Goal: Check status: Check status

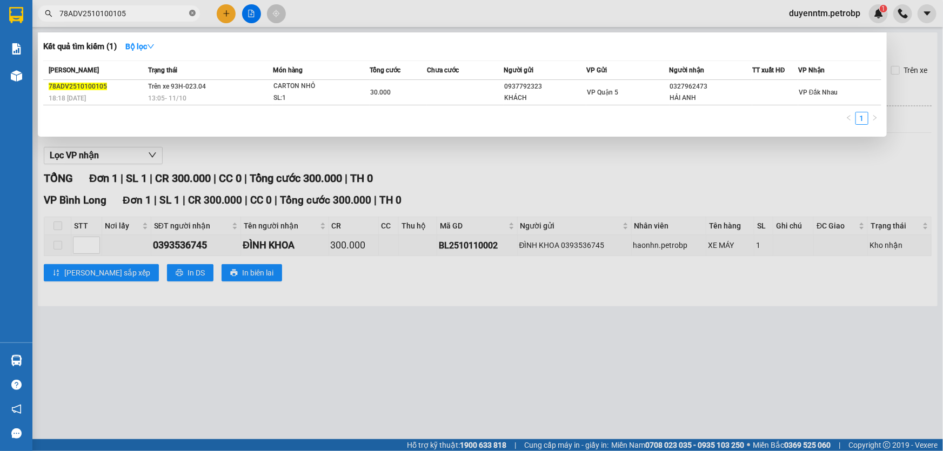
click at [191, 12] on icon "close-circle" at bounding box center [192, 13] width 6 height 6
type input "78ADV2510110004"
click at [193, 13] on icon "close-circle" at bounding box center [192, 13] width 6 height 6
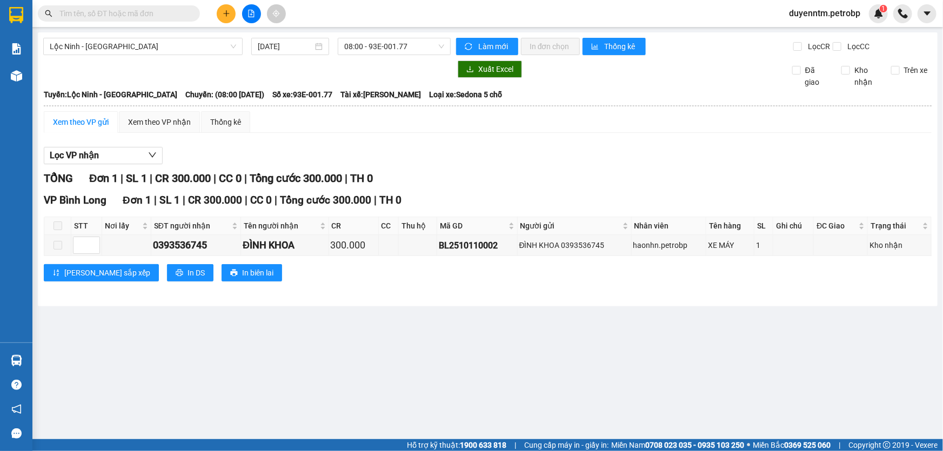
paste input "LHP2510100025"
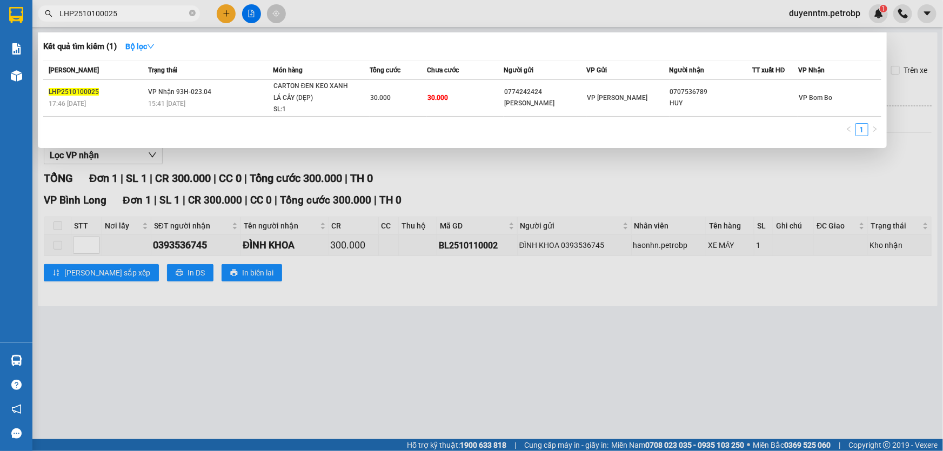
type input "LHP2510100025"
click at [194, 14] on icon "close-circle" at bounding box center [192, 13] width 6 height 6
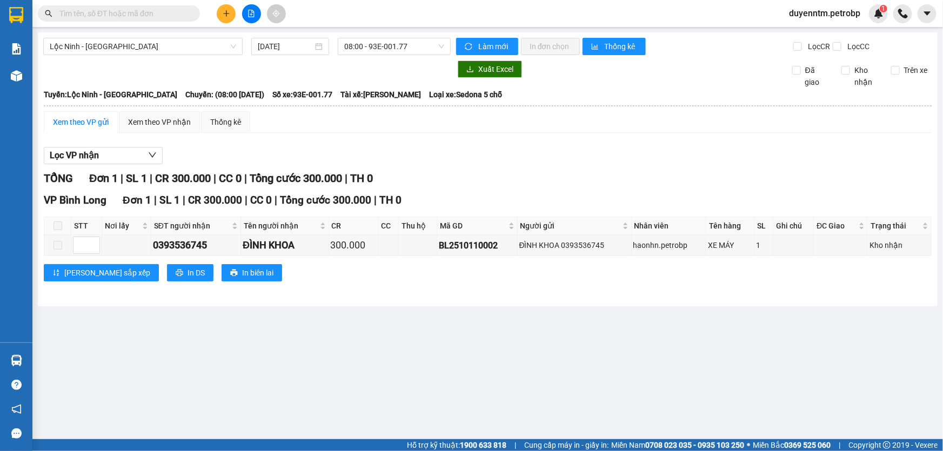
paste input "78ADV2510100105"
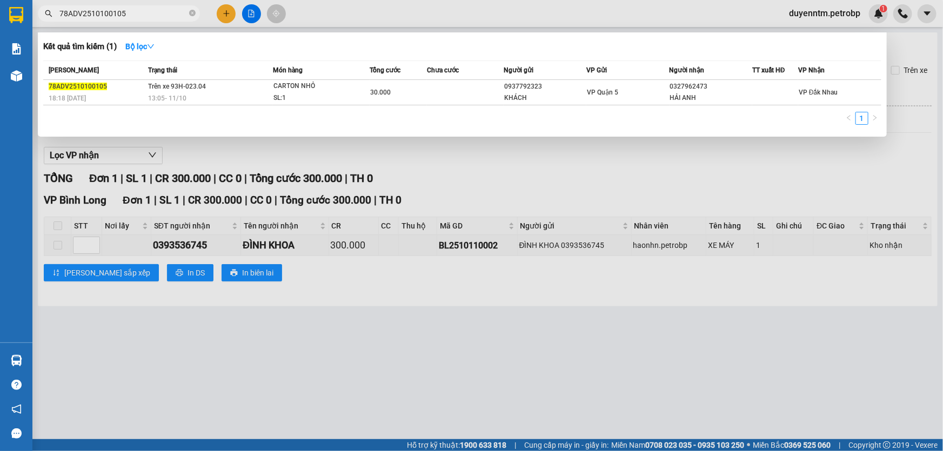
type input "78ADV2510100105"
click at [192, 11] on icon "close-circle" at bounding box center [192, 13] width 6 height 6
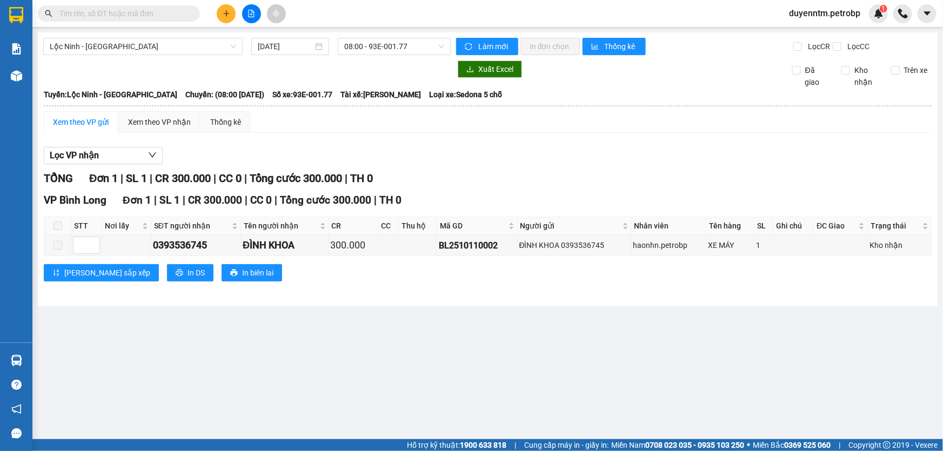
paste input "78ADV2510100105"
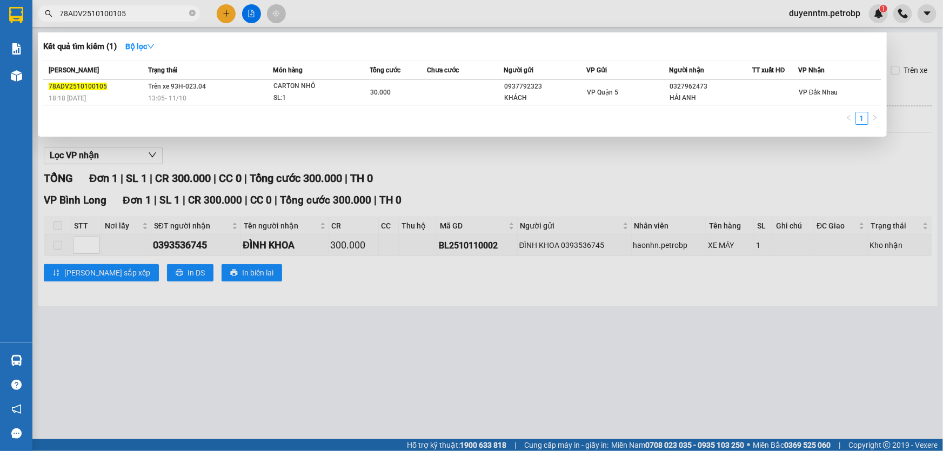
type input "78ADV2510100105"
click at [194, 11] on icon "close-circle" at bounding box center [192, 13] width 6 height 6
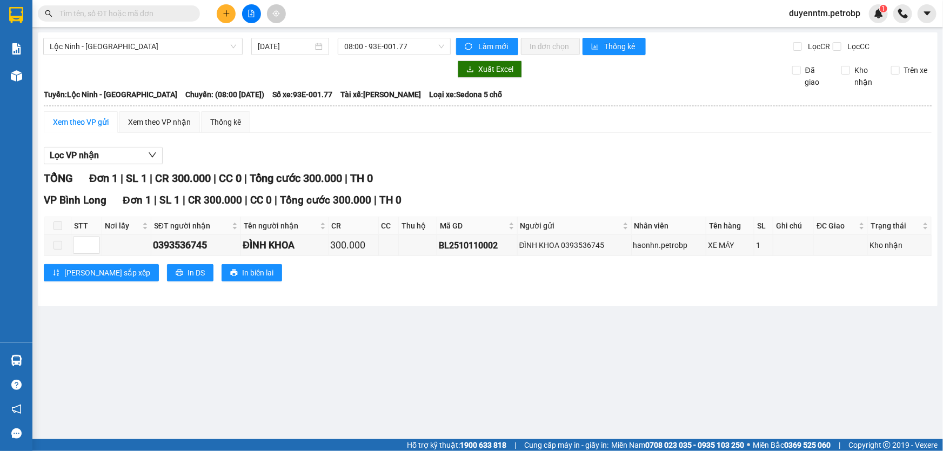
paste input "78ADV2510100105"
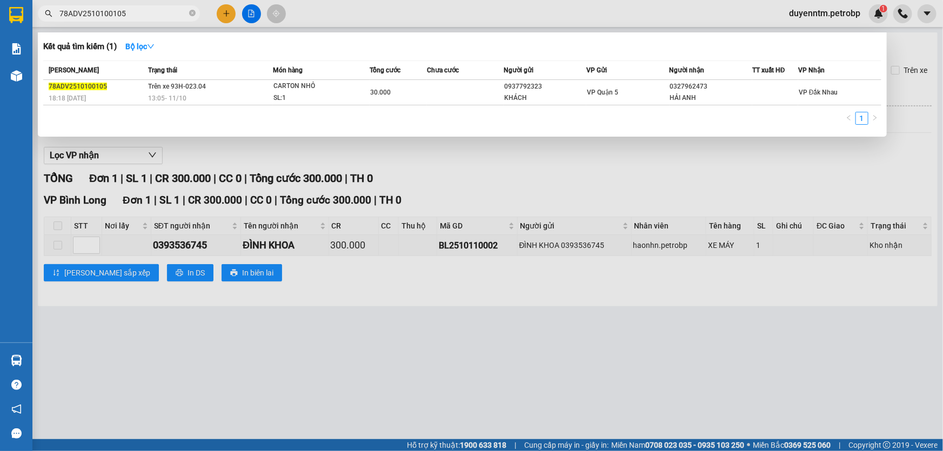
type input "78ADV2510100105"
click at [193, 13] on icon "close-circle" at bounding box center [192, 13] width 6 height 6
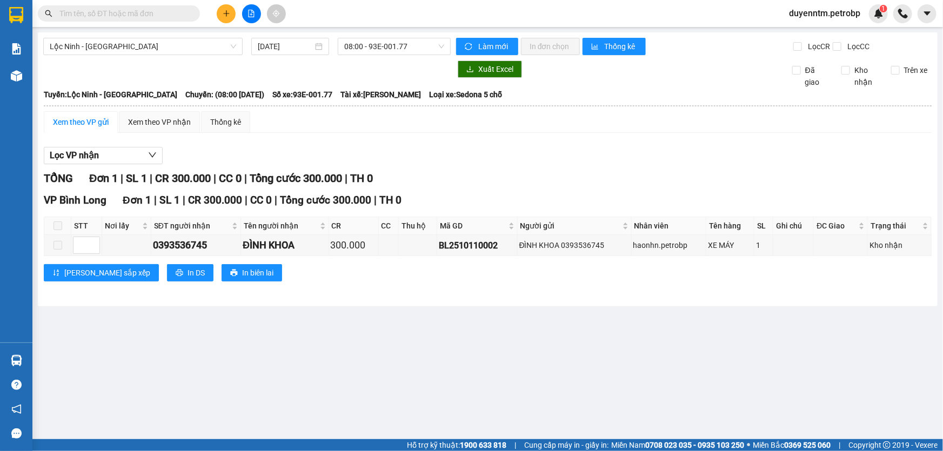
paste input "78ADV2510100105"
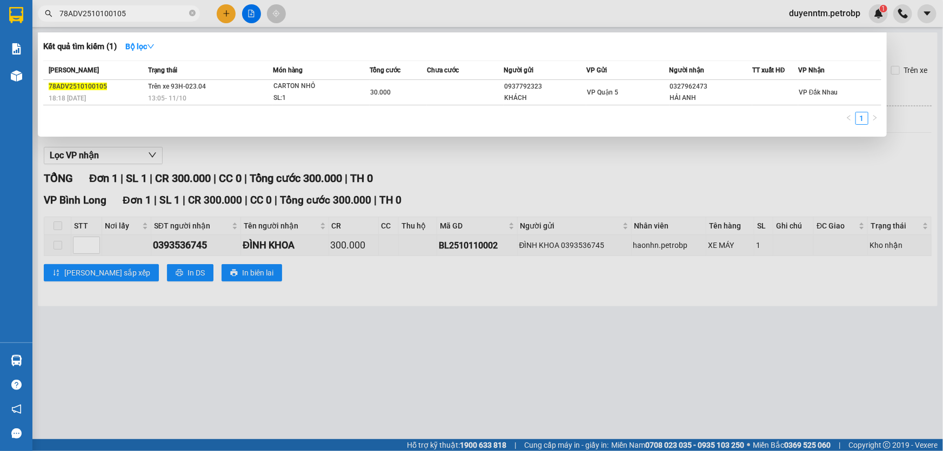
type input "78ADV2510100105"
click at [194, 14] on icon "close-circle" at bounding box center [192, 13] width 6 height 6
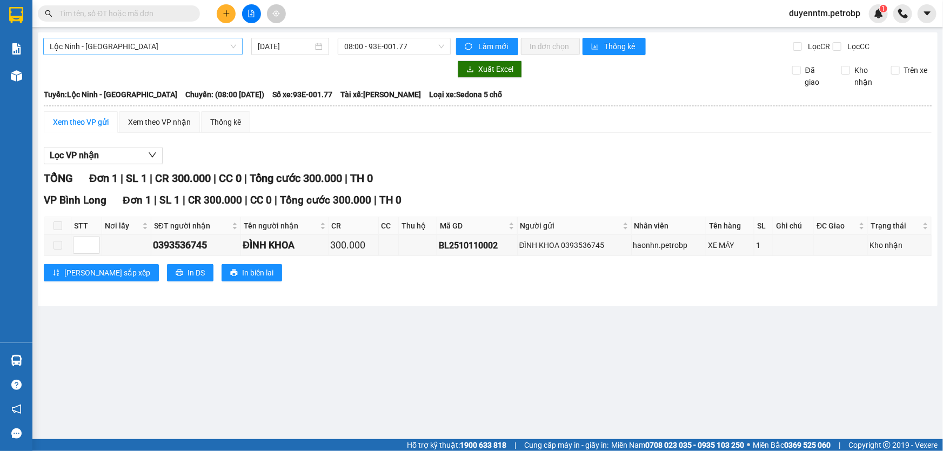
click at [118, 47] on span "Lộc Ninh - [GEOGRAPHIC_DATA]" at bounding box center [143, 46] width 186 height 16
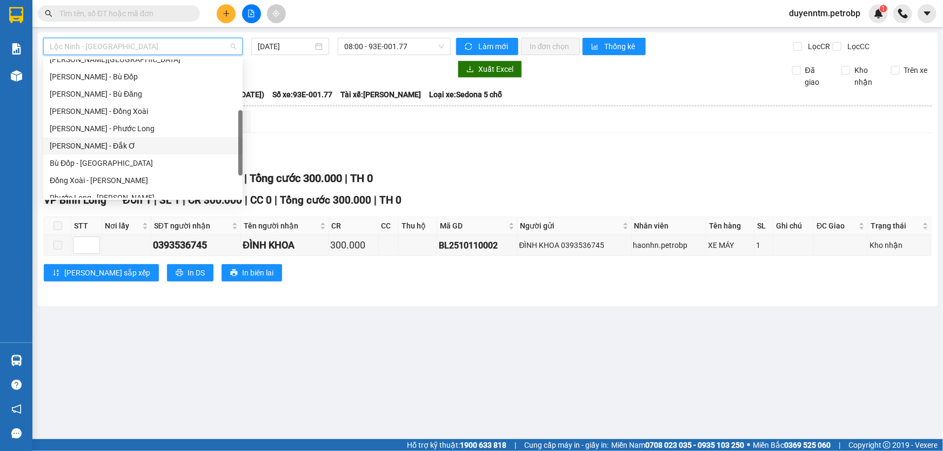
scroll to position [196, 0]
click at [104, 148] on div "Phước Long - [PERSON_NAME]" at bounding box center [143, 149] width 186 height 12
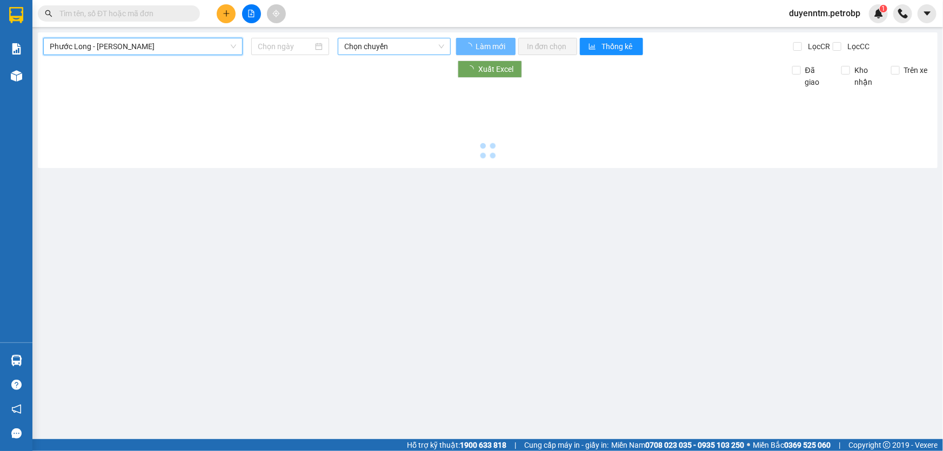
type input "[DATE]"
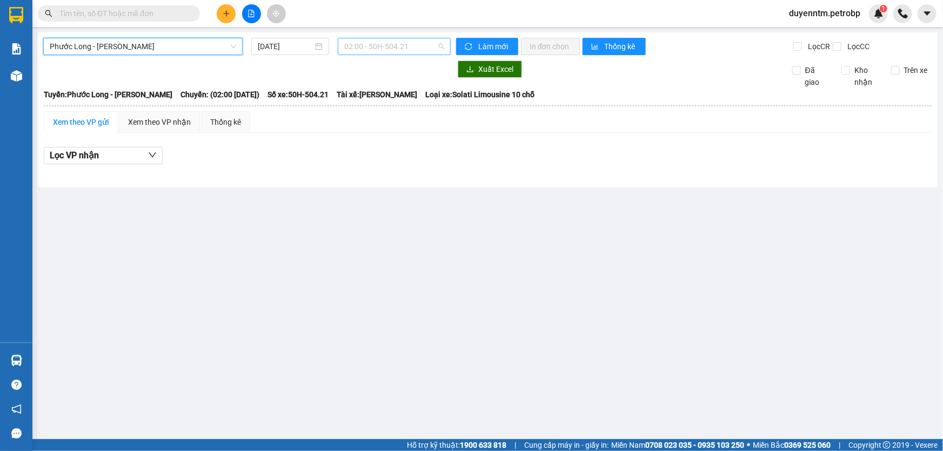
click at [368, 43] on span "02:00 - 50H-504.21" at bounding box center [394, 46] width 100 height 16
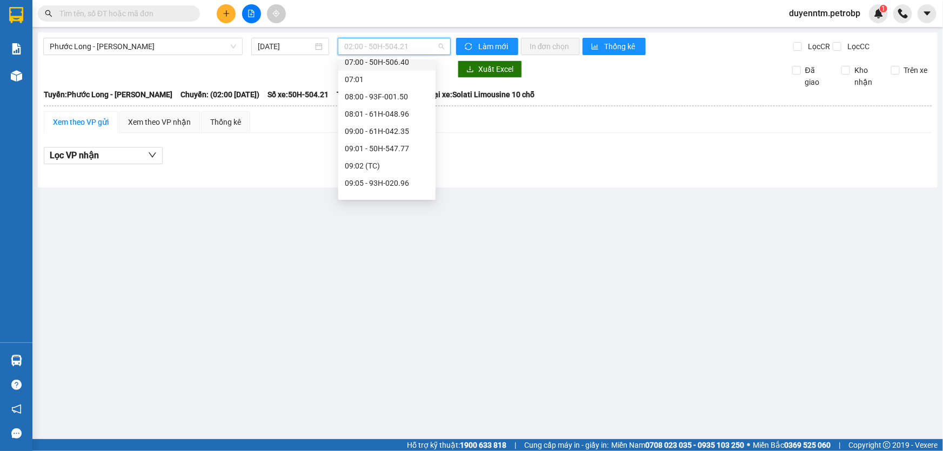
scroll to position [245, 0]
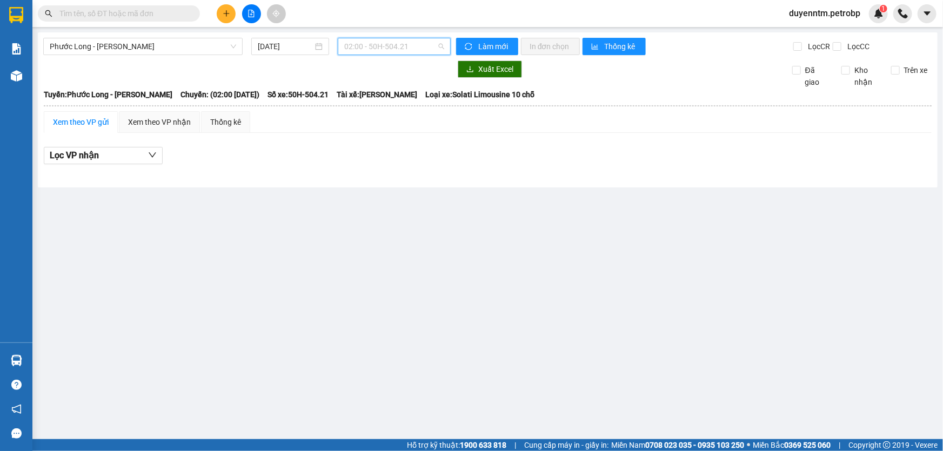
click at [384, 43] on span "02:00 - 50H-504.21" at bounding box center [394, 46] width 100 height 16
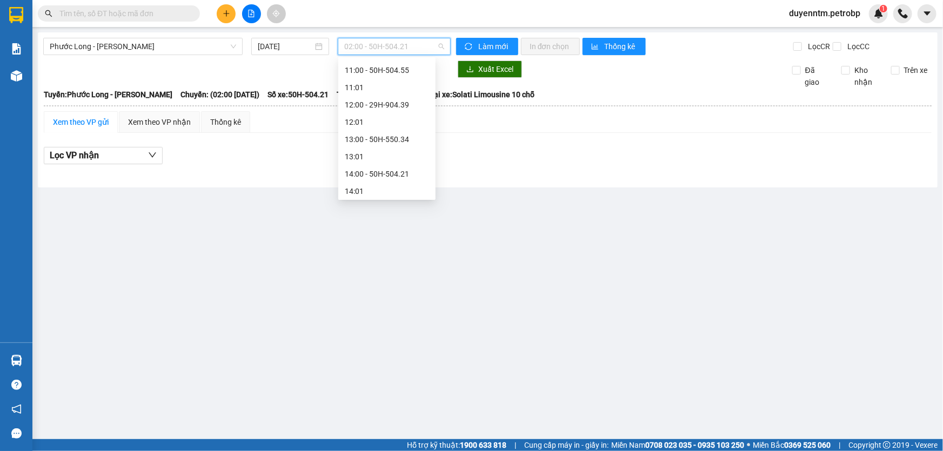
scroll to position [410, 0]
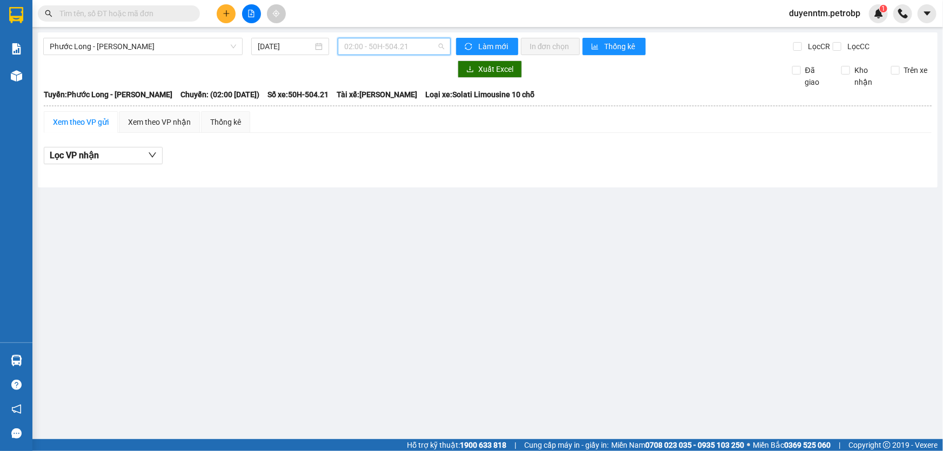
click at [376, 41] on span "02:00 - 50H-504.21" at bounding box center [394, 46] width 100 height 16
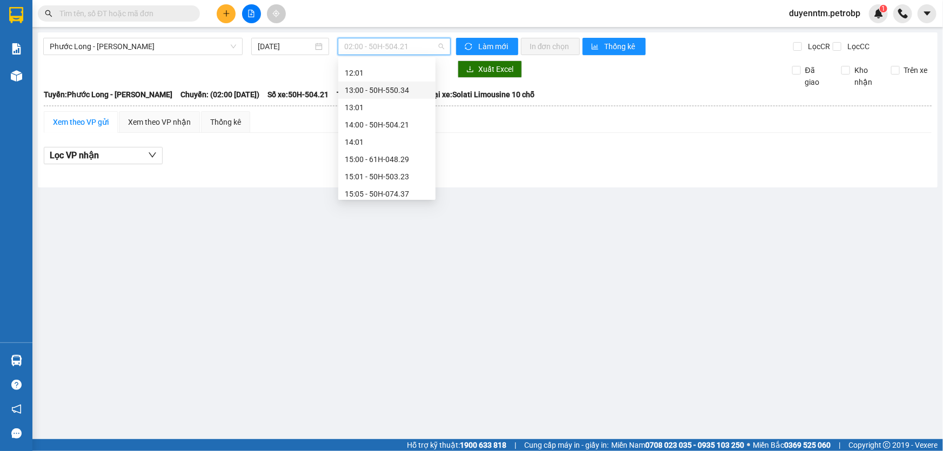
scroll to position [459, 0]
click at [388, 147] on div "15:05 - 50H-074.37" at bounding box center [387, 145] width 84 height 12
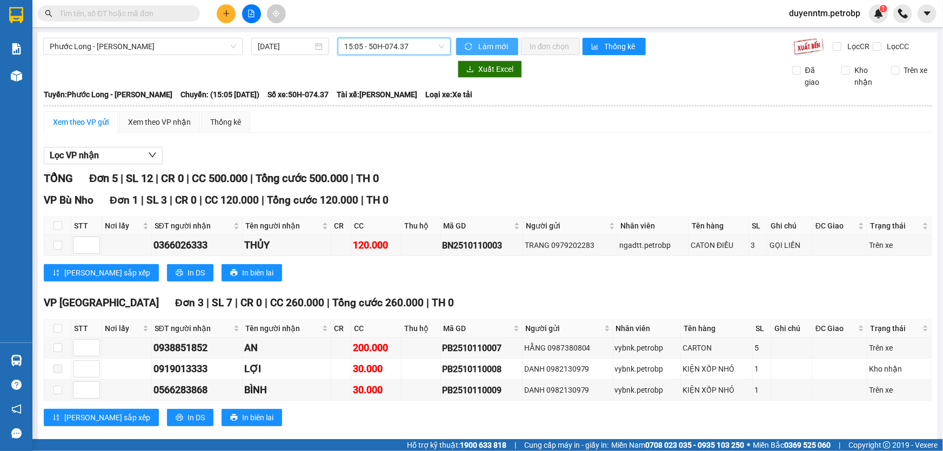
click at [471, 43] on button "Làm mới" at bounding box center [487, 46] width 62 height 17
click at [113, 162] on button "Lọc VP nhận" at bounding box center [103, 155] width 119 height 17
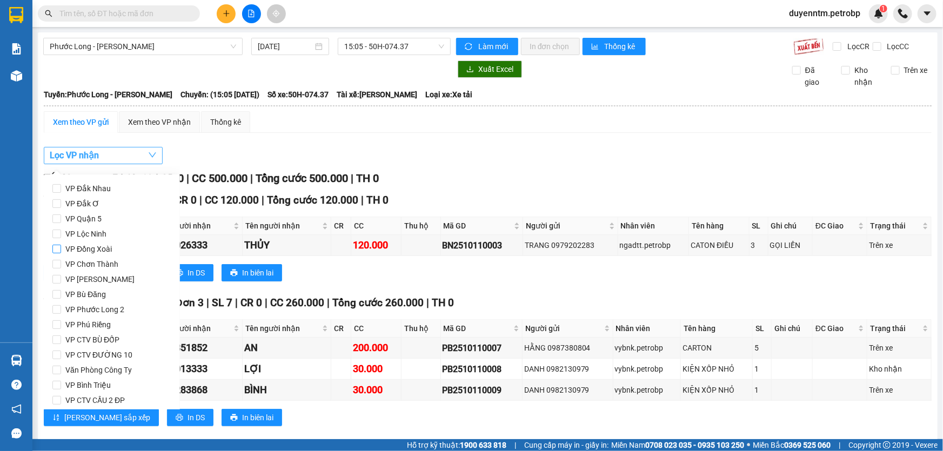
scroll to position [143, 0]
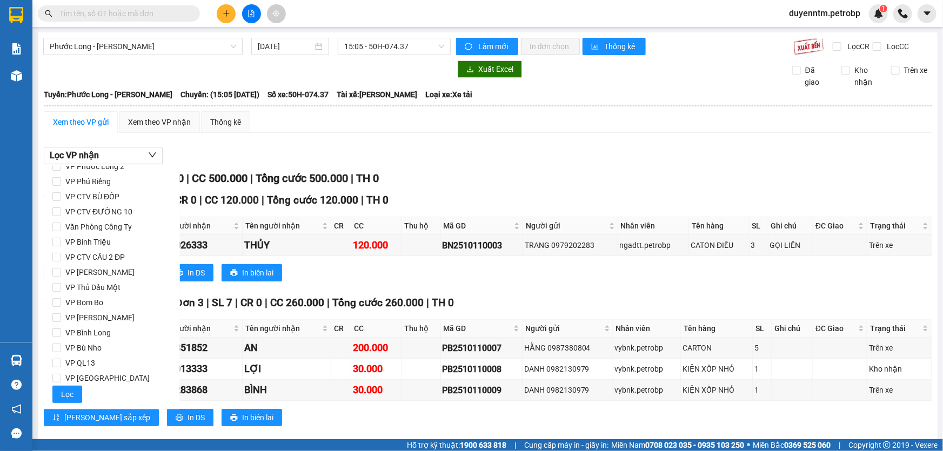
click at [282, 150] on div "Lọc VP nhận" at bounding box center [488, 156] width 888 height 18
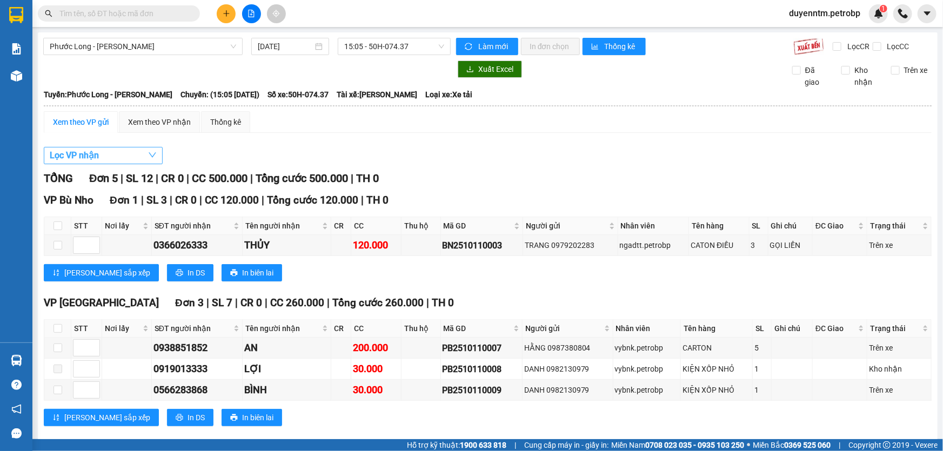
click at [90, 155] on span "Lọc VP nhận" at bounding box center [74, 156] width 49 height 14
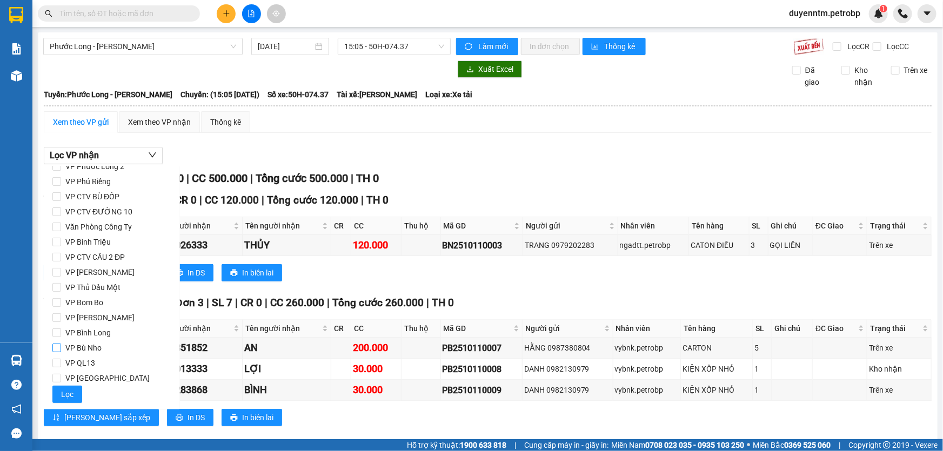
click at [83, 349] on span "VP Bù Nho" at bounding box center [83, 347] width 45 height 15
click at [61, 349] on input "VP Bù Nho" at bounding box center [56, 348] width 9 height 9
checkbox input "true"
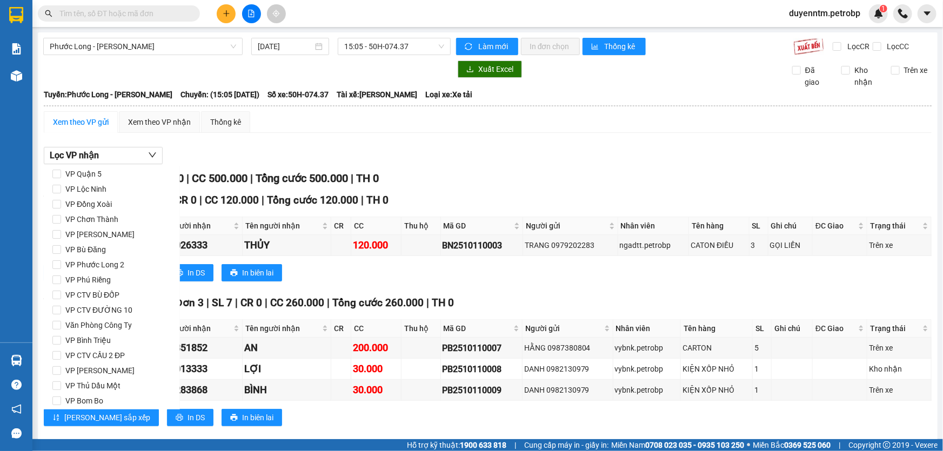
scroll to position [0, 0]
click at [103, 322] on span "VP Phú Riềng" at bounding box center [88, 324] width 54 height 15
click at [61, 322] on input "VP Phú Riềng" at bounding box center [56, 324] width 9 height 9
checkbox input "true"
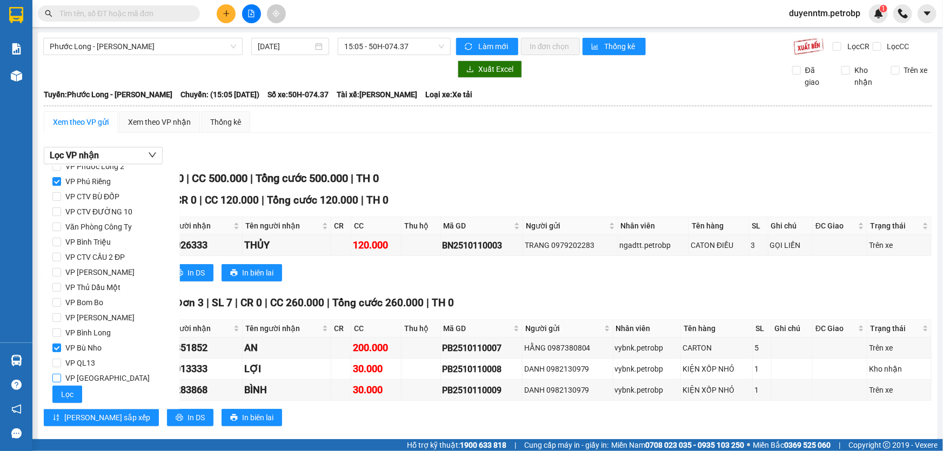
click at [98, 375] on span "VP Phước Bình" at bounding box center [107, 378] width 93 height 15
click at [61, 375] on input "VP Phước Bình" at bounding box center [56, 378] width 9 height 9
checkbox input "true"
click at [64, 397] on span "Lọc" at bounding box center [67, 395] width 12 height 12
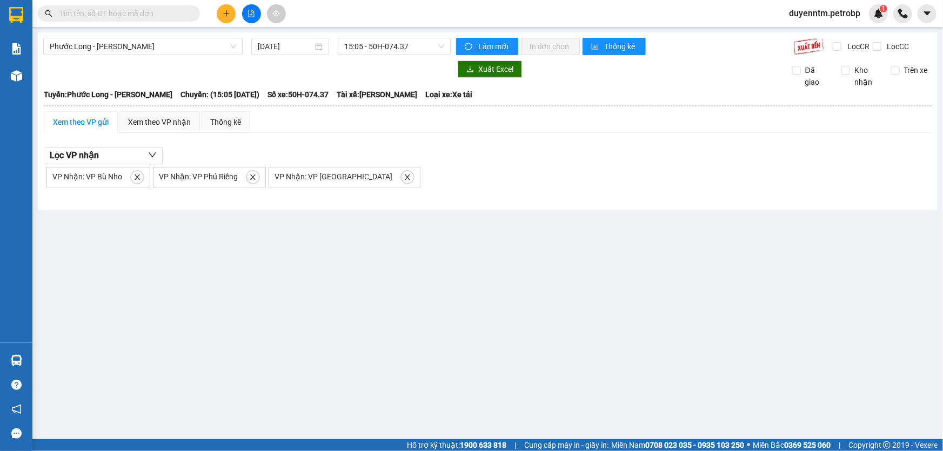
click at [226, 248] on main "Phước Long - Hồ Chí Minh 11/10/2025 15:05 - 50H-074.37 Làm mới In đơn chọn Thốn…" at bounding box center [471, 219] width 943 height 439
click at [134, 172] on button "button" at bounding box center [137, 177] width 13 height 13
checkbox input "false"
click at [144, 178] on icon "close" at bounding box center [146, 177] width 5 height 5
checkbox input "false"
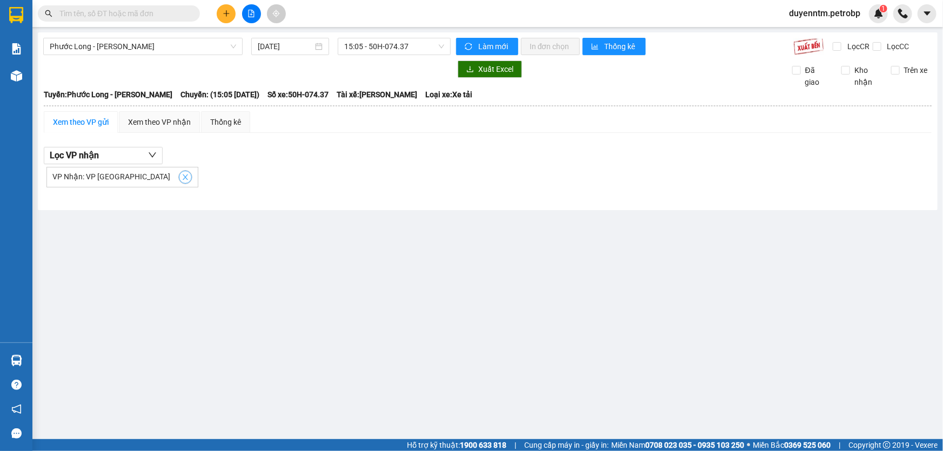
click at [179, 178] on span "close" at bounding box center [185, 177] width 12 height 8
checkbox input "false"
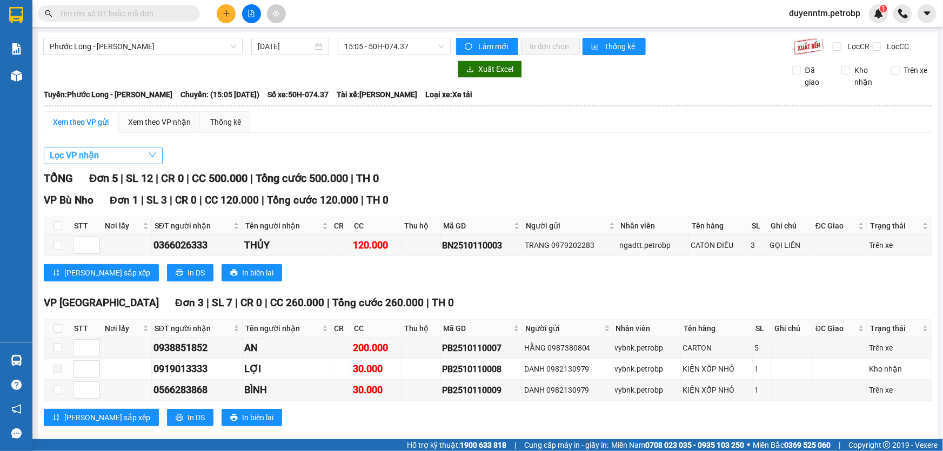
click at [131, 157] on button "Lọc VP nhận" at bounding box center [103, 155] width 119 height 17
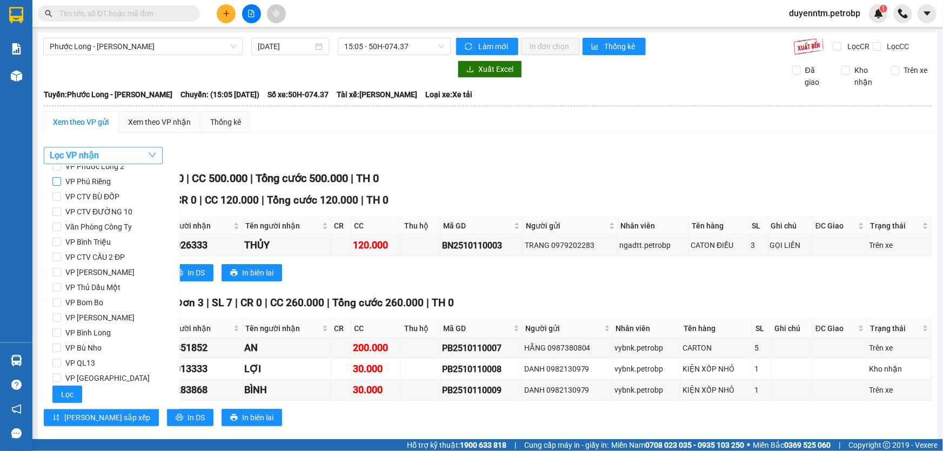
scroll to position [0, 0]
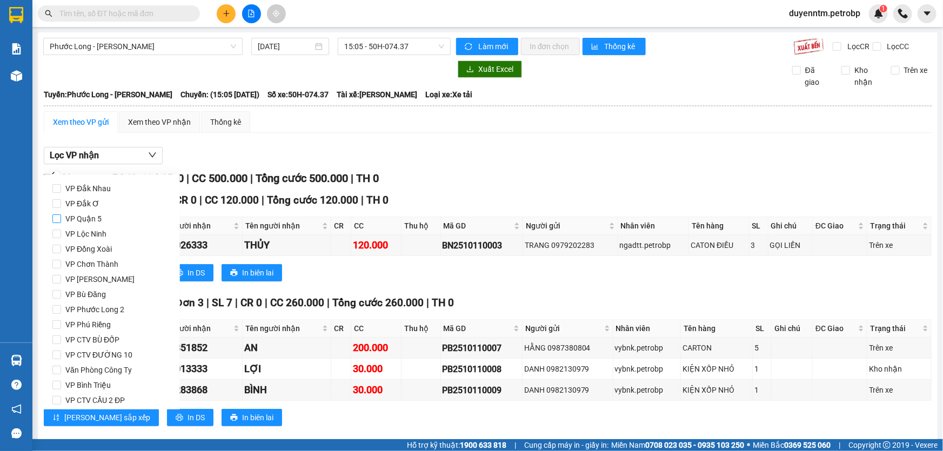
click at [98, 223] on span "VP Quận 5" at bounding box center [83, 218] width 45 height 15
click at [61, 223] on input "VP Quận 5" at bounding box center [56, 219] width 9 height 9
click at [75, 219] on span "VP Quận 5" at bounding box center [83, 218] width 45 height 15
click at [61, 219] on input "VP Quận 5" at bounding box center [56, 219] width 9 height 9
checkbox input "false"
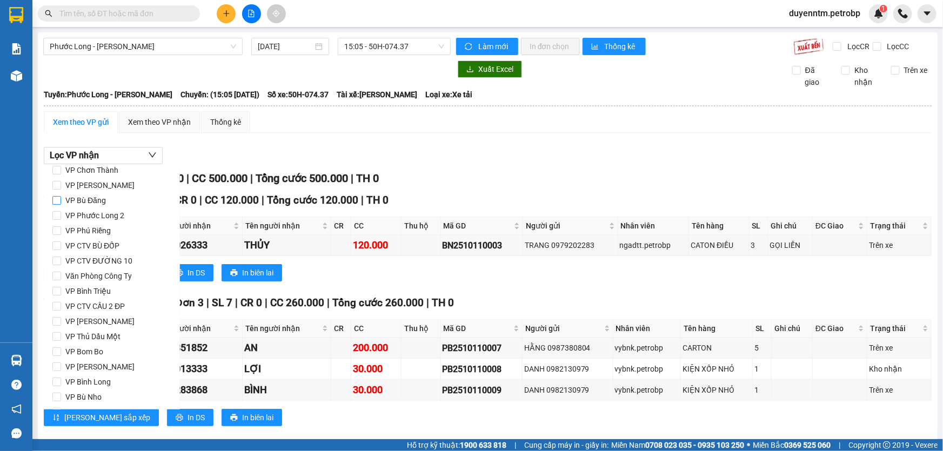
scroll to position [45, 0]
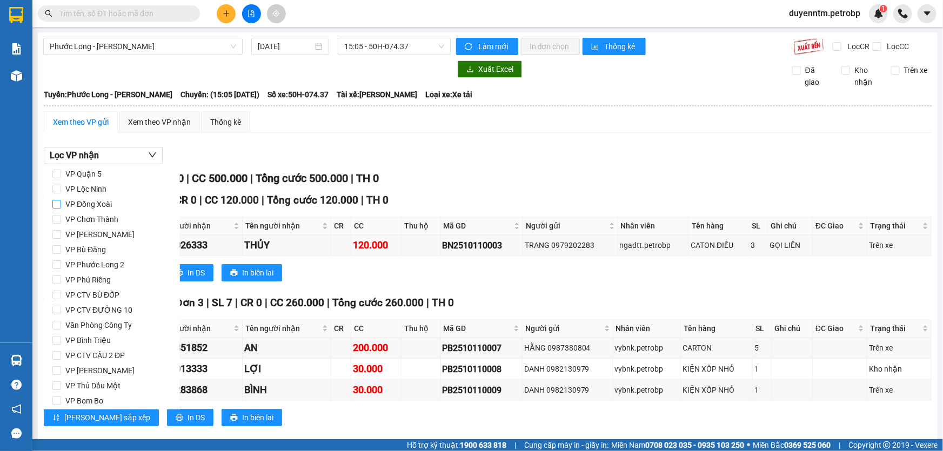
click at [102, 205] on span "VP Đồng Xoài" at bounding box center [88, 204] width 55 height 15
click at [61, 205] on input "VP Đồng Xoài" at bounding box center [56, 204] width 9 height 9
checkbox input "true"
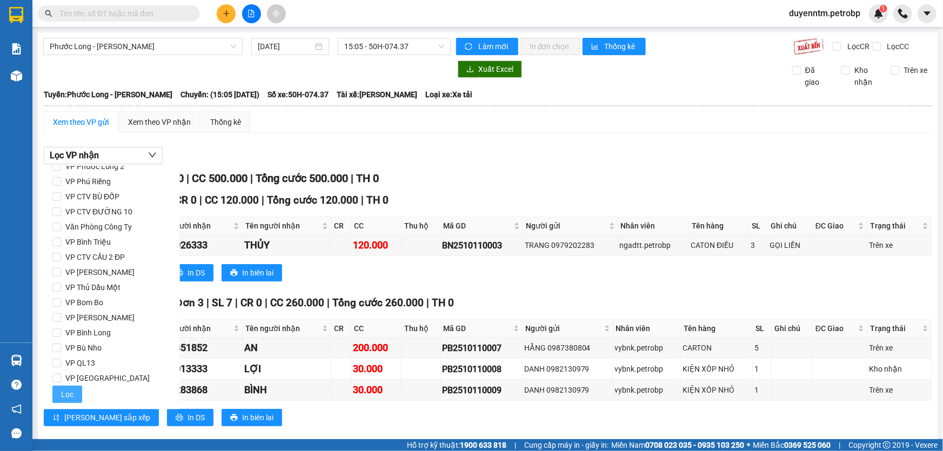
click at [73, 391] on button "Lọc" at bounding box center [67, 394] width 30 height 17
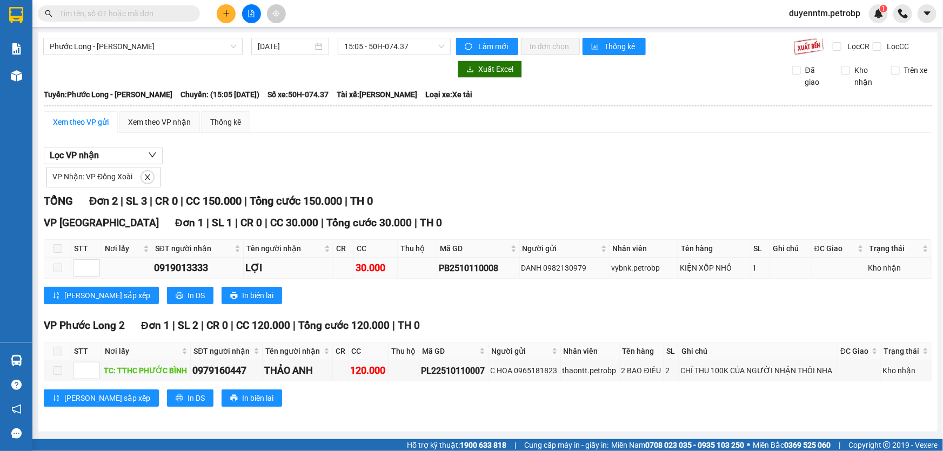
click at [464, 265] on div "PB2510110008" at bounding box center [478, 269] width 79 height 14
copy div "PB2510110008"
paste input "PB2510110008"
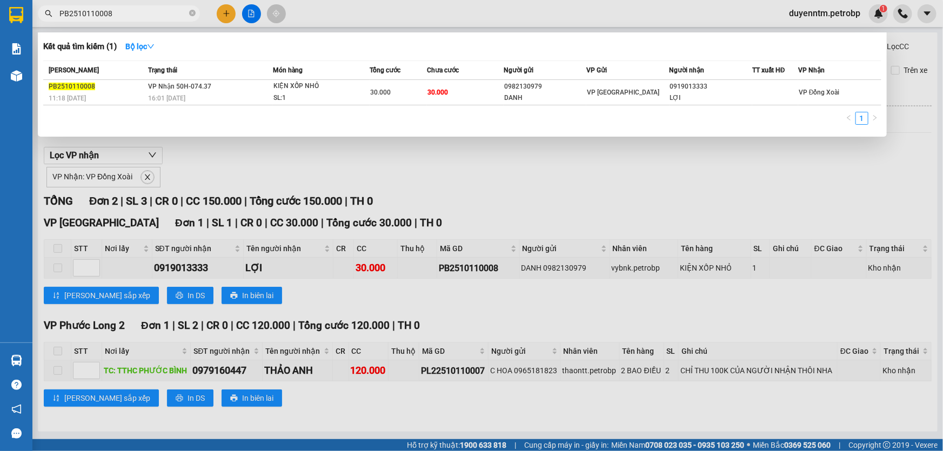
type input "PB2510110008"
click at [245, 154] on div at bounding box center [471, 225] width 943 height 451
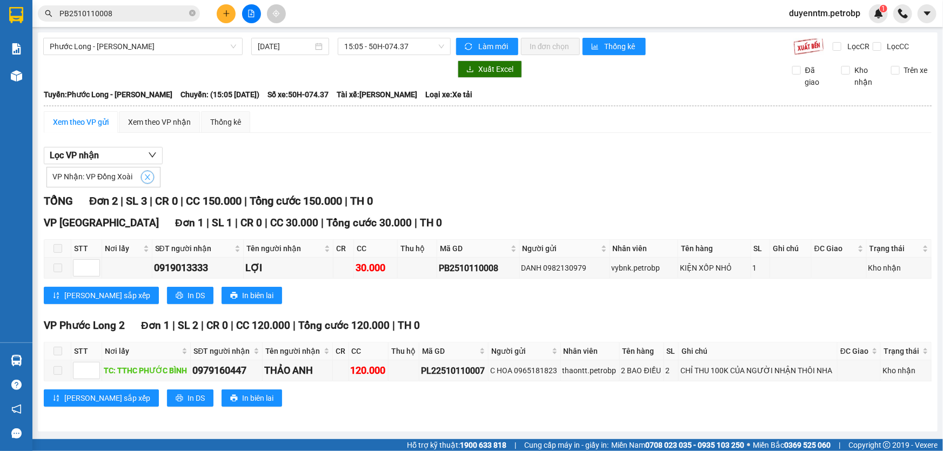
click at [148, 180] on icon "close" at bounding box center [148, 177] width 8 height 8
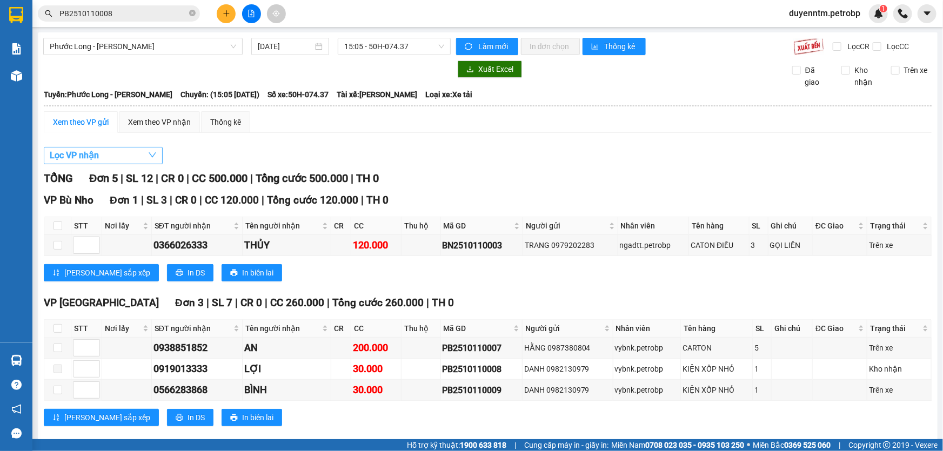
click at [126, 156] on button "Lọc VP nhận" at bounding box center [103, 155] width 119 height 17
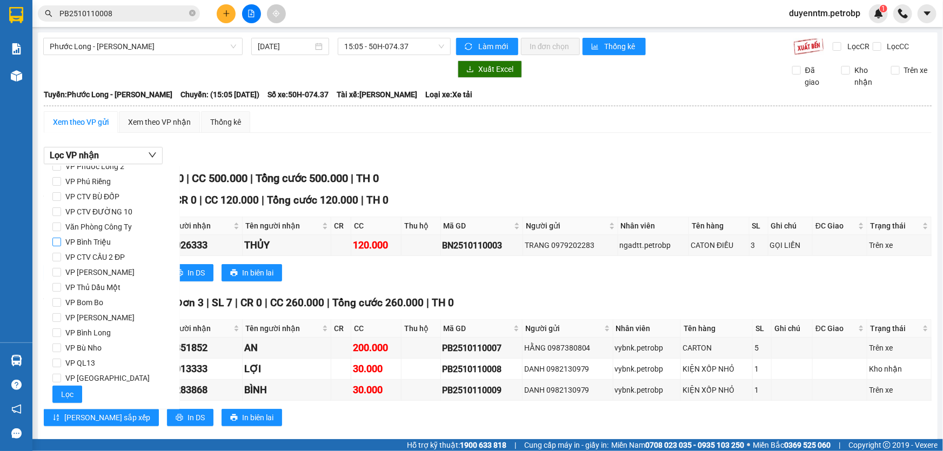
click at [103, 242] on span "VP Bình Triệu" at bounding box center [88, 242] width 54 height 15
click at [61, 242] on input "VP Bình Triệu" at bounding box center [56, 242] width 9 height 9
click at [66, 392] on span "Lọc" at bounding box center [67, 395] width 12 height 12
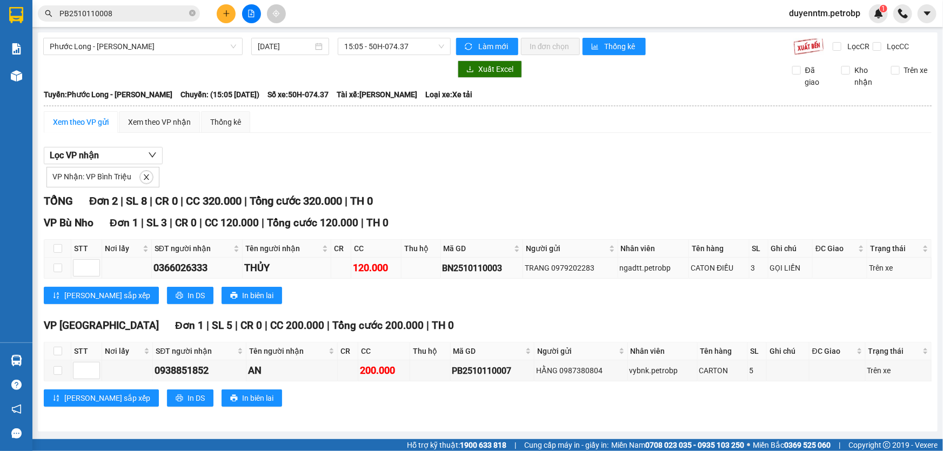
click at [463, 270] on div "BN2510110003" at bounding box center [482, 269] width 78 height 14
copy div "BN2510110003"
click at [144, 179] on icon "close" at bounding box center [147, 177] width 8 height 8
checkbox input "false"
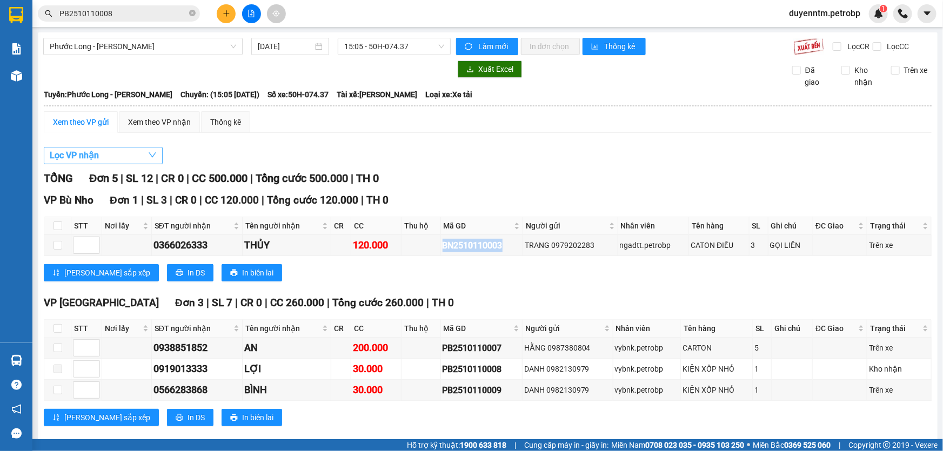
click at [132, 154] on button "Lọc VP nhận" at bounding box center [103, 155] width 119 height 17
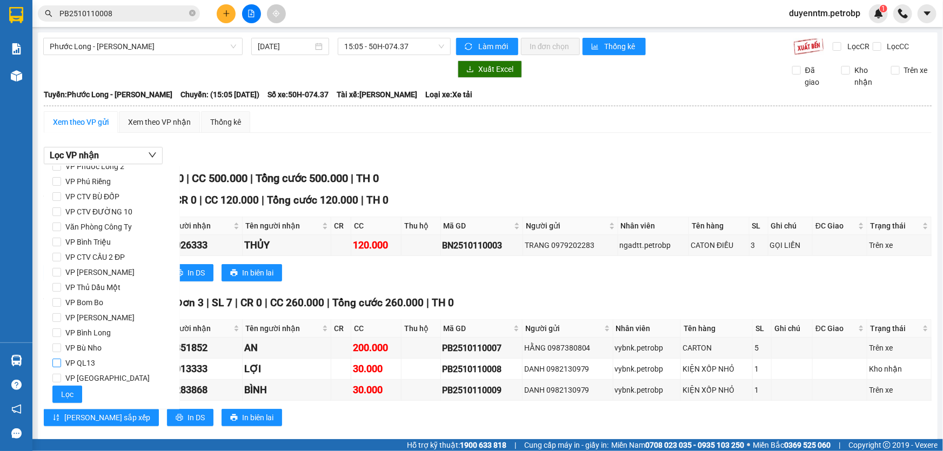
click at [91, 361] on span "VP QL13" at bounding box center [80, 363] width 38 height 15
click at [61, 361] on input "VP QL13" at bounding box center [56, 363] width 9 height 9
click at [70, 392] on span "Lọc" at bounding box center [67, 395] width 12 height 12
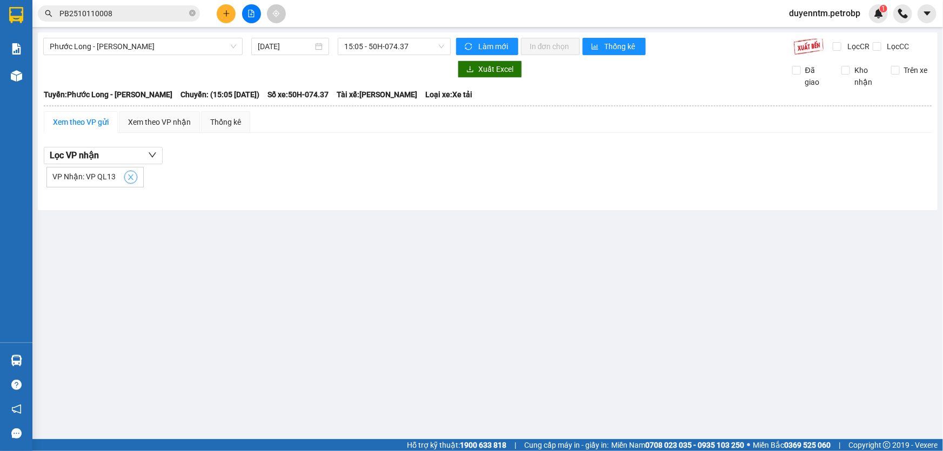
click at [128, 176] on icon "close" at bounding box center [130, 177] width 5 height 5
checkbox input "false"
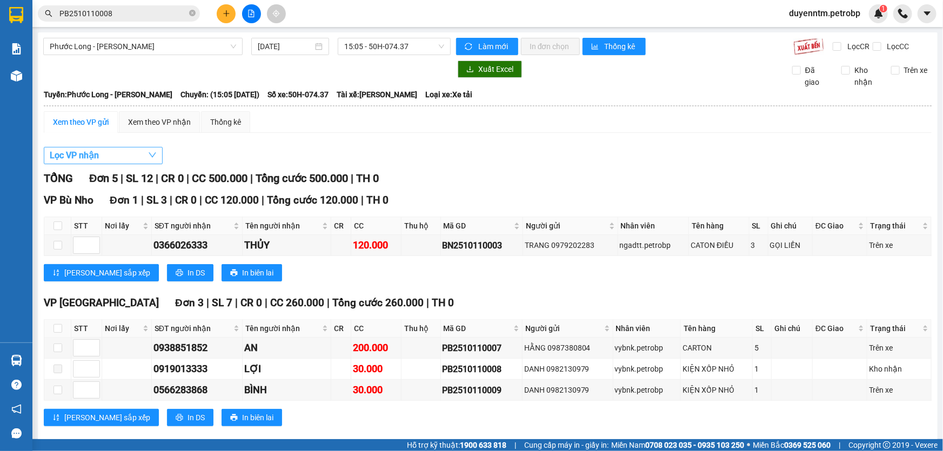
click at [123, 152] on button "Lọc VP nhận" at bounding box center [103, 155] width 119 height 17
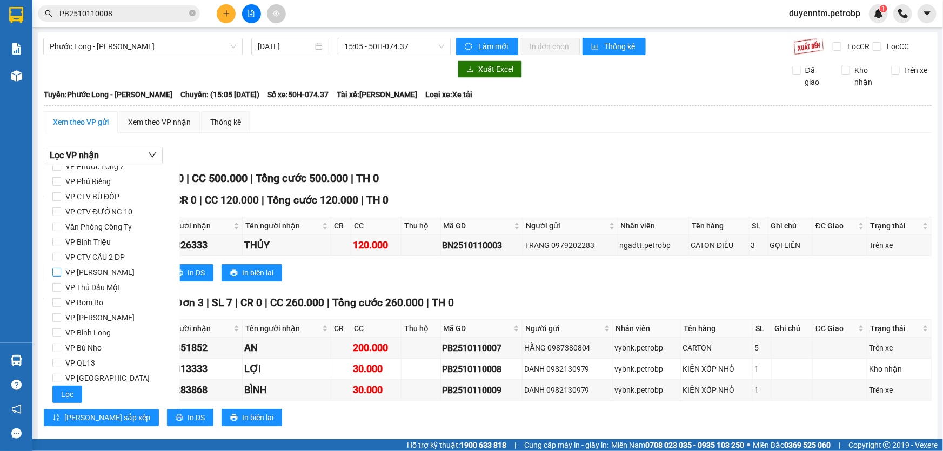
click at [108, 270] on span "VP Lê Hồng Phong" at bounding box center [100, 272] width 78 height 15
click at [61, 270] on input "VP Lê Hồng Phong" at bounding box center [56, 272] width 9 height 9
click at [70, 391] on span "Lọc" at bounding box center [67, 395] width 12 height 12
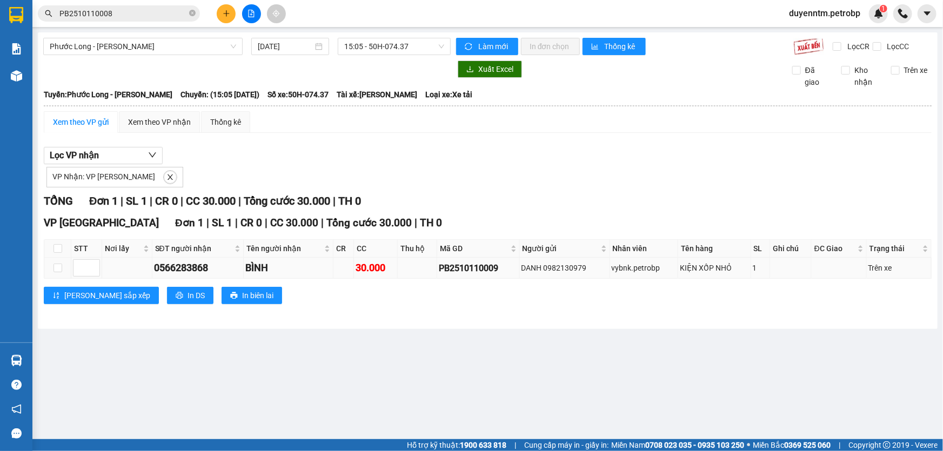
click at [471, 271] on div "PB2510110009" at bounding box center [478, 269] width 79 height 14
copy div "PB2510110009"
click at [166, 176] on icon "close" at bounding box center [170, 177] width 8 height 8
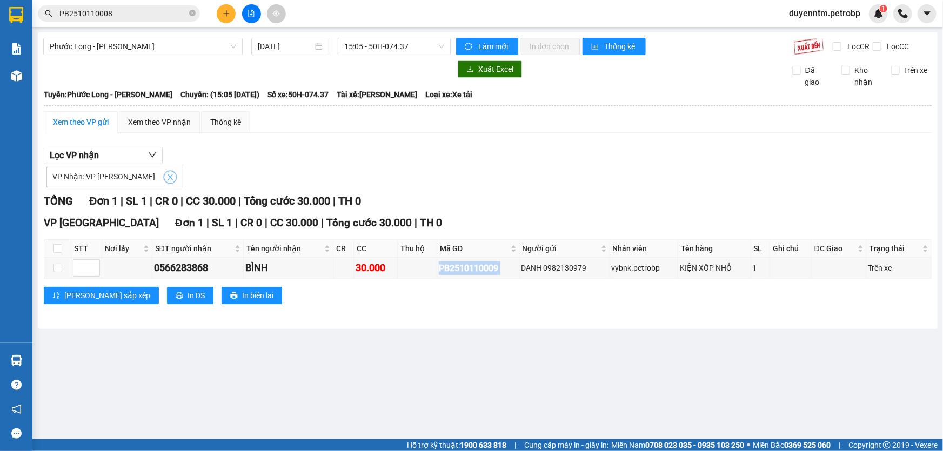
checkbox input "false"
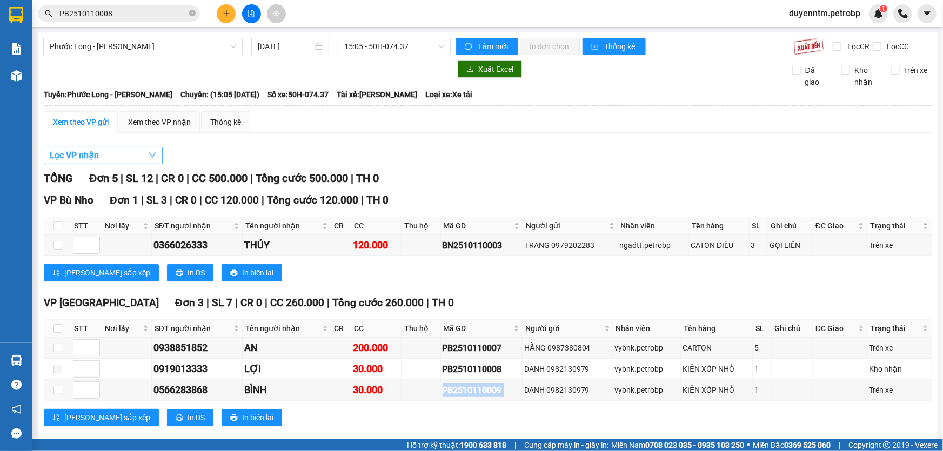
click at [119, 160] on button "Lọc VP nhận" at bounding box center [103, 155] width 119 height 17
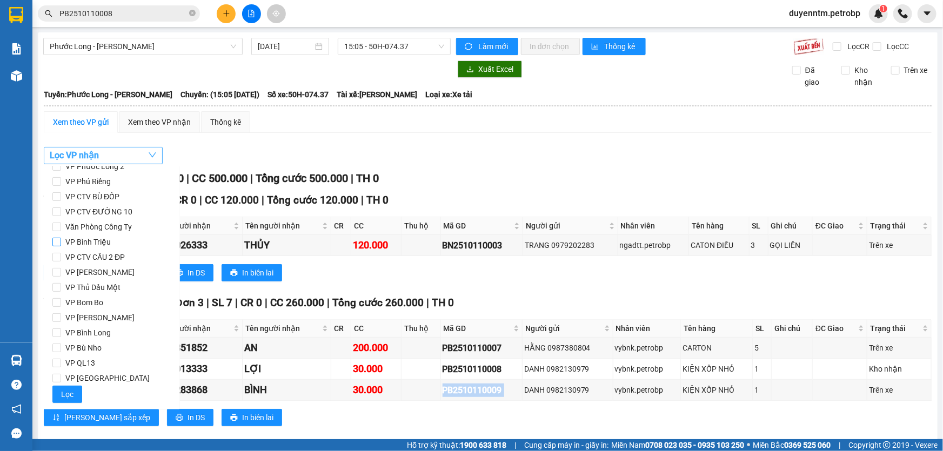
scroll to position [0, 0]
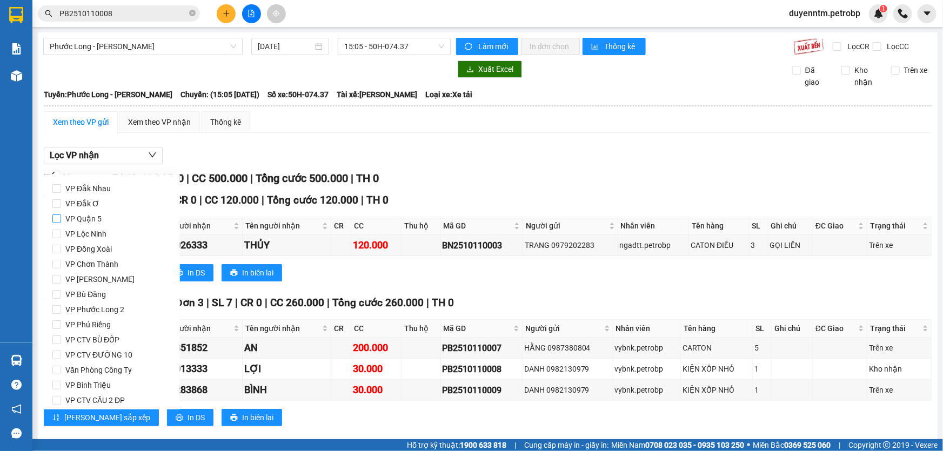
click at [92, 219] on span "VP Quận 5" at bounding box center [83, 218] width 45 height 15
click at [61, 219] on input "VP Quận 5" at bounding box center [56, 219] width 9 height 9
checkbox input "true"
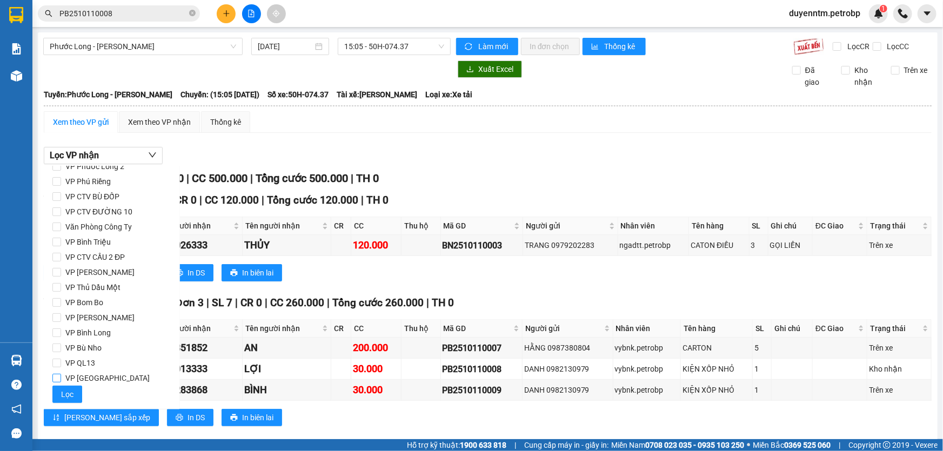
click at [69, 384] on span "VP Phước Bình" at bounding box center [107, 378] width 93 height 15
click at [61, 383] on input "VP Phước Bình" at bounding box center [56, 378] width 9 height 9
click at [66, 376] on span "VP Phước Bình" at bounding box center [107, 378] width 93 height 15
click at [61, 376] on input "VP Phước Bình" at bounding box center [56, 378] width 9 height 9
checkbox input "false"
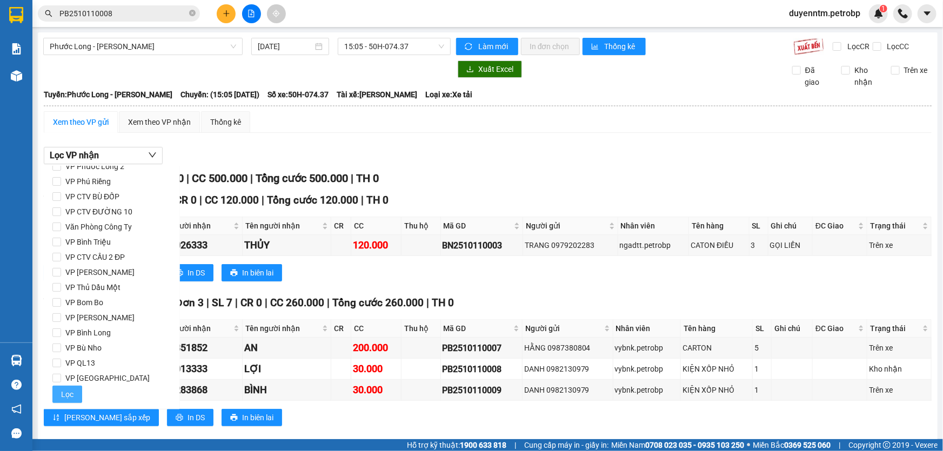
click at [65, 398] on span "Lọc" at bounding box center [67, 395] width 12 height 12
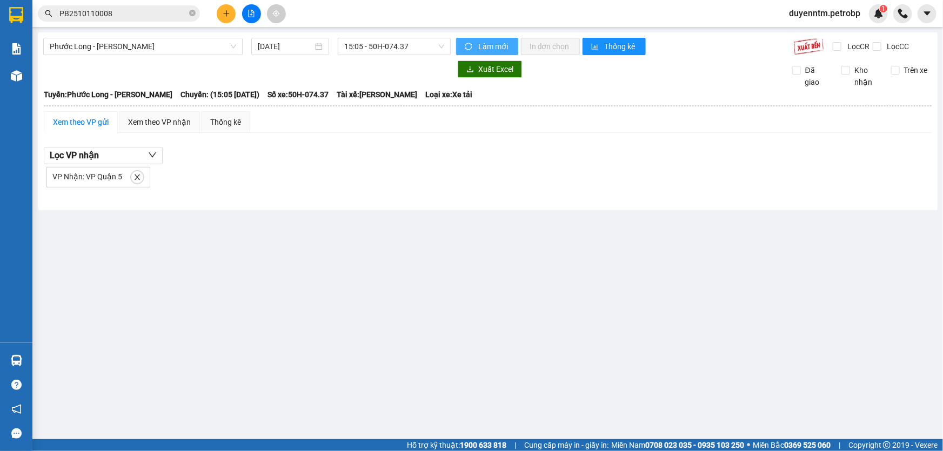
click at [471, 43] on icon "sync" at bounding box center [469, 47] width 8 height 8
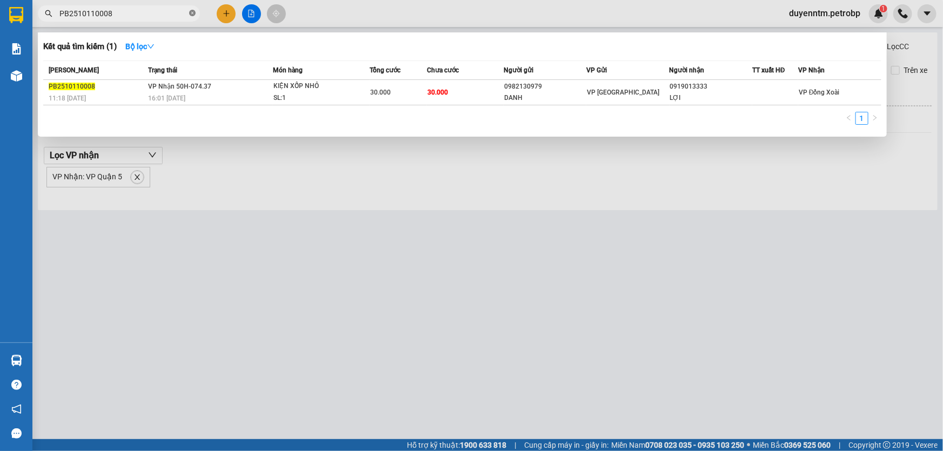
click at [193, 12] on icon "close-circle" at bounding box center [192, 13] width 6 height 6
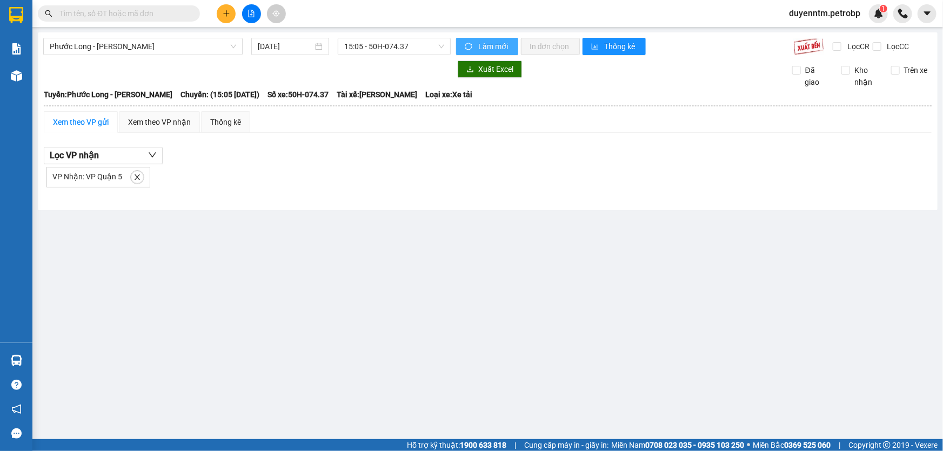
paste input "78ADV2510100105"
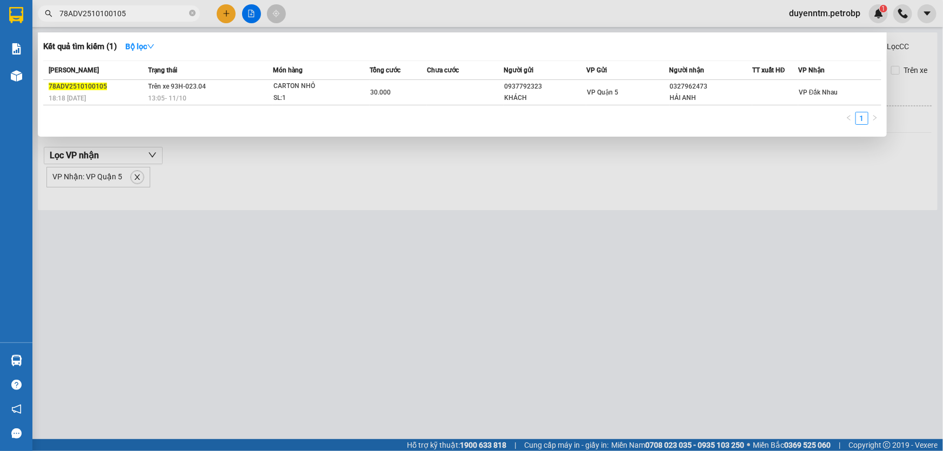
type input "78ADV2510100105"
click at [289, 198] on div at bounding box center [471, 225] width 943 height 451
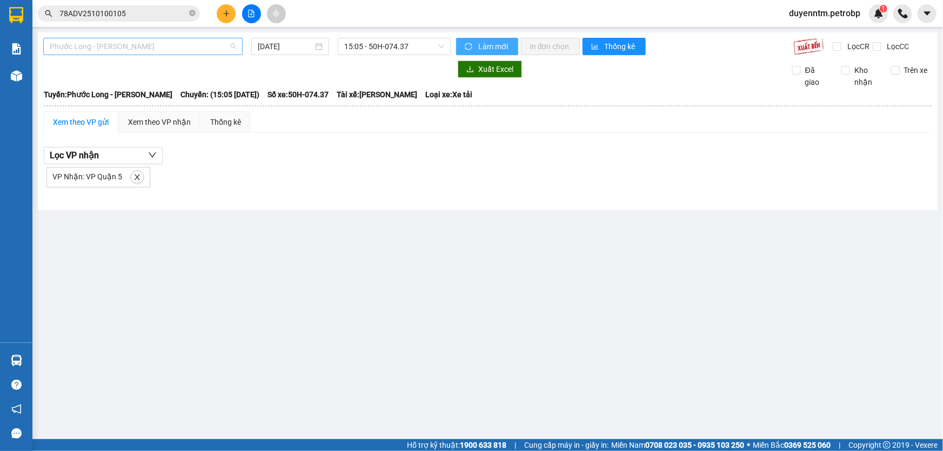
click at [168, 38] on div "Phước Long - Hồ Chí Minh" at bounding box center [142, 46] width 199 height 17
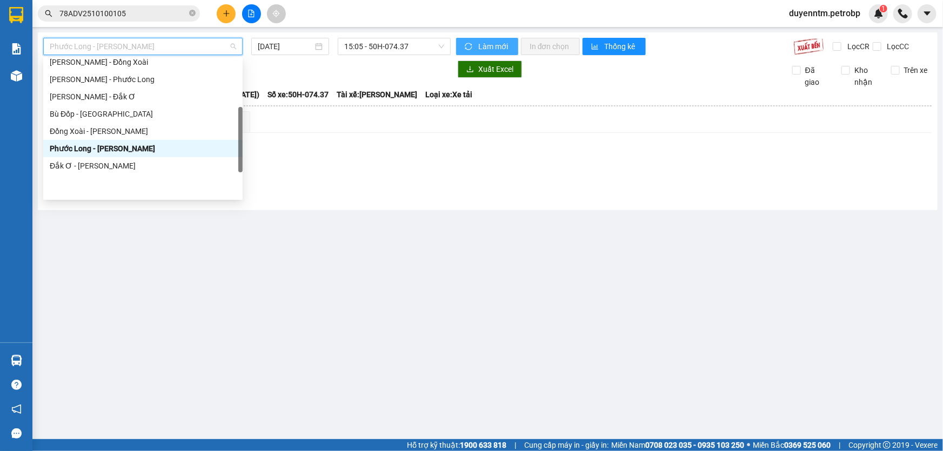
scroll to position [147, 0]
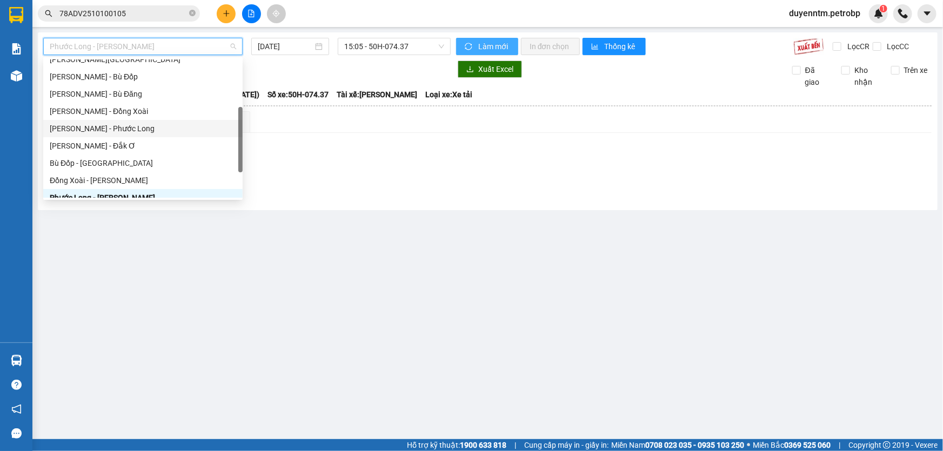
click at [131, 129] on div "Hồ Chí Minh - Phước Long" at bounding box center [143, 129] width 186 height 12
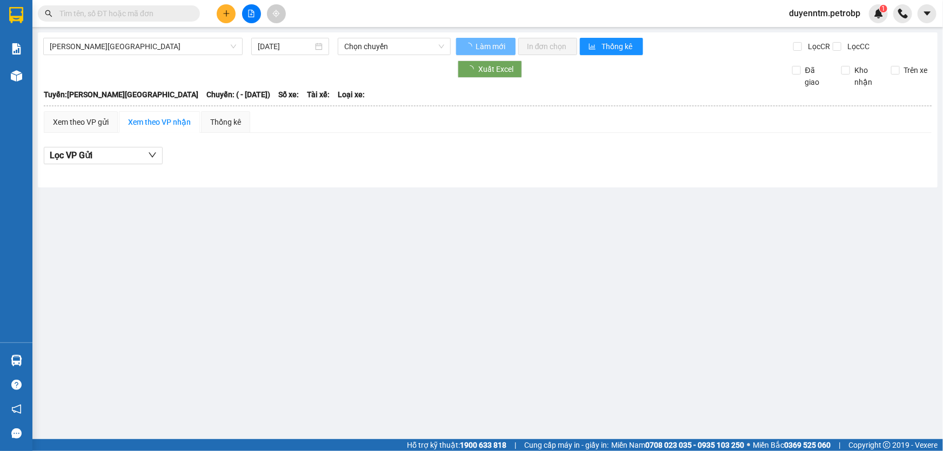
type input "[DATE]"
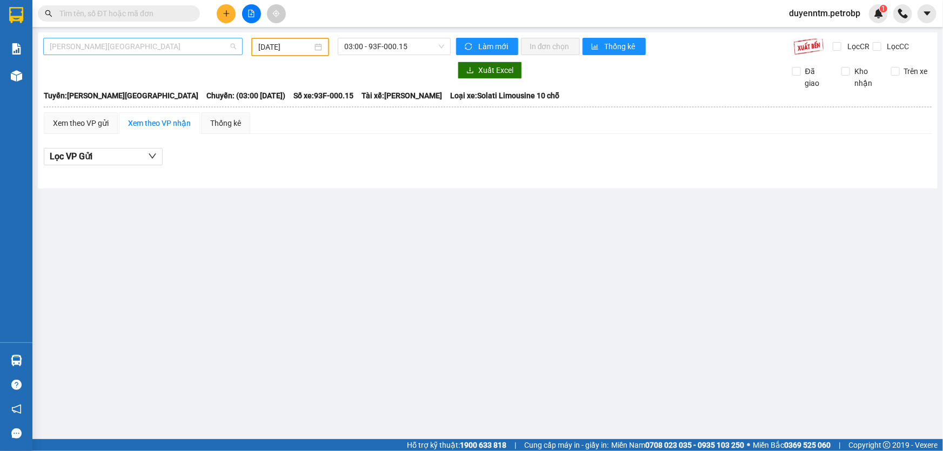
click at [134, 43] on span "[PERSON_NAME][GEOGRAPHIC_DATA]" at bounding box center [143, 46] width 186 height 16
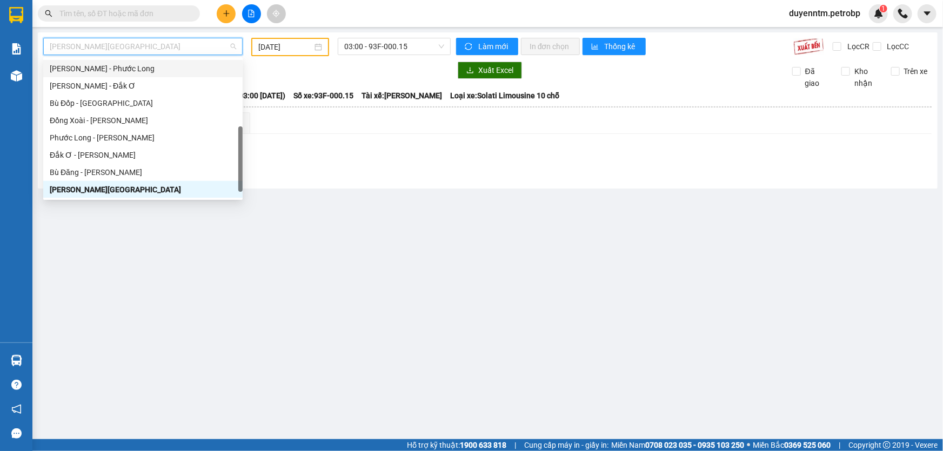
click at [128, 73] on div "[PERSON_NAME] - Phước Long" at bounding box center [143, 69] width 186 height 12
type input "[DATE]"
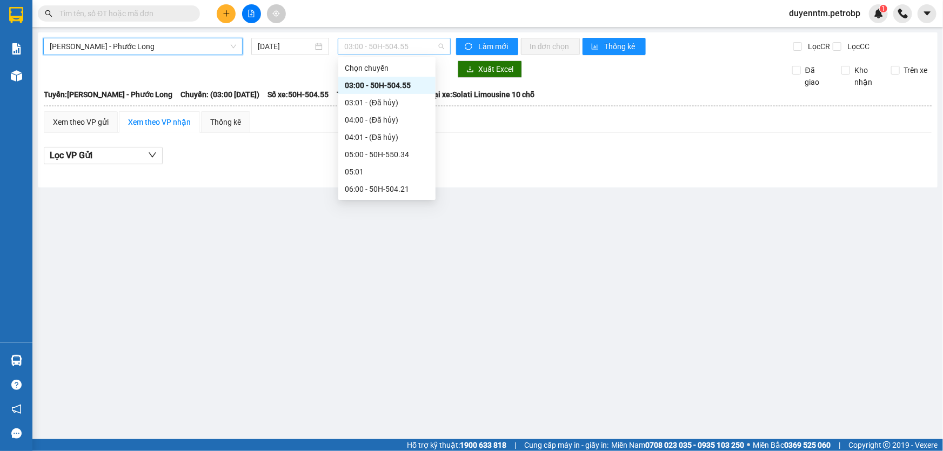
click at [371, 49] on span "03:00 - 50H-504.55" at bounding box center [394, 46] width 100 height 16
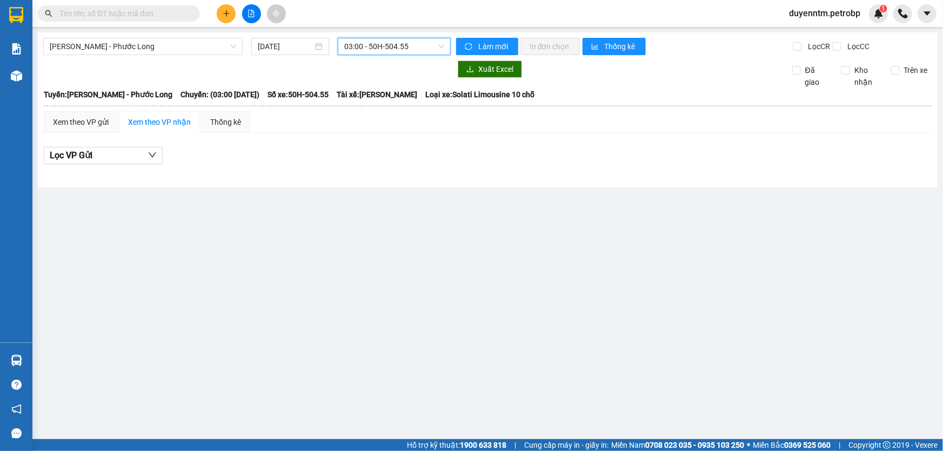
scroll to position [17, 0]
click at [372, 46] on span "03:00 - 50H-504.55" at bounding box center [394, 46] width 100 height 16
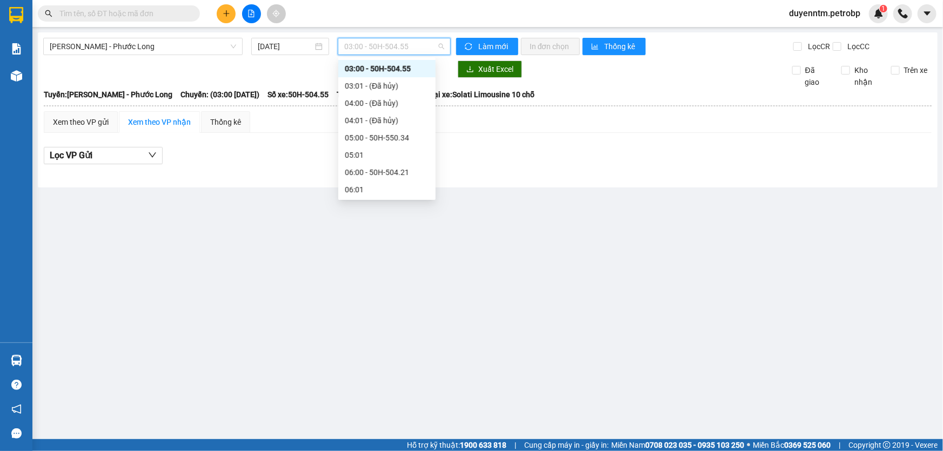
click at [389, 42] on span "03:00 - 50H-504.55" at bounding box center [394, 46] width 100 height 16
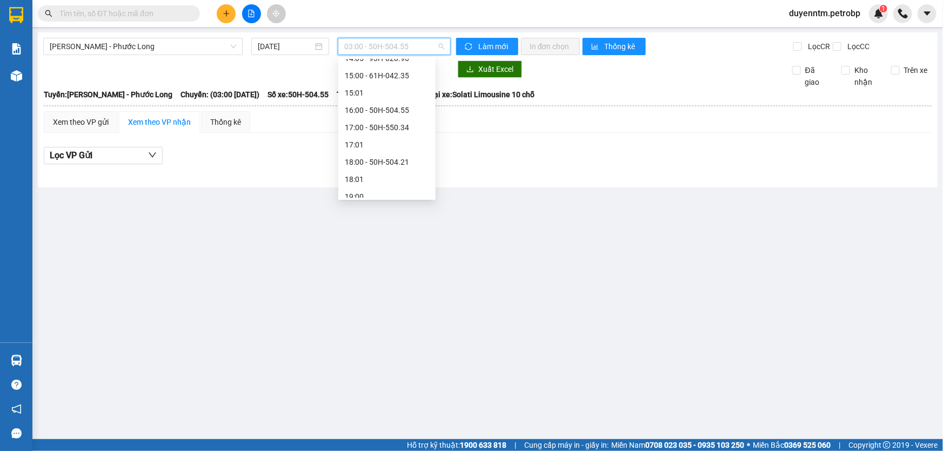
scroll to position [410, 0]
click at [394, 110] on div "14:05 - 93H-020.96" at bounding box center [387, 108] width 84 height 12
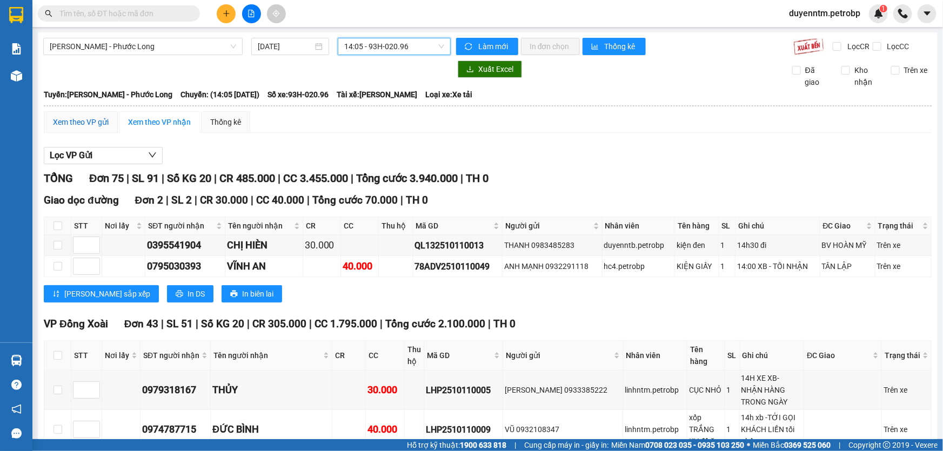
click at [86, 122] on div "Xem theo VP gửi" at bounding box center [81, 122] width 56 height 12
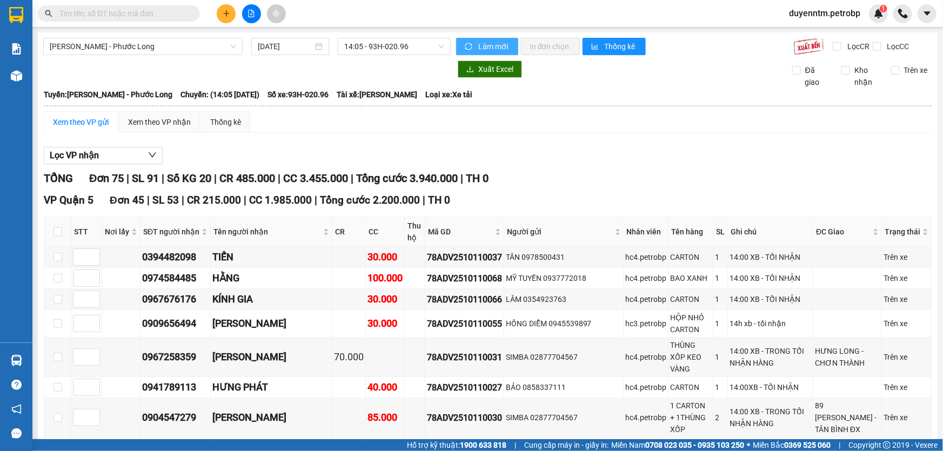
click at [471, 46] on button "Làm mới" at bounding box center [487, 46] width 62 height 17
click at [129, 157] on button "Lọc VP nhận" at bounding box center [103, 155] width 119 height 17
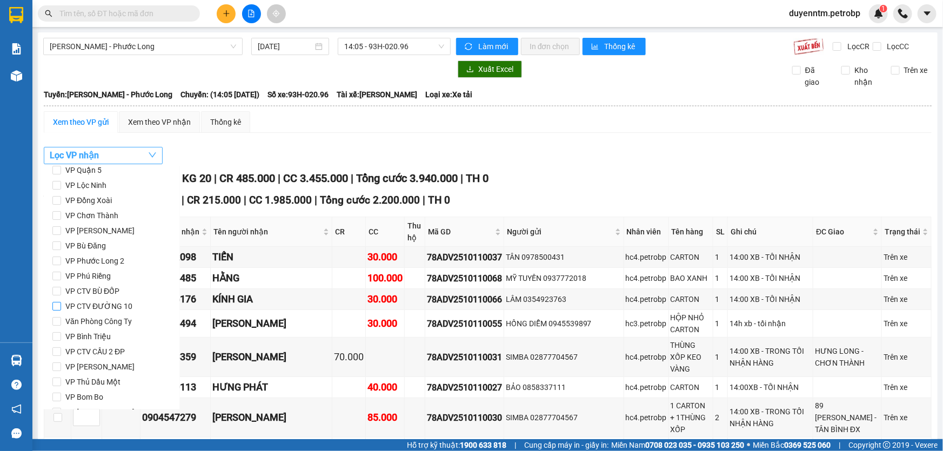
scroll to position [143, 0]
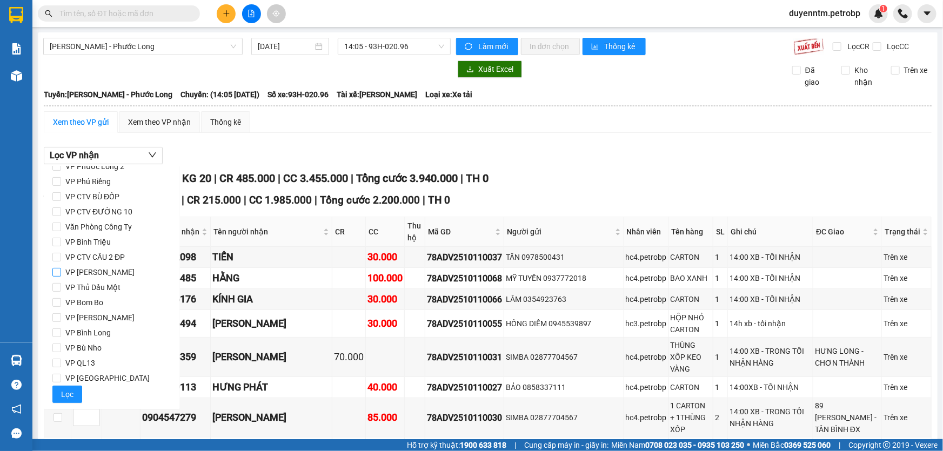
click at [113, 275] on span "VP Lê Hồng Phong" at bounding box center [100, 272] width 78 height 15
click at [61, 275] on input "VP Lê Hồng Phong" at bounding box center [56, 272] width 9 height 9
checkbox input "true"
click at [89, 364] on span "VP QL13" at bounding box center [80, 363] width 38 height 15
click at [61, 364] on input "VP QL13" at bounding box center [56, 363] width 9 height 9
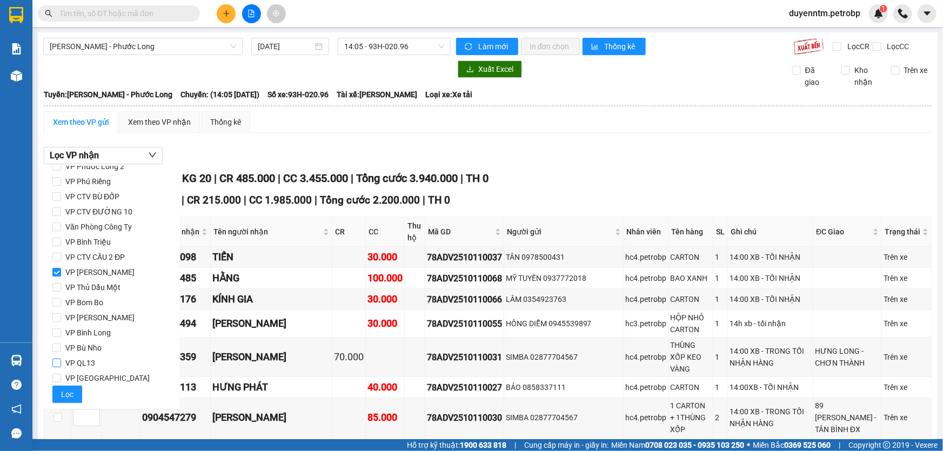
checkbox input "true"
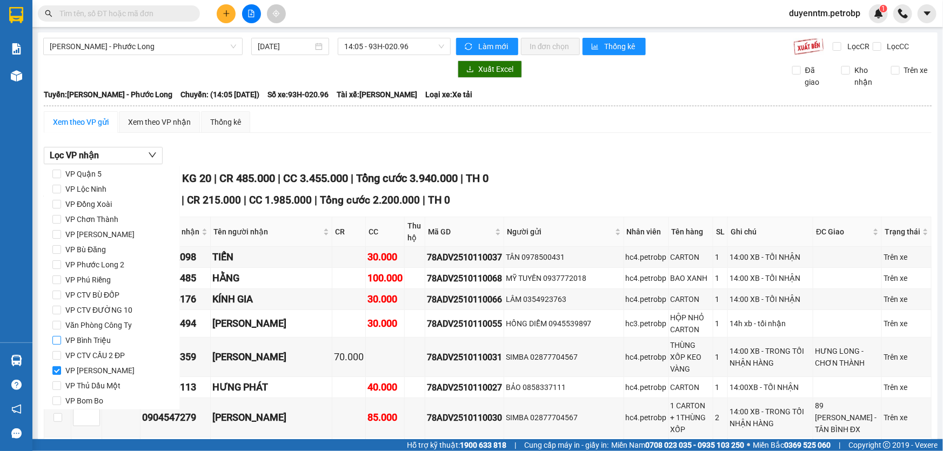
click at [100, 340] on span "VP Bình Triệu" at bounding box center [88, 340] width 54 height 15
click at [61, 340] on input "VP Bình Triệu" at bounding box center [56, 340] width 9 height 9
checkbox input "true"
click at [94, 218] on span "VP Quận 5" at bounding box center [83, 218] width 45 height 15
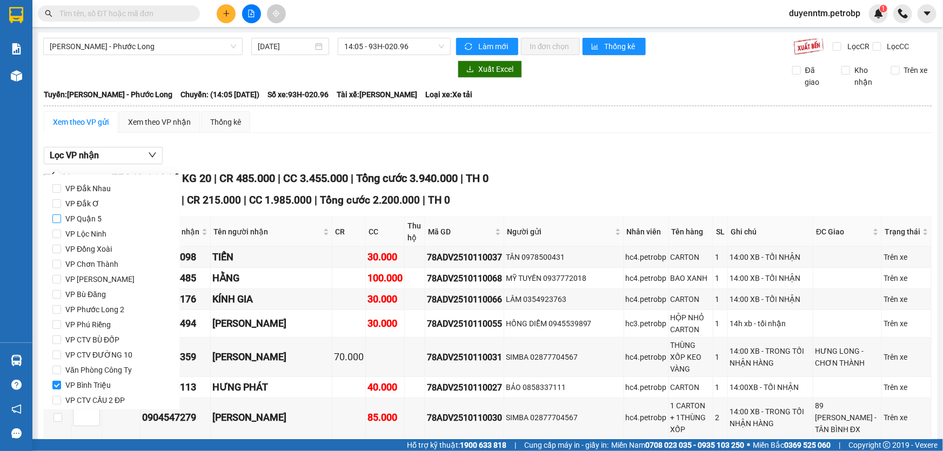
click at [61, 218] on input "VP Quận 5" at bounding box center [56, 219] width 9 height 9
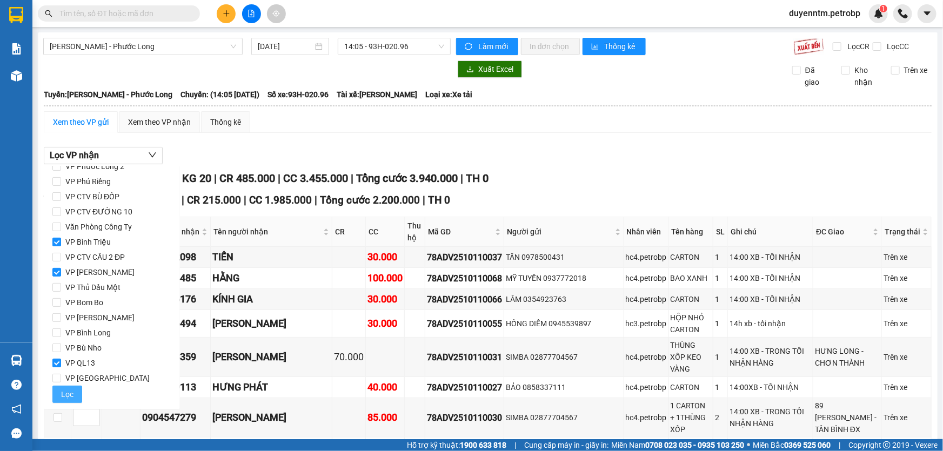
click at [64, 394] on span "Lọc" at bounding box center [67, 395] width 12 height 12
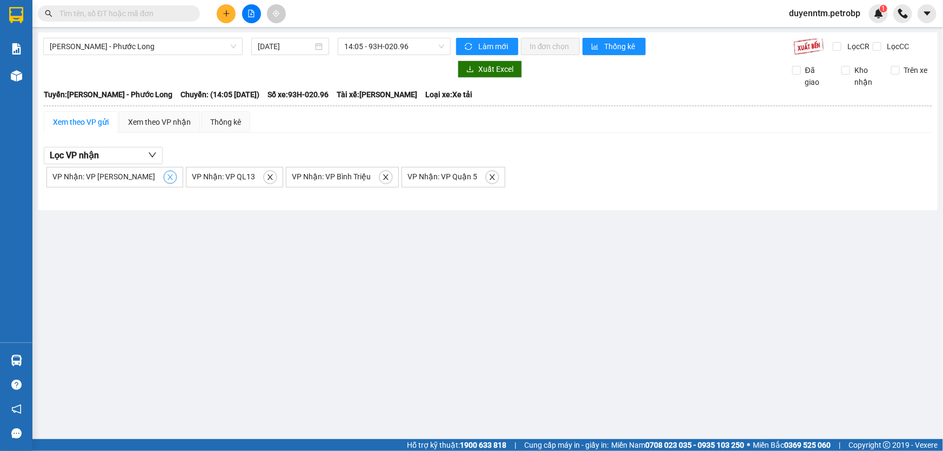
click at [166, 180] on icon "close" at bounding box center [170, 177] width 8 height 8
click at [132, 178] on icon "close" at bounding box center [131, 177] width 8 height 8
click at [136, 176] on div "VP Nhận: VP Bình Triệu" at bounding box center [102, 177] width 113 height 21
click at [141, 176] on span "close" at bounding box center [147, 177] width 12 height 8
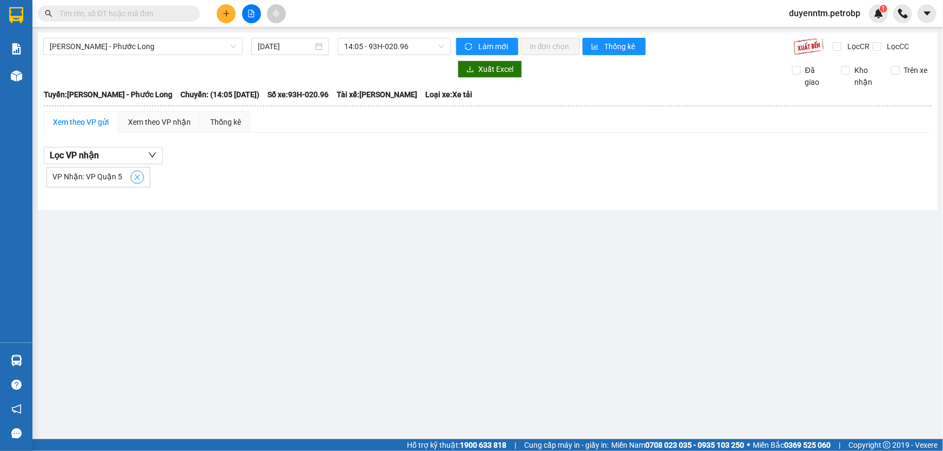
click at [140, 175] on span "close" at bounding box center [137, 177] width 12 height 8
click at [144, 152] on button "Lọc VP nhận" at bounding box center [103, 155] width 119 height 17
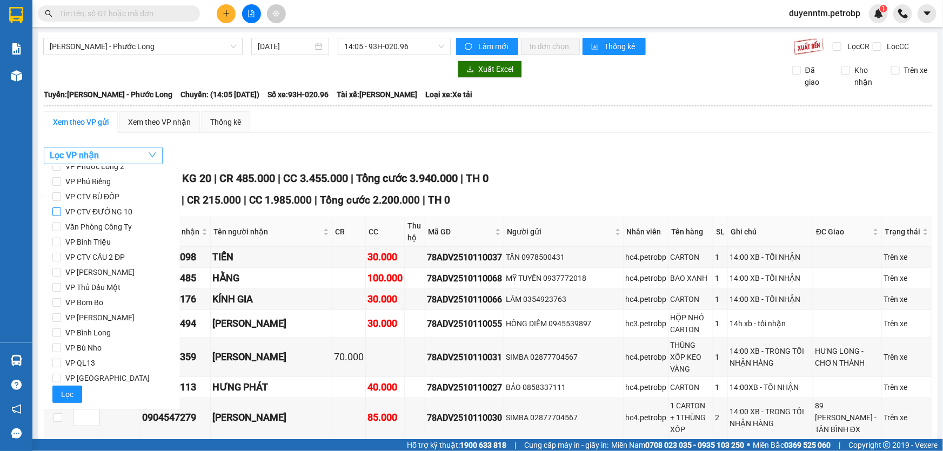
scroll to position [0, 0]
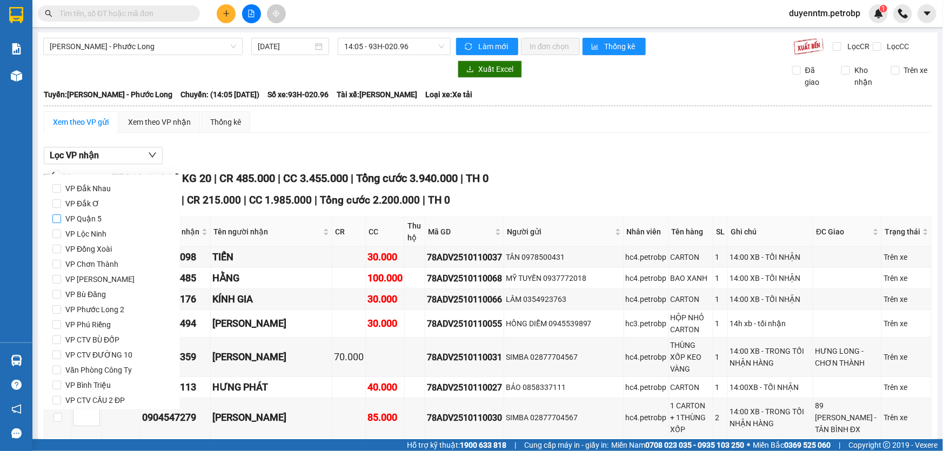
click at [96, 218] on span "VP Quận 5" at bounding box center [83, 218] width 45 height 15
click at [61, 218] on input "VP Quận 5" at bounding box center [56, 219] width 9 height 9
click at [96, 218] on span "VP Quận 5" at bounding box center [83, 218] width 45 height 15
click at [61, 218] on input "VP Quận 5" at bounding box center [56, 219] width 9 height 9
checkbox input "false"
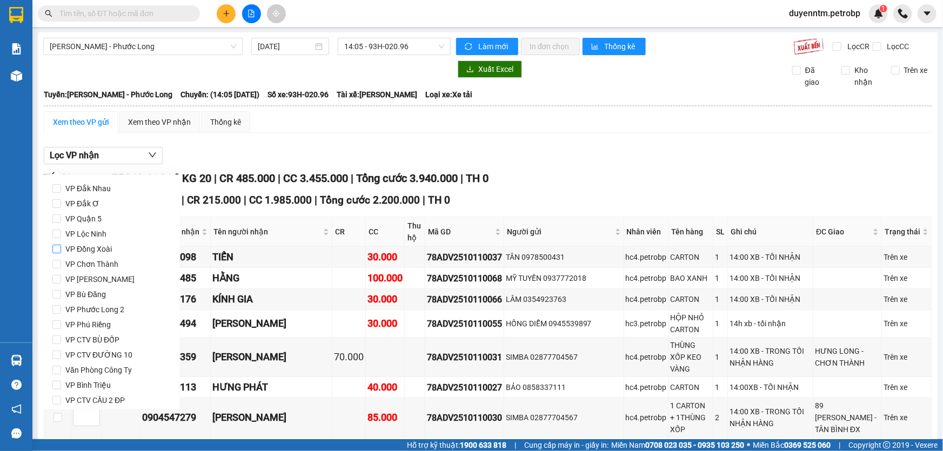
click at [96, 251] on span "VP Đồng Xoài" at bounding box center [88, 249] width 55 height 15
click at [61, 251] on input "VP Đồng Xoài" at bounding box center [56, 249] width 9 height 9
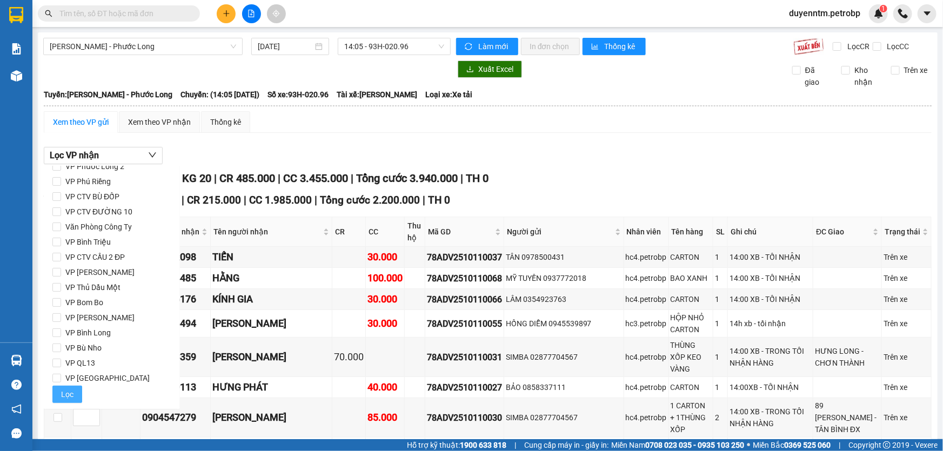
click at [64, 398] on span "Lọc" at bounding box center [67, 395] width 12 height 12
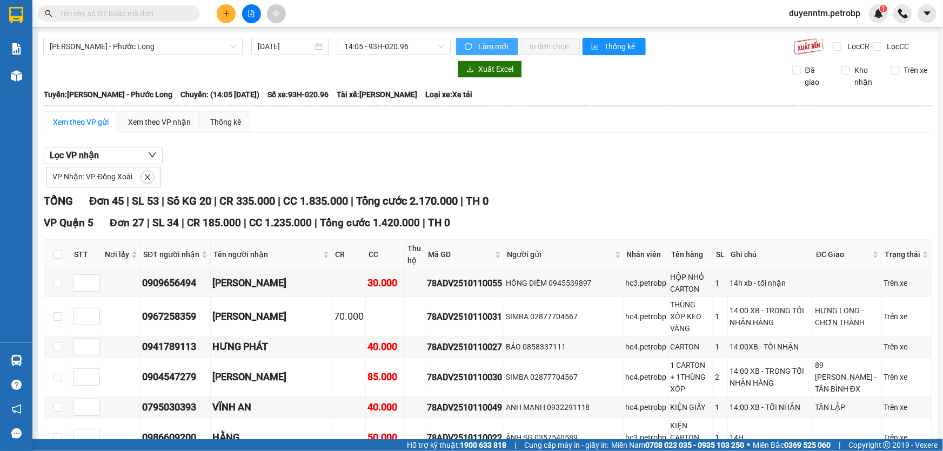
click at [462, 41] on button "Làm mới" at bounding box center [487, 46] width 62 height 17
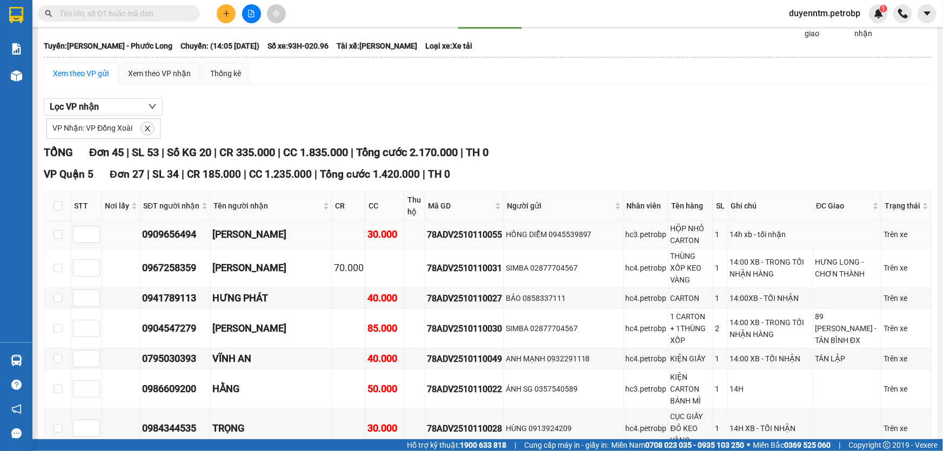
scroll to position [98, 0]
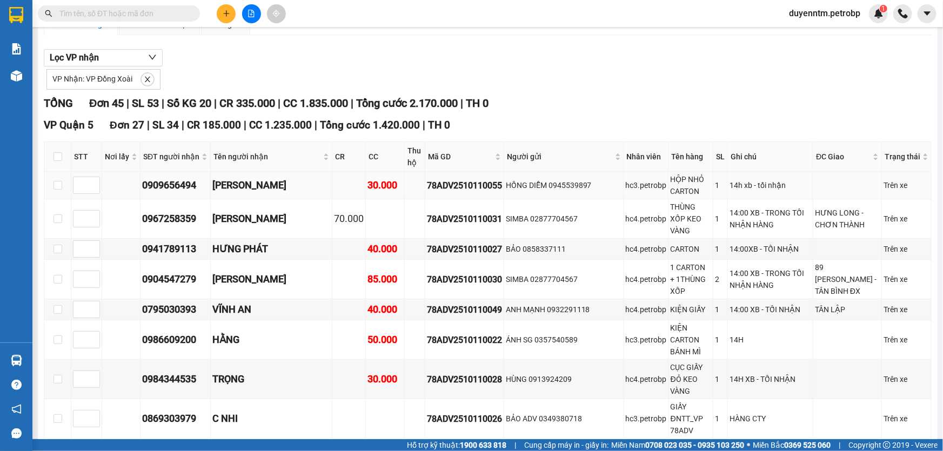
click at [433, 183] on div "78ADV2510110055" at bounding box center [464, 186] width 75 height 14
copy div "78ADV2510110055"
click at [145, 76] on icon "close" at bounding box center [148, 80] width 8 height 8
checkbox input "false"
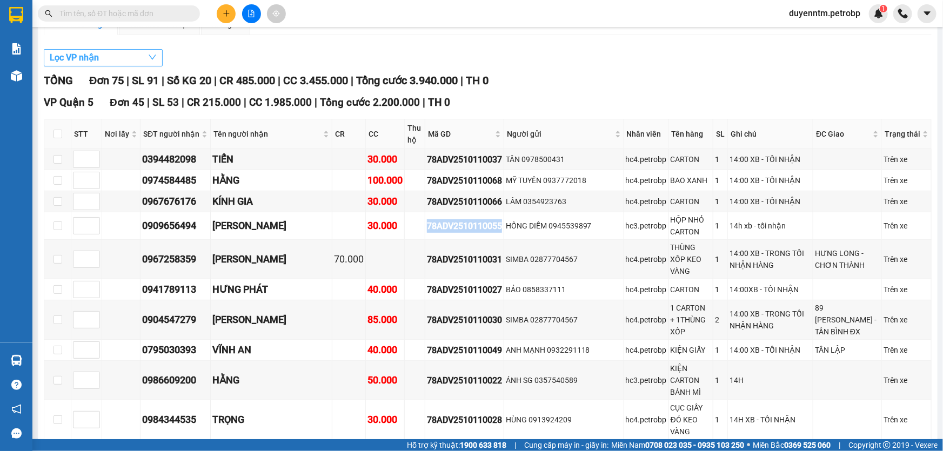
click at [133, 64] on button "Lọc VP nhận" at bounding box center [103, 57] width 119 height 17
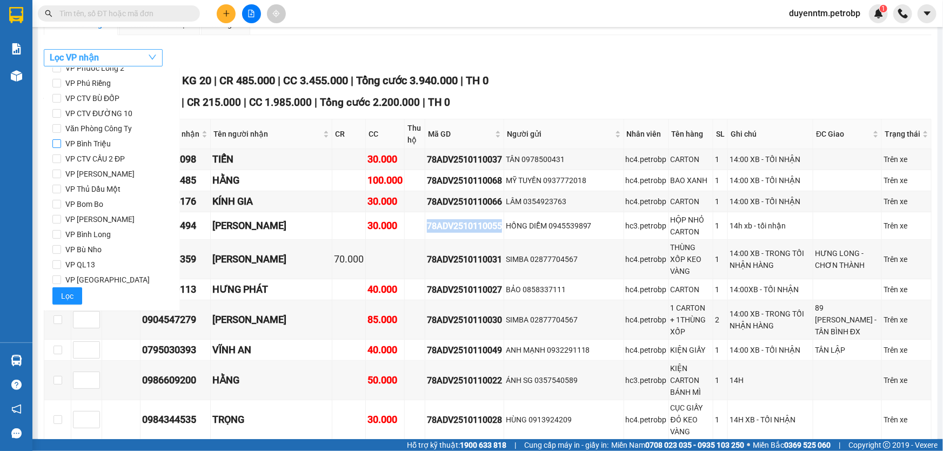
scroll to position [0, 0]
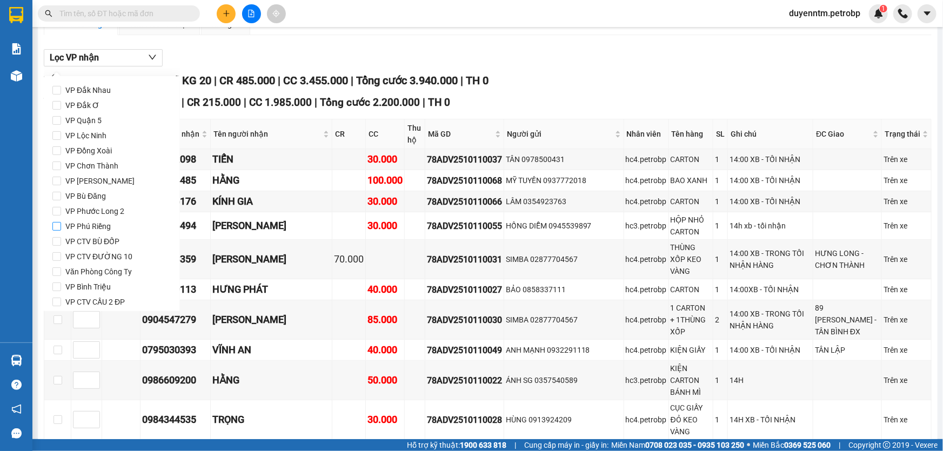
click at [97, 227] on span "VP Phú Riềng" at bounding box center [88, 226] width 54 height 15
click at [61, 227] on input "VP Phú Riềng" at bounding box center [56, 226] width 9 height 9
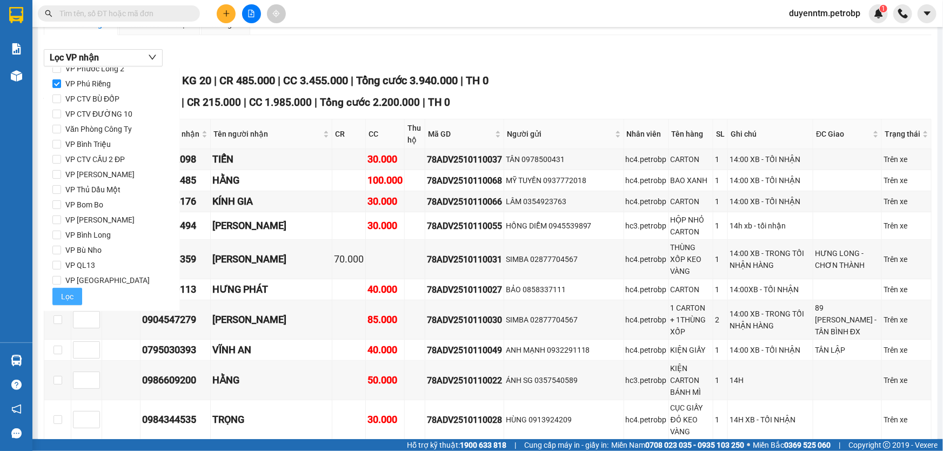
click at [67, 293] on span "Lọc" at bounding box center [67, 297] width 12 height 12
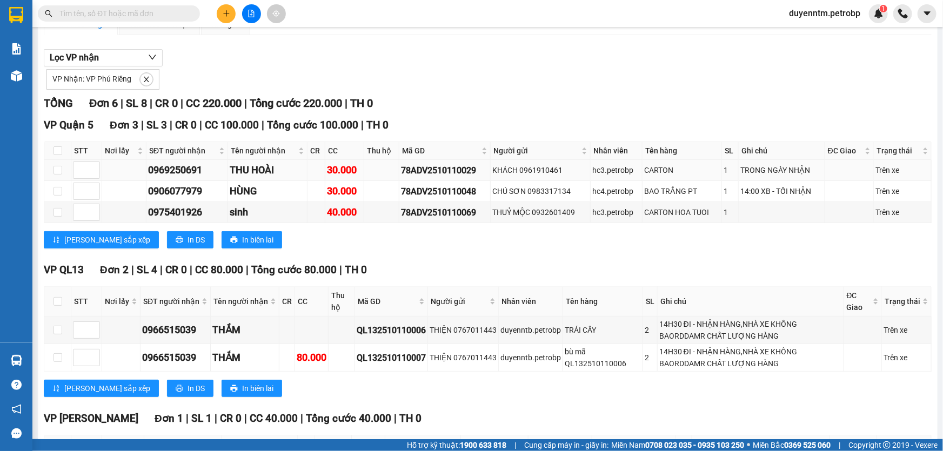
click at [420, 173] on div "78ADV2510110029" at bounding box center [445, 171] width 88 height 14
copy div "78ADV2510110029"
click at [146, 77] on icon "close" at bounding box center [146, 79] width 5 height 5
checkbox input "false"
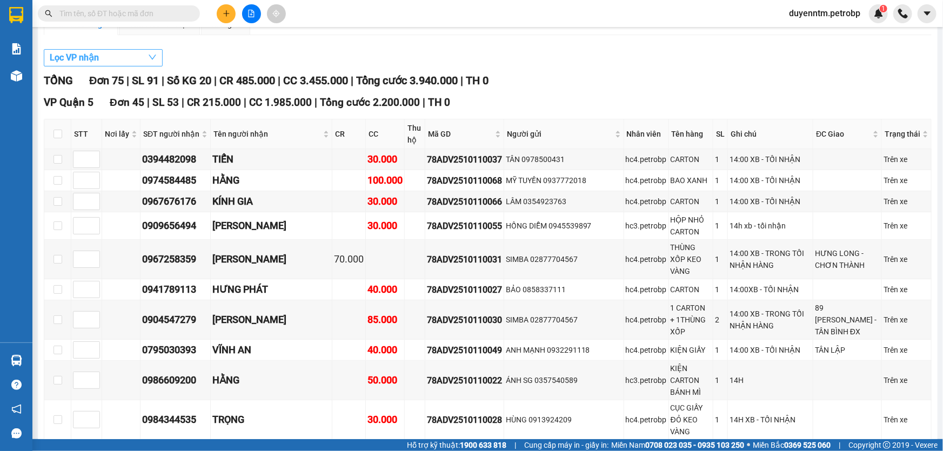
click at [136, 58] on button "Lọc VP nhận" at bounding box center [103, 57] width 119 height 17
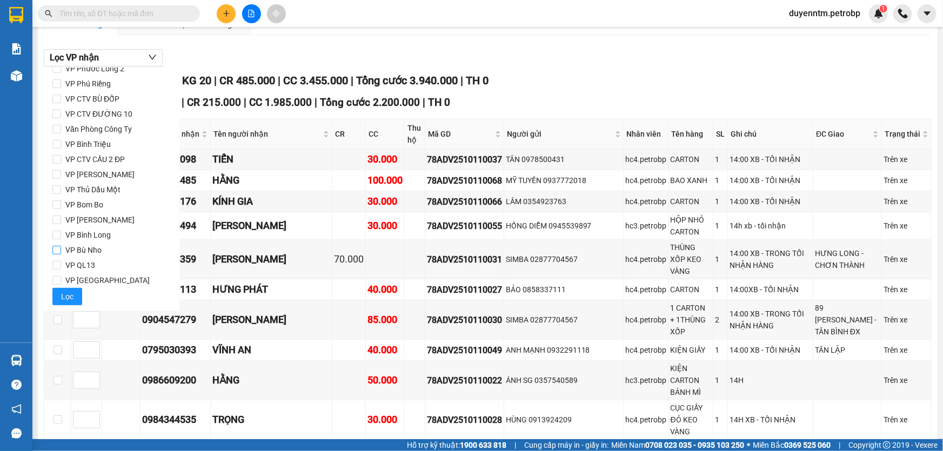
click at [103, 250] on span "VP Bù Nho" at bounding box center [83, 250] width 45 height 15
click at [61, 250] on input "VP Bù Nho" at bounding box center [56, 250] width 9 height 9
click at [71, 293] on span "Lọc" at bounding box center [67, 297] width 12 height 12
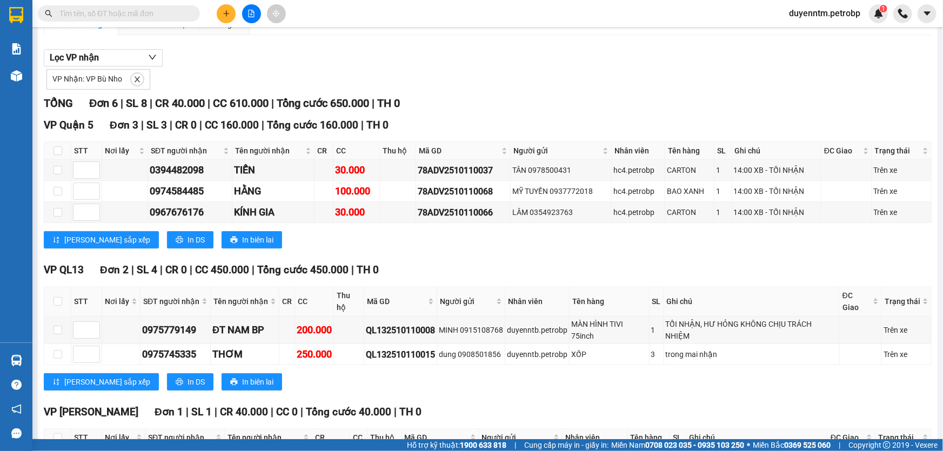
scroll to position [0, 0]
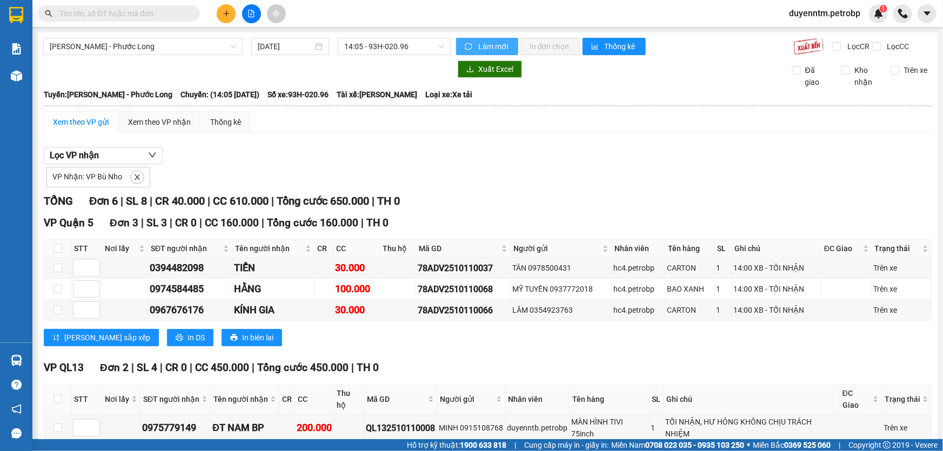
click at [473, 49] on button "Làm mới" at bounding box center [487, 46] width 62 height 17
click at [458, 264] on div "78ADV2510110037" at bounding box center [463, 269] width 91 height 14
copy div "78ADV2510110037"
drag, startPoint x: 135, startPoint y: 176, endPoint x: 120, endPoint y: 154, distance: 26.5
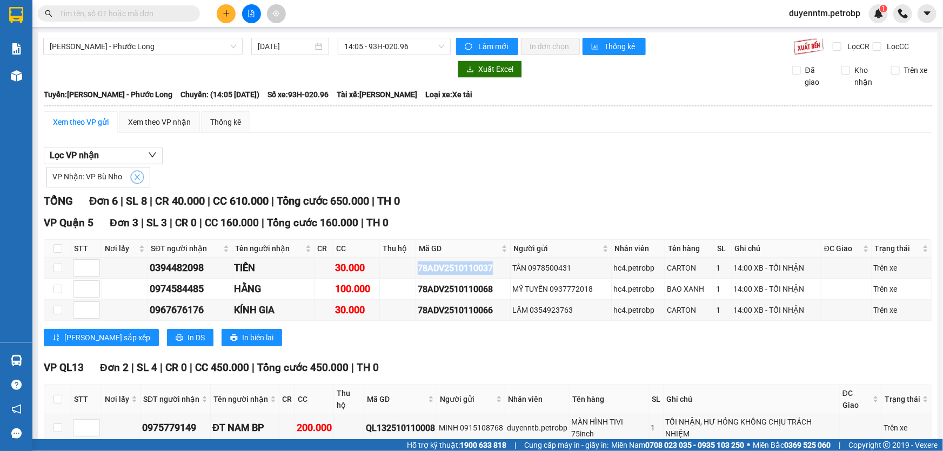
click at [134, 176] on icon "close" at bounding box center [137, 177] width 8 height 8
click at [120, 154] on button "Lọc VP nhận" at bounding box center [103, 155] width 119 height 17
checkbox input "false"
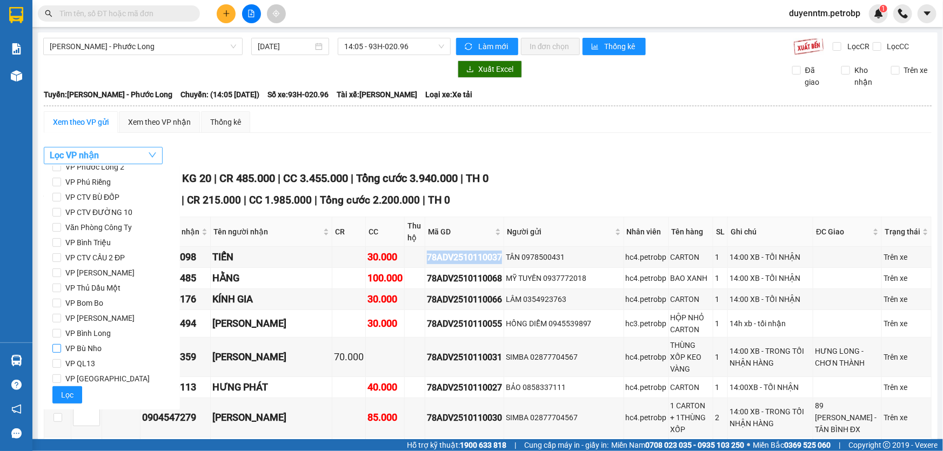
scroll to position [143, 0]
click at [101, 378] on span "VP Phước Bình" at bounding box center [107, 378] width 93 height 15
click at [61, 378] on input "VP Phước Bình" at bounding box center [56, 378] width 9 height 9
click at [68, 394] on span "Lọc" at bounding box center [67, 395] width 12 height 12
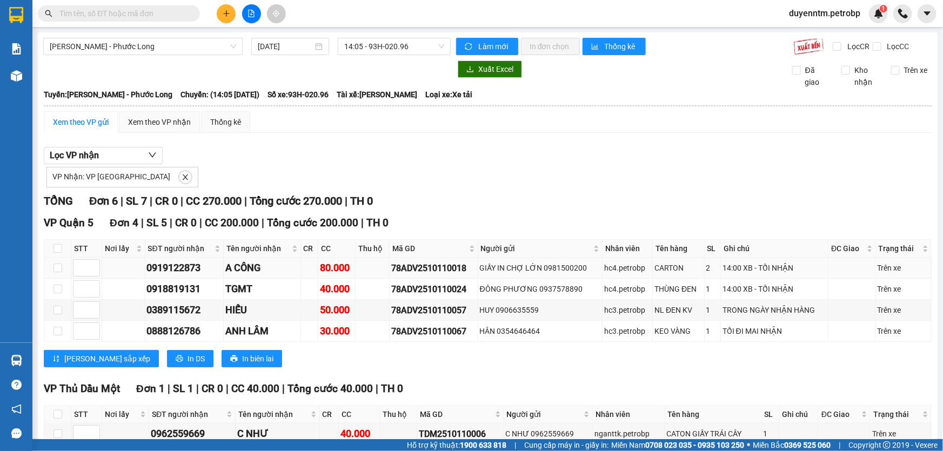
click at [436, 267] on div "78ADV2510110018" at bounding box center [433, 269] width 85 height 14
copy div "78ADV2510110018"
click at [182, 176] on icon "close" at bounding box center [186, 177] width 8 height 8
click at [140, 155] on button "Lọc VP nhận" at bounding box center [103, 155] width 119 height 17
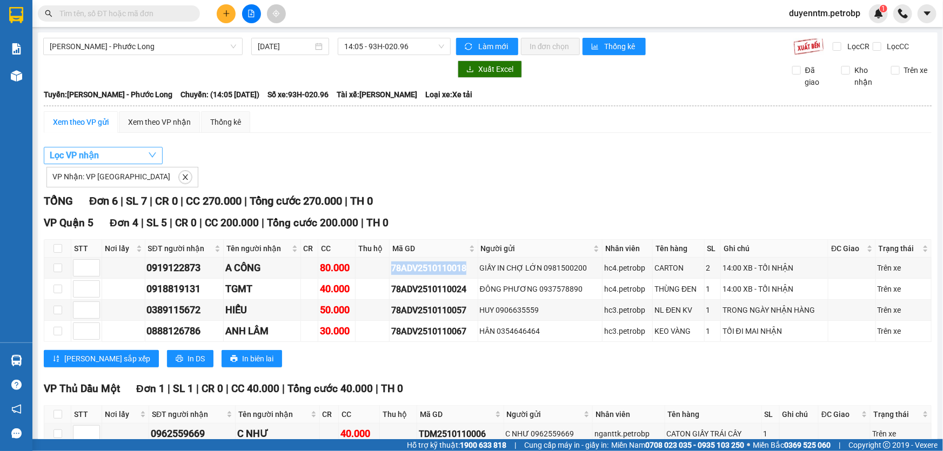
checkbox input "false"
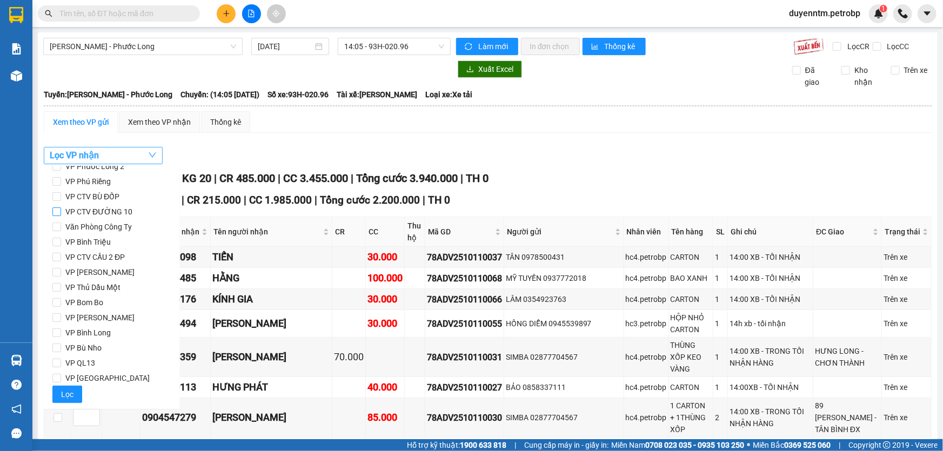
scroll to position [0, 0]
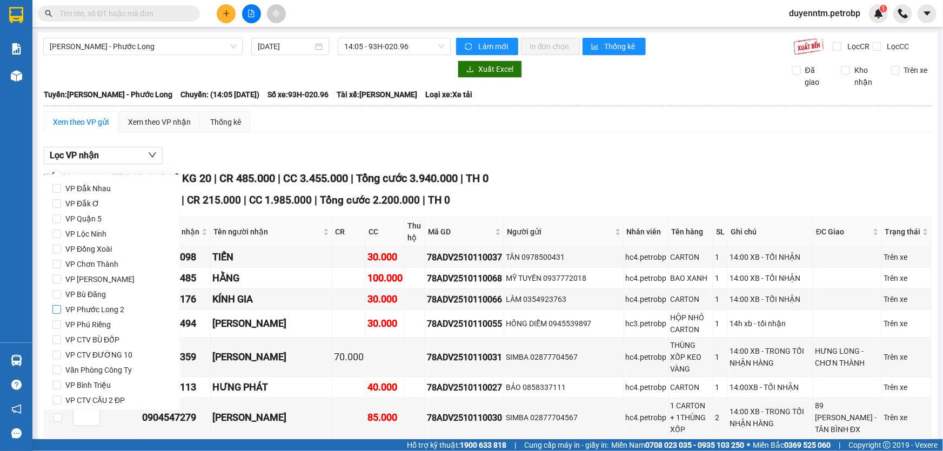
click at [112, 313] on span "VP Phước Long 2" at bounding box center [95, 309] width 68 height 15
click at [61, 313] on input "VP Phước Long 2" at bounding box center [56, 309] width 9 height 9
checkbox input "true"
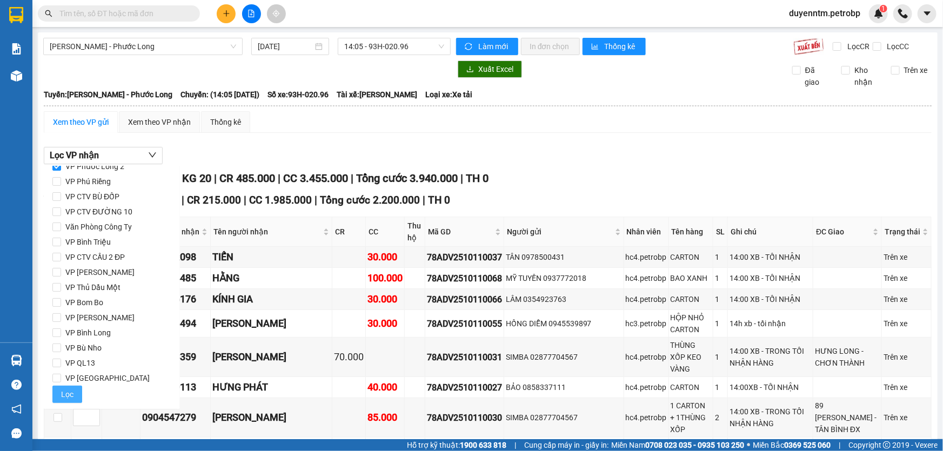
click at [72, 394] on span "Lọc" at bounding box center [67, 395] width 12 height 12
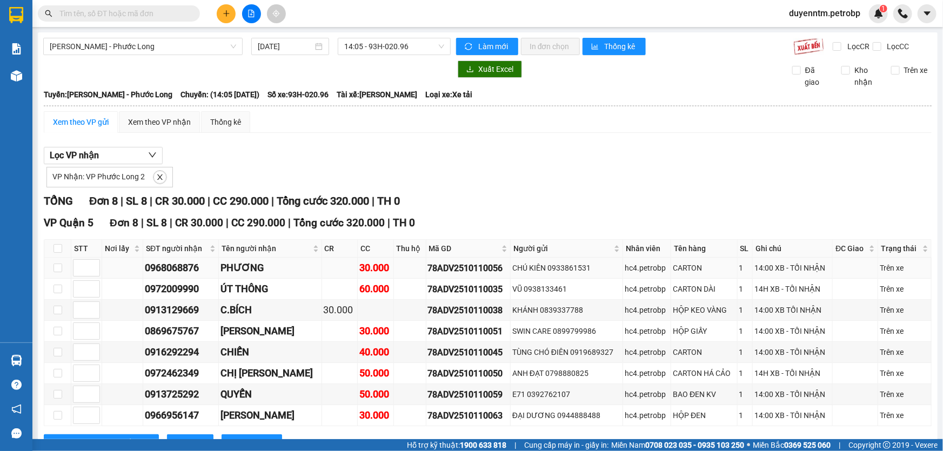
click at [449, 266] on div "78ADV2510110056" at bounding box center [468, 269] width 81 height 14
copy div "78ADV2510110056"
click at [149, 46] on span "Hồ Chí Minh - Phước Long" at bounding box center [143, 46] width 186 height 16
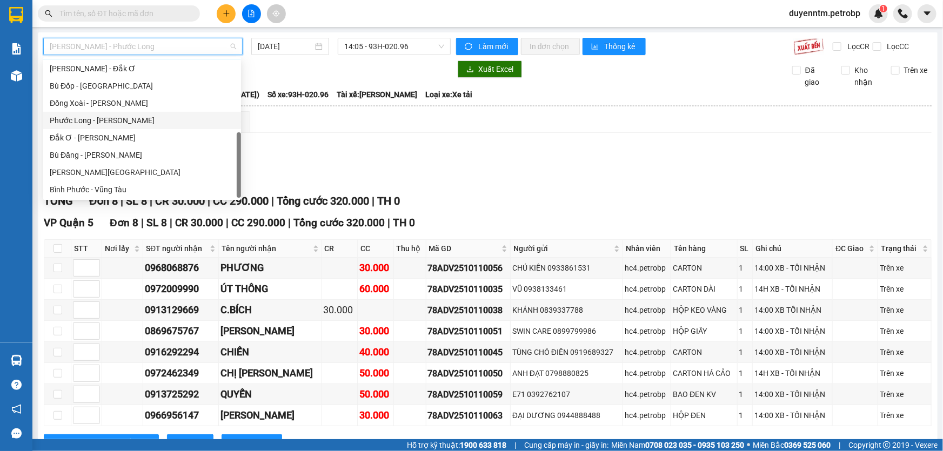
scroll to position [0, 0]
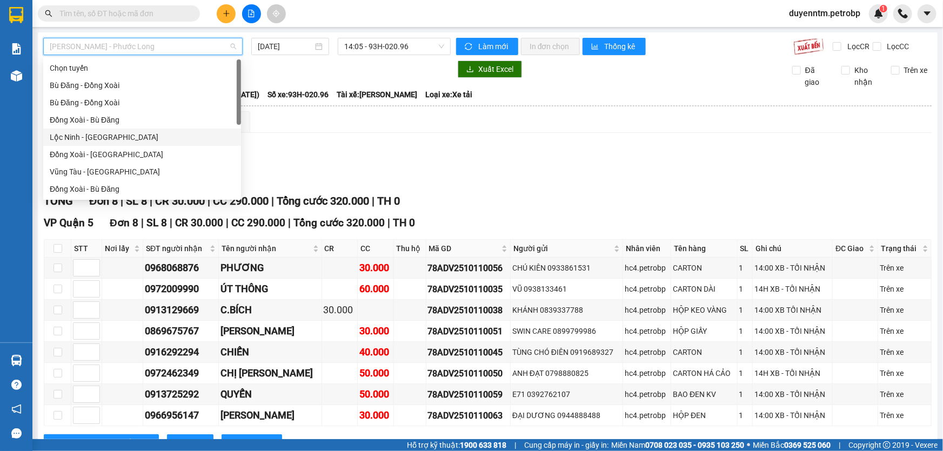
click at [111, 143] on div "Lộc Ninh - Đồng Xoài" at bounding box center [142, 137] width 198 height 17
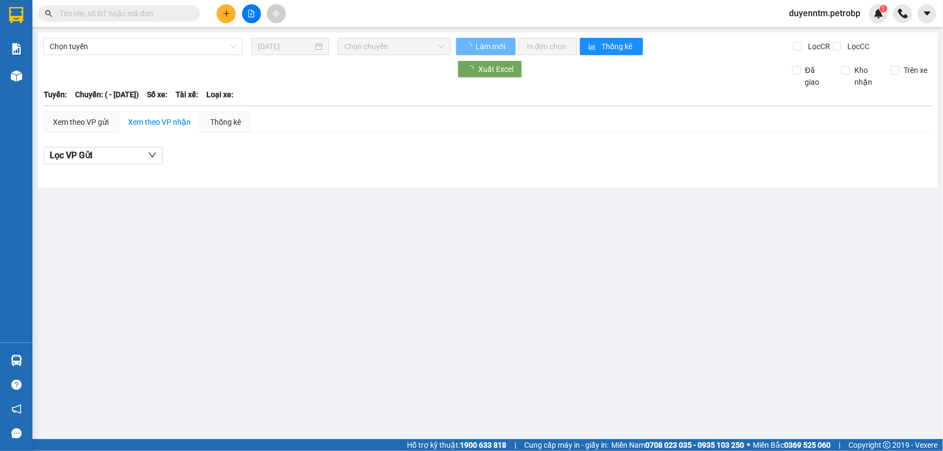
type input "[DATE]"
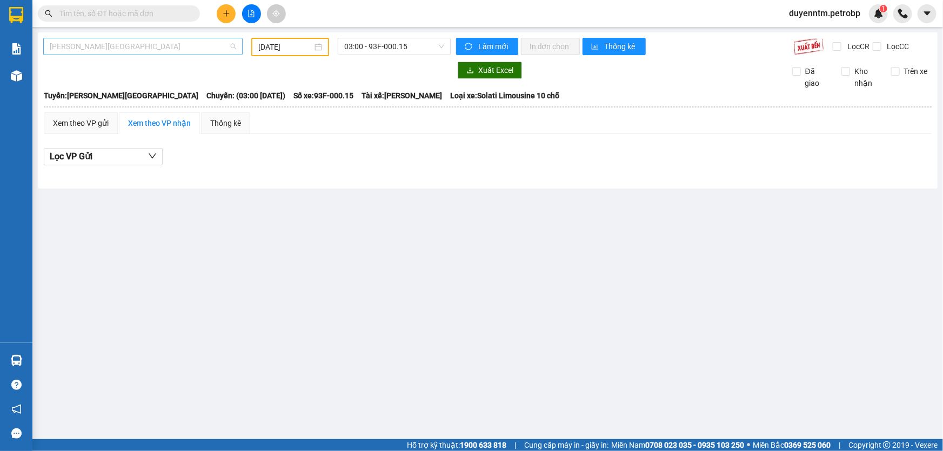
scroll to position [207, 0]
click at [131, 46] on span "[PERSON_NAME][GEOGRAPHIC_DATA]" at bounding box center [143, 46] width 186 height 16
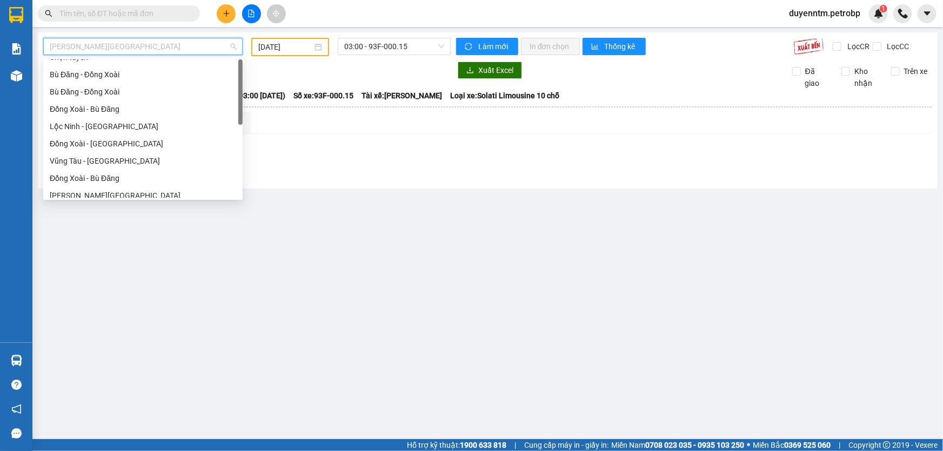
scroll to position [0, 0]
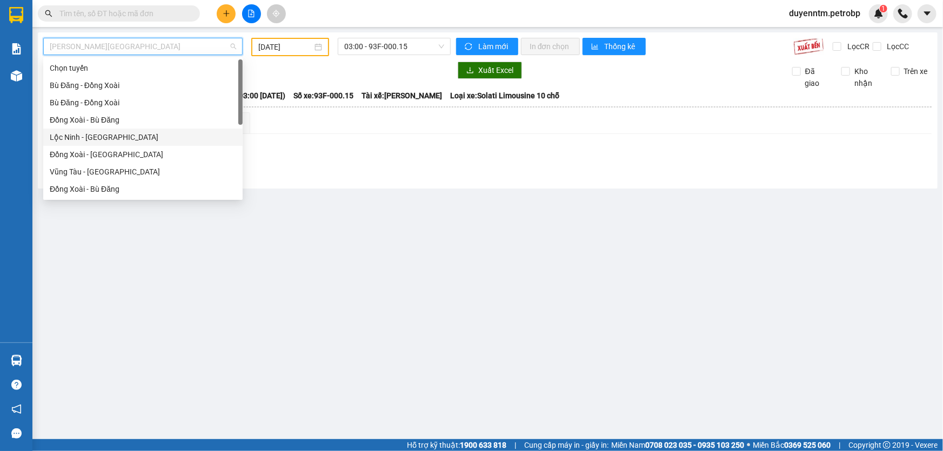
click at [116, 136] on div "Lộc Ninh - [GEOGRAPHIC_DATA]" at bounding box center [143, 137] width 186 height 12
type input "[DATE]"
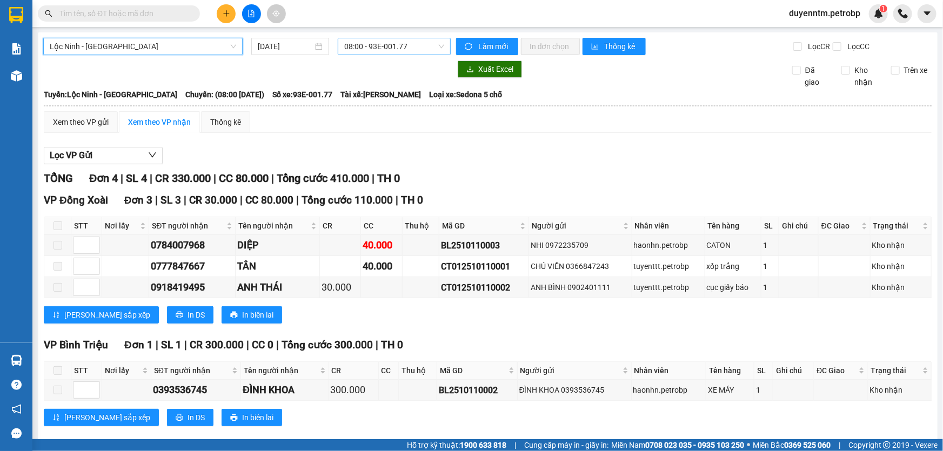
click at [364, 48] on span "08:00 - 93E-001.77" at bounding box center [394, 46] width 100 height 16
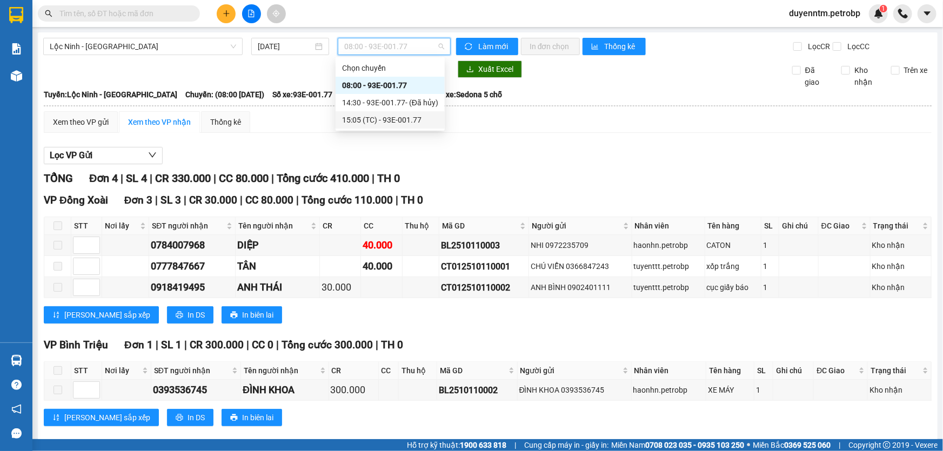
click at [365, 120] on div "15:05 (TC) - 93E-001.77" at bounding box center [390, 120] width 96 height 12
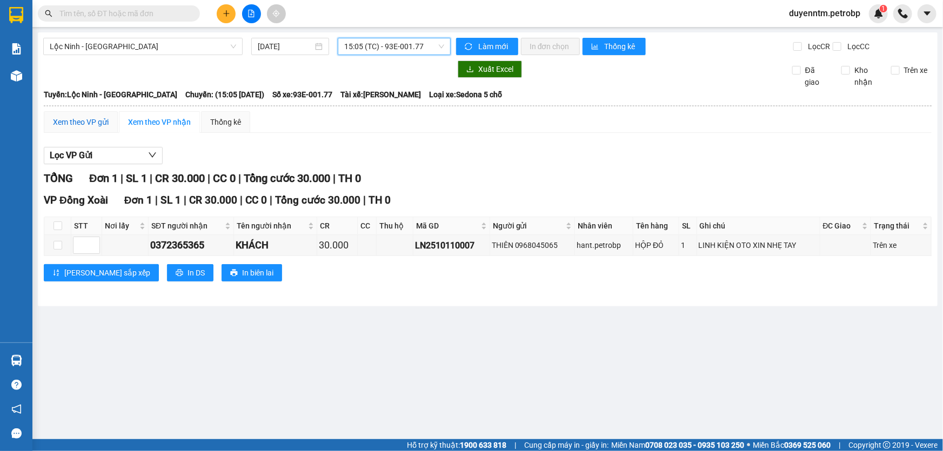
click at [81, 118] on div "Xem theo VP gửi" at bounding box center [81, 122] width 56 height 12
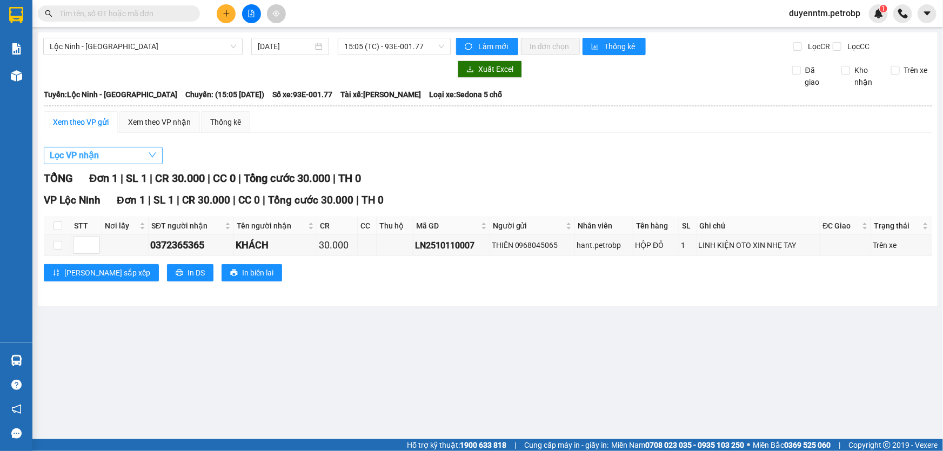
click at [103, 158] on button "Lọc VP nhận" at bounding box center [103, 155] width 119 height 17
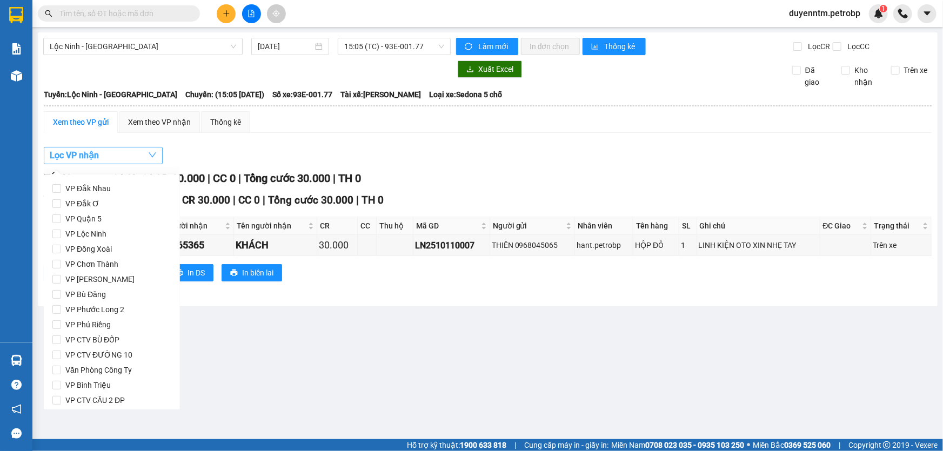
scroll to position [143, 0]
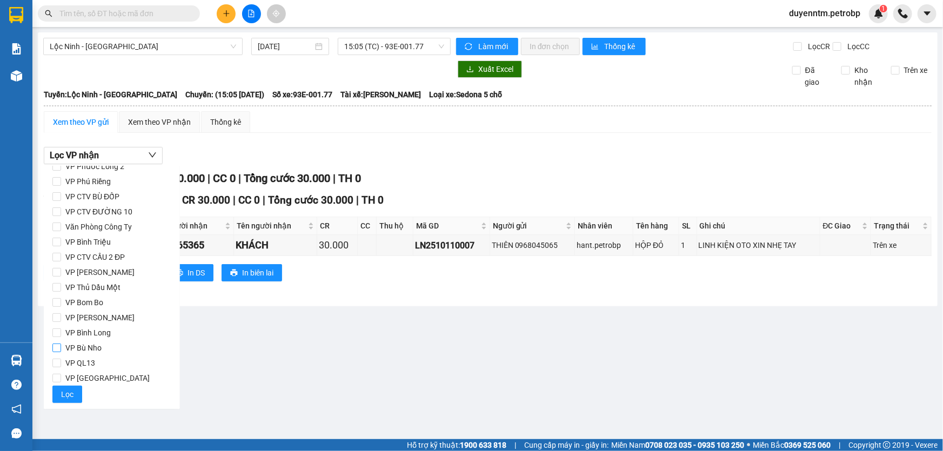
click at [99, 340] on span "VP Bù Nho" at bounding box center [83, 347] width 45 height 15
click at [61, 344] on input "VP Bù Nho" at bounding box center [56, 348] width 9 height 9
click at [98, 343] on span "VP Bù Nho" at bounding box center [83, 347] width 45 height 15
click at [61, 344] on input "VP Bù Nho" at bounding box center [56, 348] width 9 height 9
checkbox input "false"
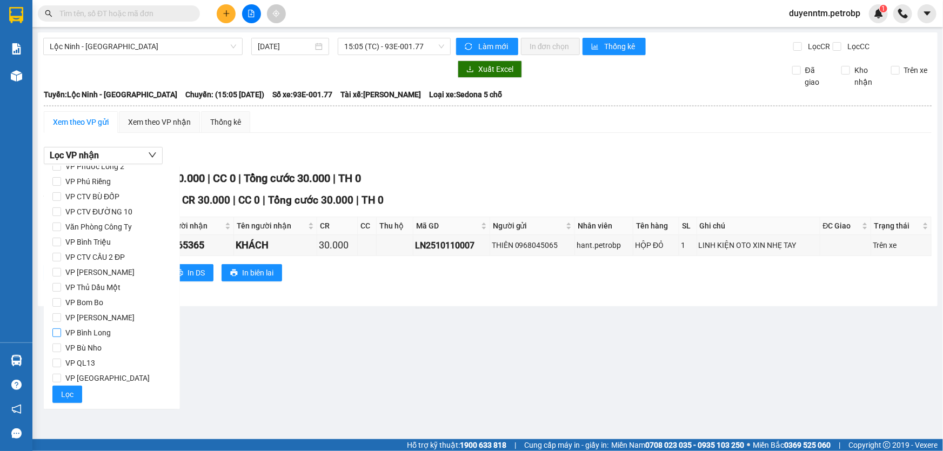
click at [99, 336] on span "VP Bình Long" at bounding box center [88, 332] width 54 height 15
click at [61, 336] on input "VP Bình Long" at bounding box center [56, 333] width 9 height 9
checkbox input "true"
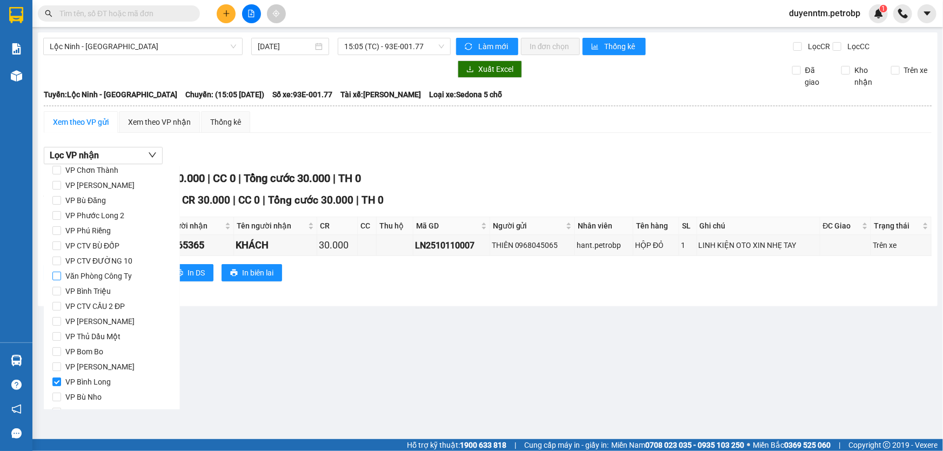
scroll to position [0, 0]
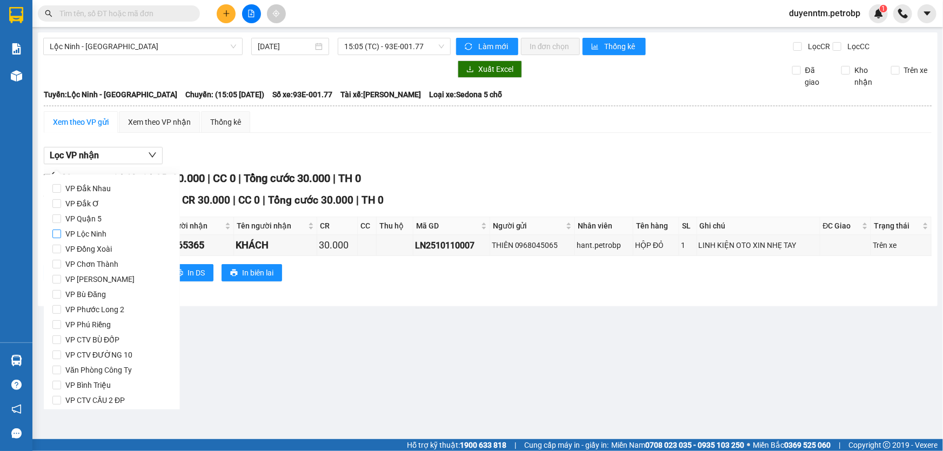
click at [108, 234] on span "VP Lộc Ninh" at bounding box center [86, 233] width 50 height 15
click at [61, 234] on input "VP Lộc Ninh" at bounding box center [56, 234] width 9 height 9
checkbox input "true"
click at [106, 267] on span "VP Chơn Thành" at bounding box center [92, 264] width 62 height 15
click at [61, 267] on input "VP Chơn Thành" at bounding box center [56, 264] width 9 height 9
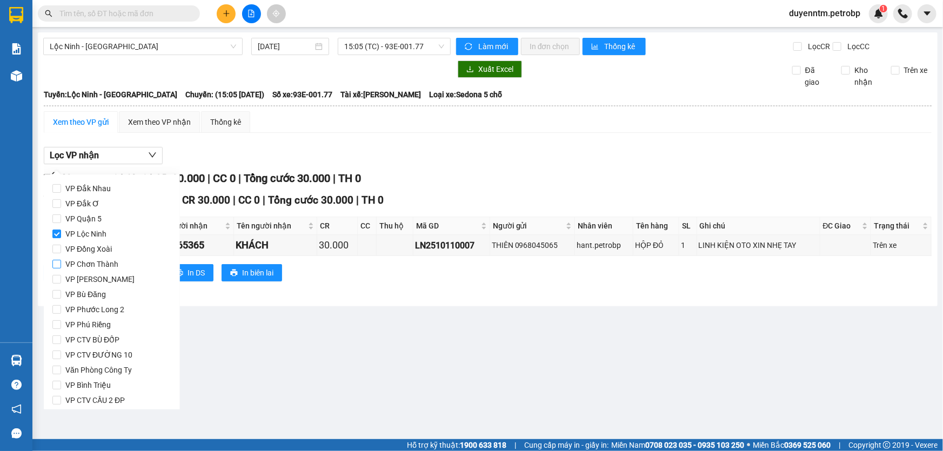
checkbox input "true"
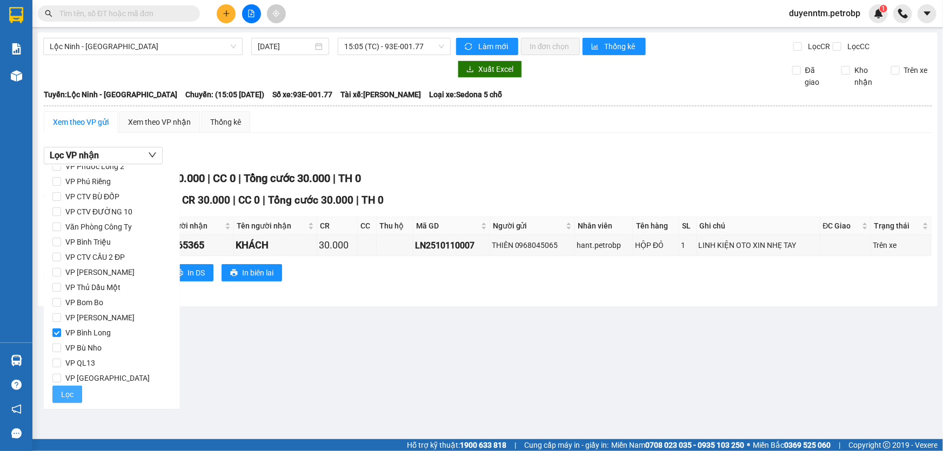
click at [68, 395] on span "Lọc" at bounding box center [67, 395] width 12 height 12
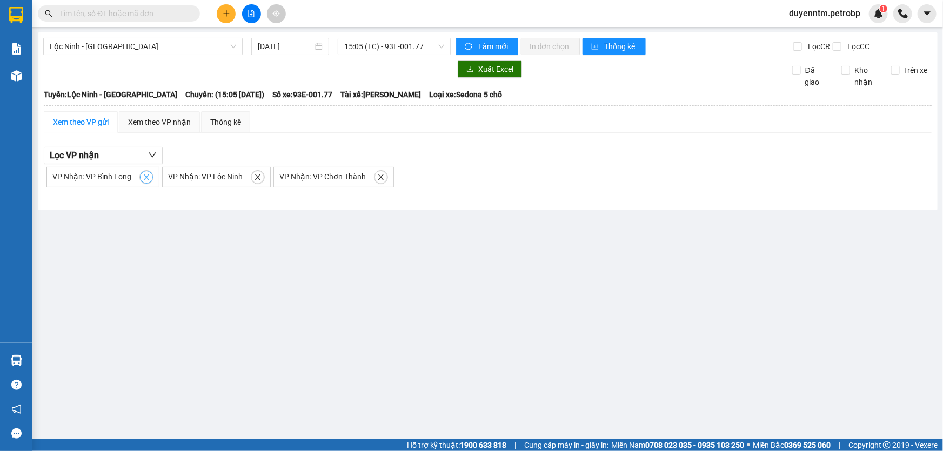
click at [146, 180] on icon "close" at bounding box center [147, 177] width 8 height 8
checkbox input "false"
click at [144, 176] on icon "close" at bounding box center [142, 177] width 8 height 8
checkbox input "false"
click at [148, 177] on span "close" at bounding box center [154, 177] width 12 height 8
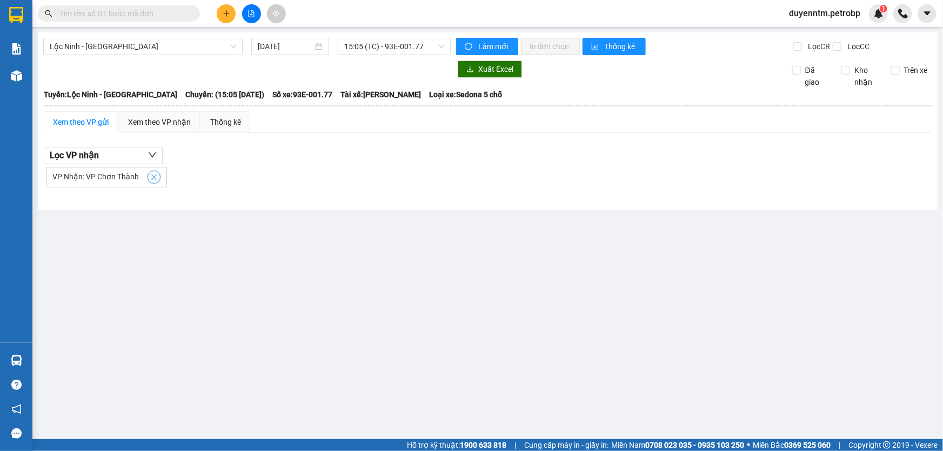
checkbox input "false"
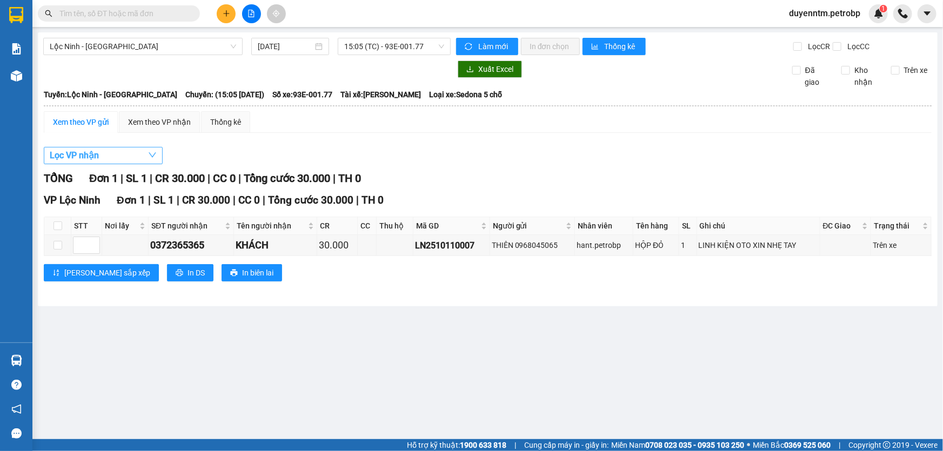
click at [138, 155] on button "Lọc VP nhận" at bounding box center [103, 155] width 119 height 17
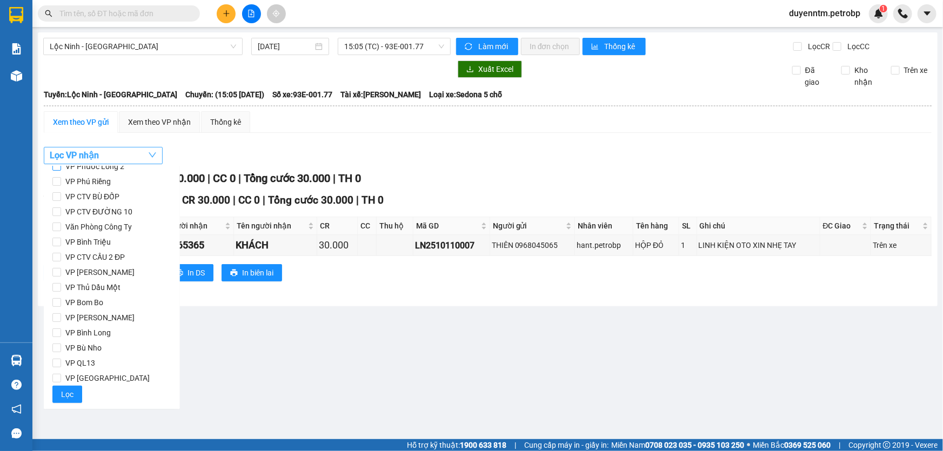
scroll to position [0, 0]
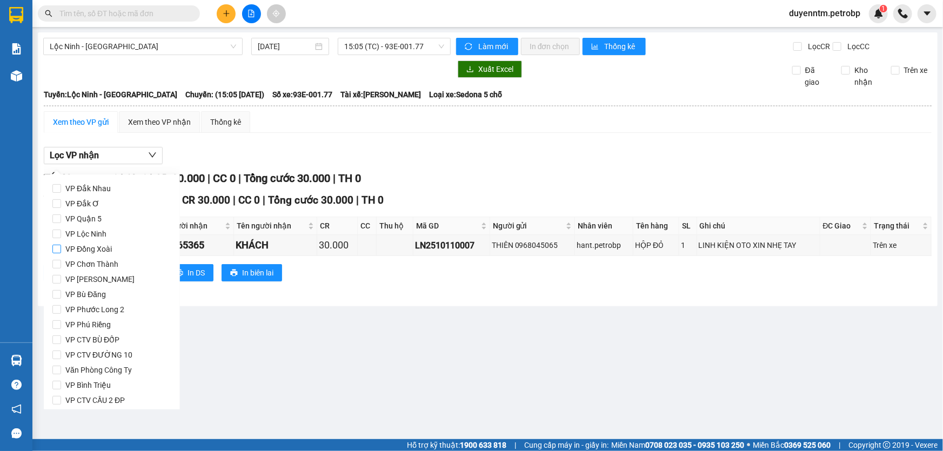
click at [105, 255] on span "VP Đồng Xoài" at bounding box center [88, 249] width 55 height 15
click at [61, 253] on input "VP Đồng Xoài" at bounding box center [56, 249] width 9 height 9
checkbox input "true"
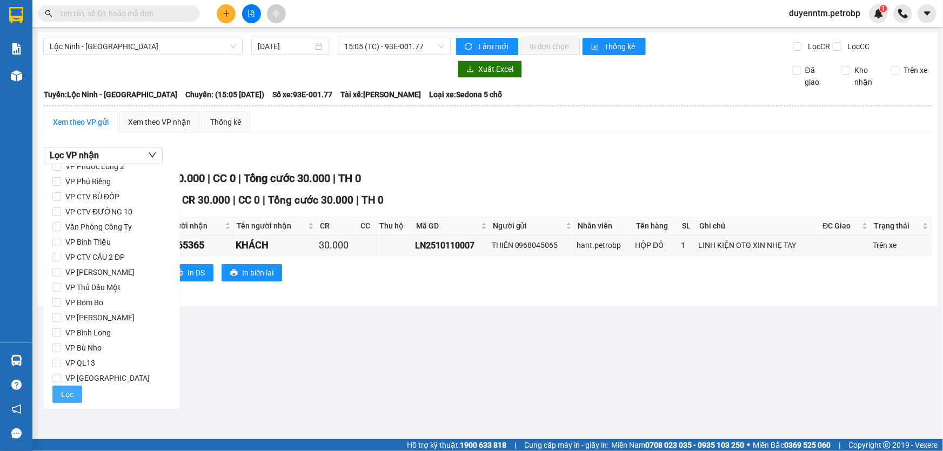
click at [69, 397] on span "Lọc" at bounding box center [67, 395] width 12 height 12
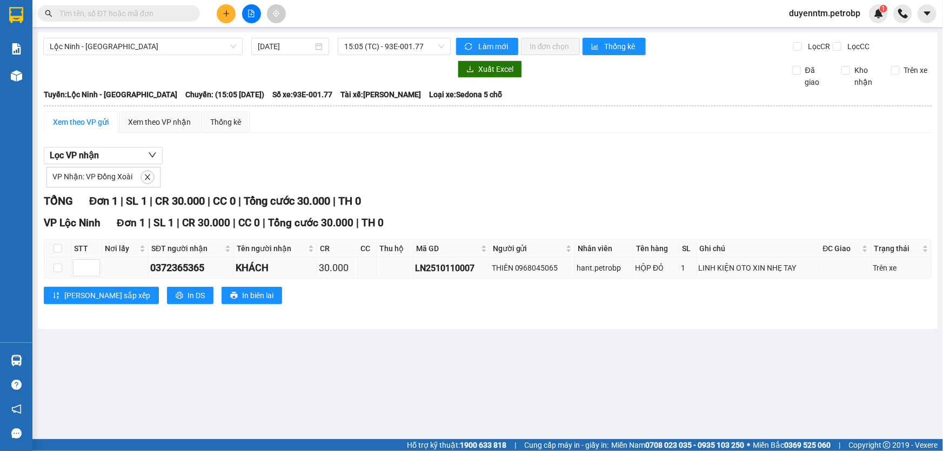
click at [449, 266] on div "LN2510110007" at bounding box center [451, 269] width 73 height 14
copy div "LN2510110007"
paste input "LN2510110007"
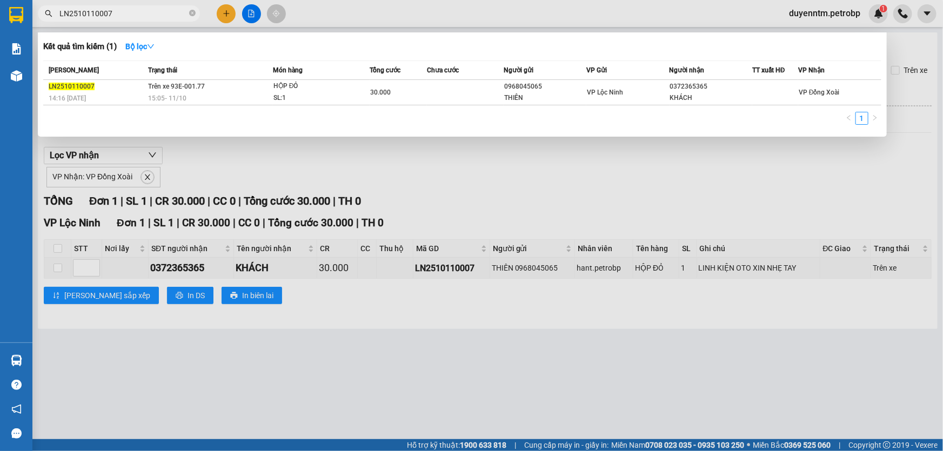
type input "LN2510110007"
click at [360, 16] on div at bounding box center [471, 225] width 943 height 451
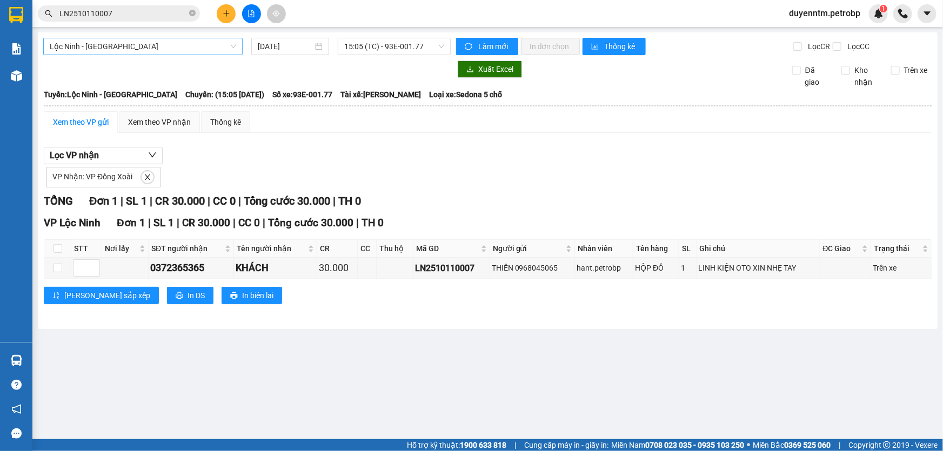
click at [170, 44] on span "Lộc Ninh - [GEOGRAPHIC_DATA]" at bounding box center [143, 46] width 186 height 16
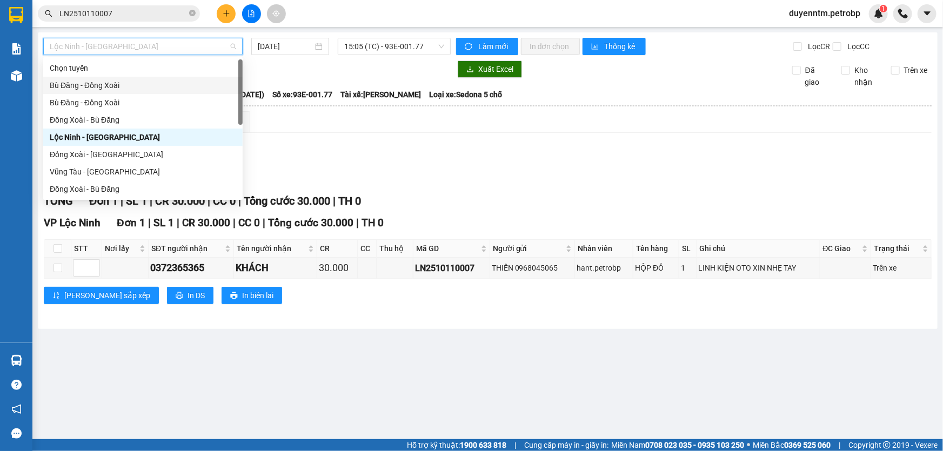
click at [108, 92] on div "Bù Đăng - Đồng Xoài" at bounding box center [142, 85] width 199 height 17
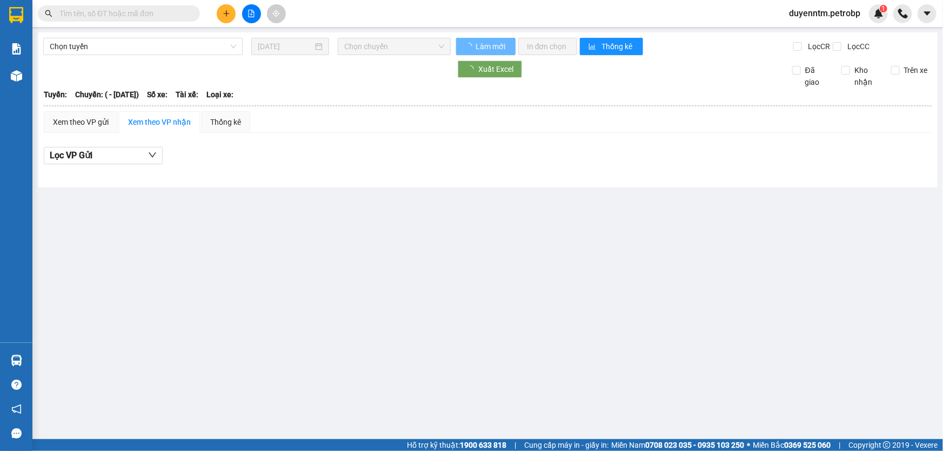
type input "[DATE]"
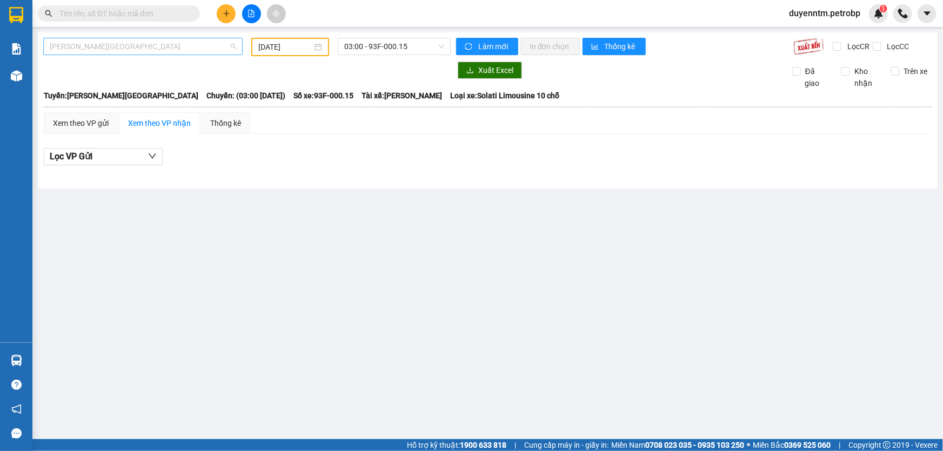
click at [122, 45] on span "[PERSON_NAME][GEOGRAPHIC_DATA]" at bounding box center [143, 46] width 186 height 16
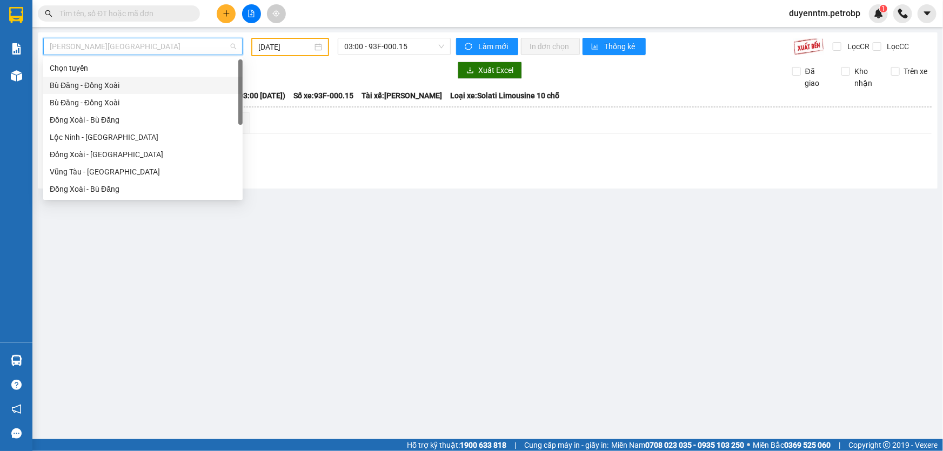
click at [123, 88] on div "Bù Đăng - Đồng Xoài" at bounding box center [143, 85] width 186 height 12
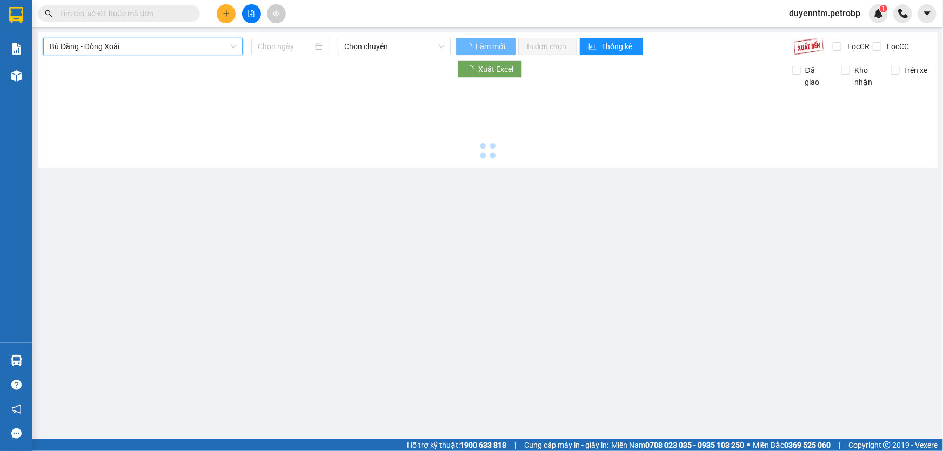
type input "[DATE]"
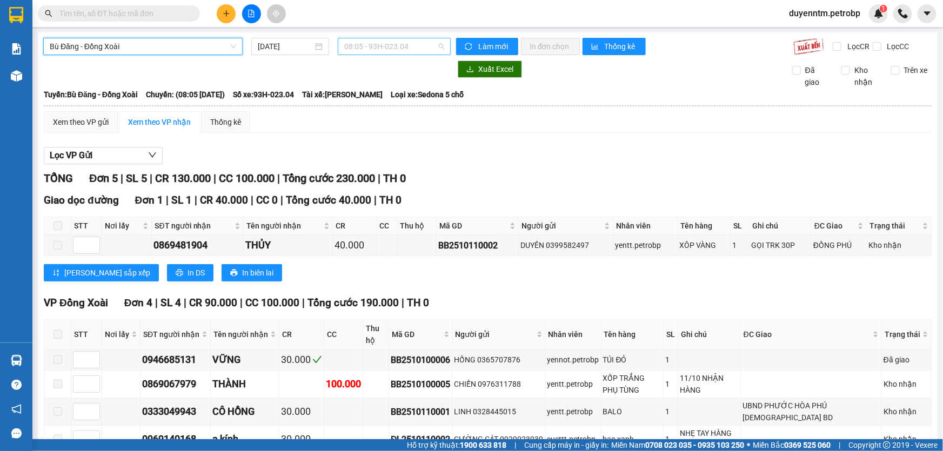
click at [389, 43] on span "08:05 - 93H-023.04" at bounding box center [394, 46] width 100 height 16
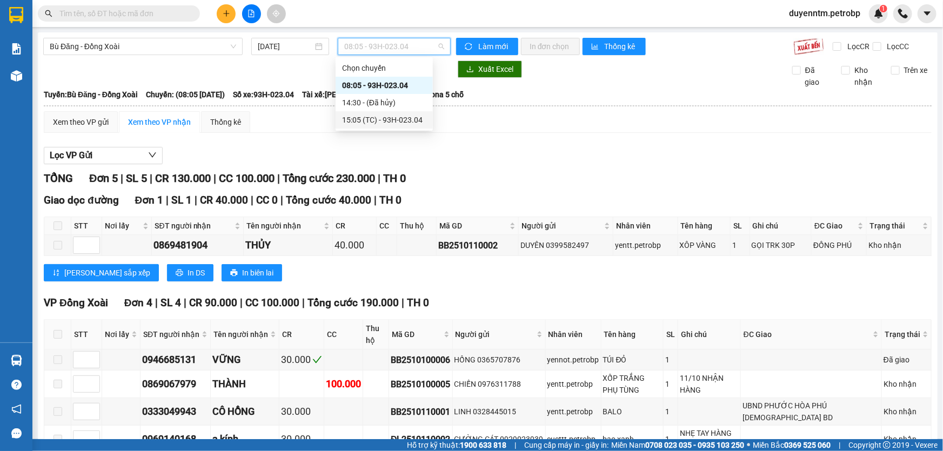
click at [379, 126] on div "15:05 (TC) - 93H-023.04" at bounding box center [384, 119] width 97 height 17
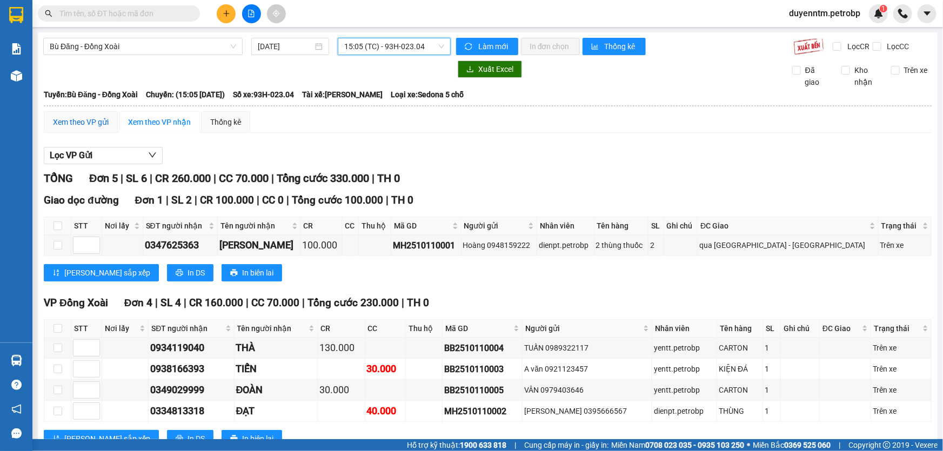
click at [77, 124] on div "Xem theo VP gửi" at bounding box center [81, 122] width 56 height 12
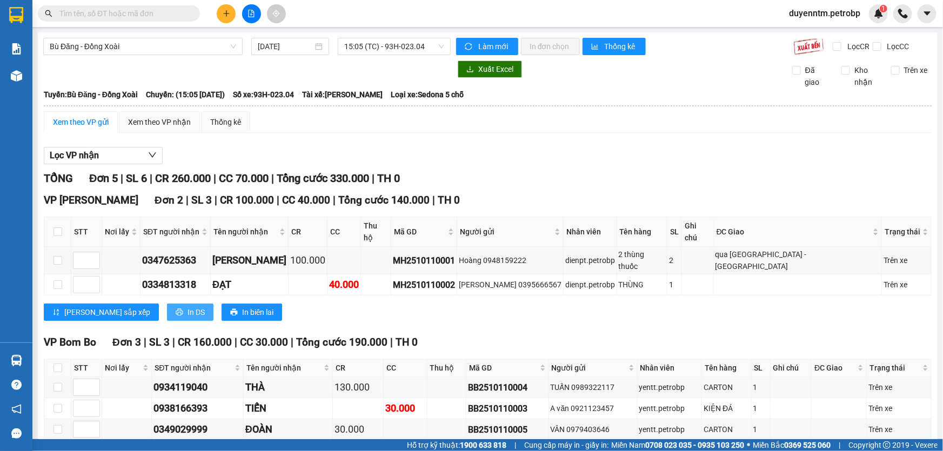
scroll to position [37, 0]
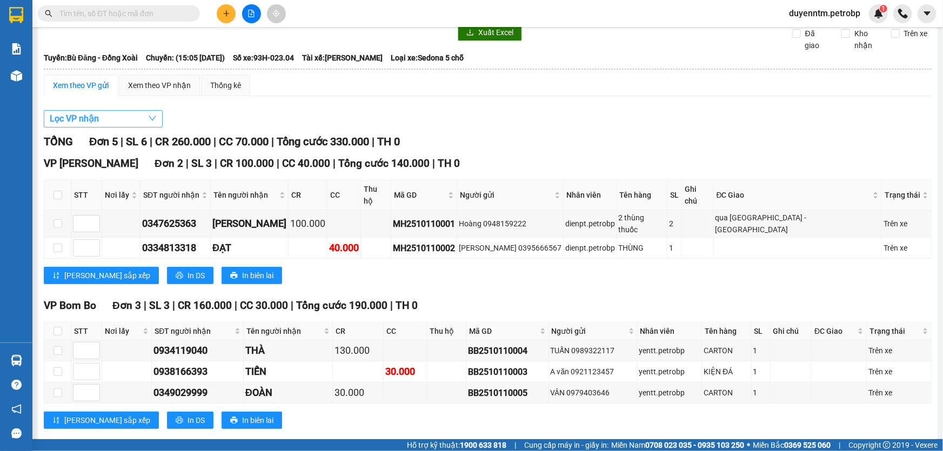
click at [137, 117] on button "Lọc VP nhận" at bounding box center [103, 118] width 119 height 17
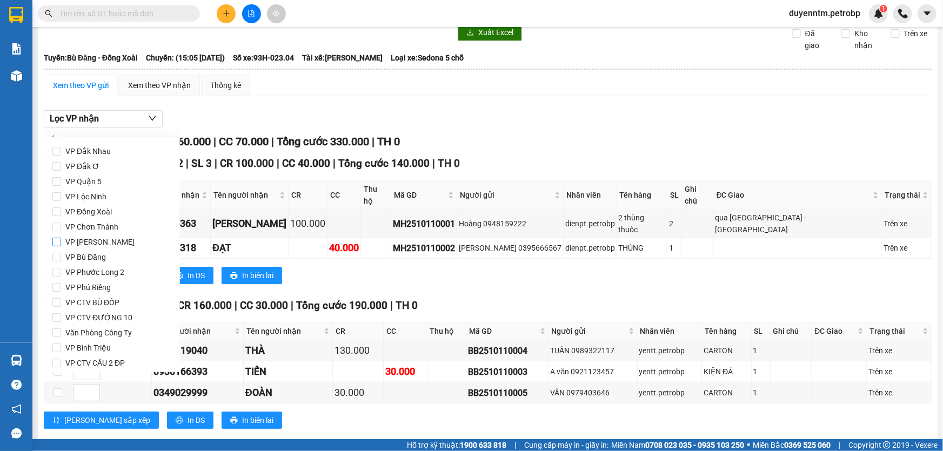
click at [103, 244] on span "VP Đức Liễu" at bounding box center [100, 242] width 78 height 15
click at [61, 244] on input "VP Đức Liễu" at bounding box center [56, 242] width 9 height 9
click at [103, 244] on span "VP Đức Liễu" at bounding box center [100, 242] width 78 height 15
click at [61, 244] on input "VP Đức Liễu" at bounding box center [56, 242] width 9 height 9
click at [103, 244] on span "VP Đức Liễu" at bounding box center [100, 242] width 78 height 15
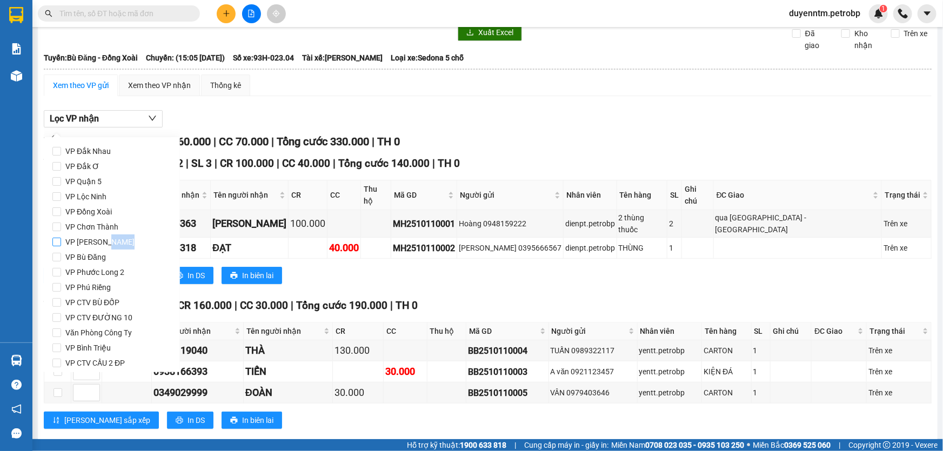
click at [61, 244] on input "VP Đức Liễu" at bounding box center [56, 242] width 9 height 9
checkbox input "true"
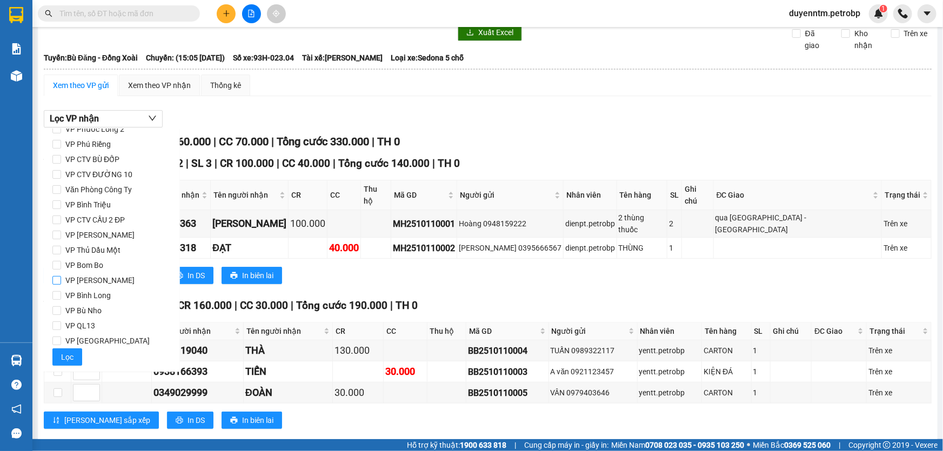
click at [94, 281] on span "VP [PERSON_NAME]" at bounding box center [100, 280] width 78 height 15
click at [61, 281] on input "VP [PERSON_NAME]" at bounding box center [56, 280] width 9 height 9
checkbox input "true"
click at [94, 267] on span "VP Bom Bo" at bounding box center [84, 265] width 46 height 15
click at [61, 267] on input "VP Bom Bo" at bounding box center [56, 265] width 9 height 9
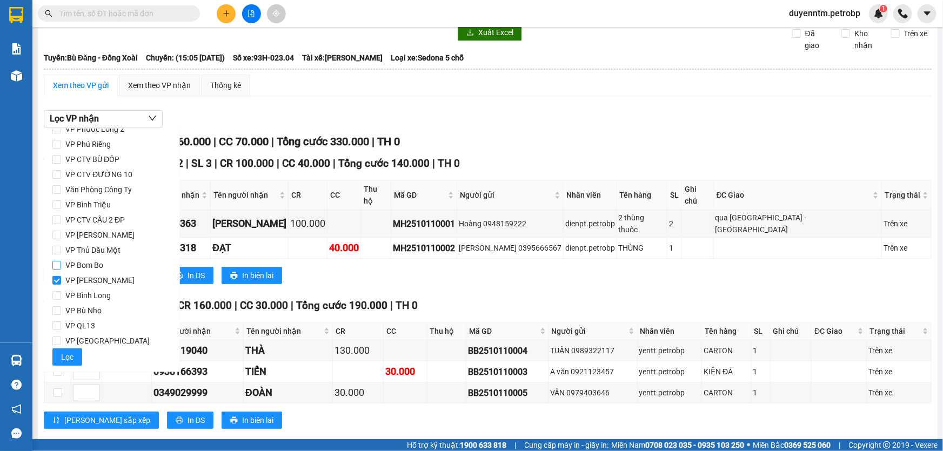
checkbox input "true"
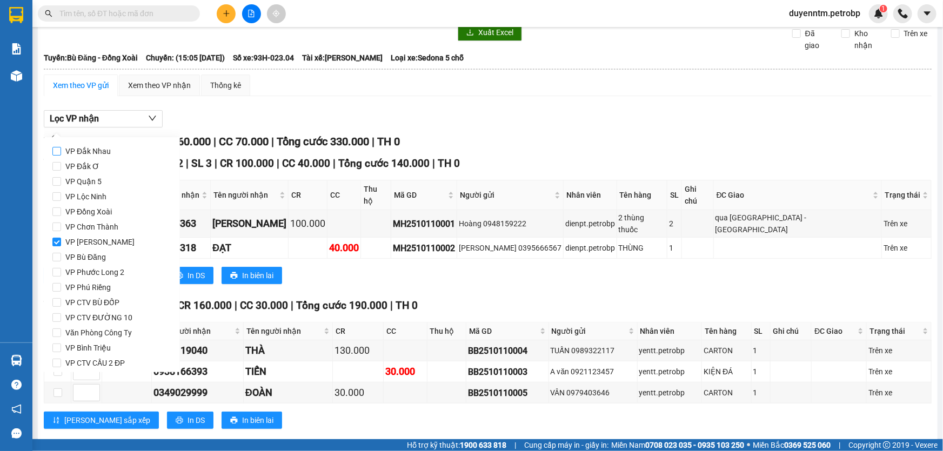
click at [98, 152] on span "VP Đắk Nhau" at bounding box center [88, 151] width 54 height 15
click at [61, 152] on input "VP Đắk Nhau" at bounding box center [56, 151] width 9 height 9
checkbox input "true"
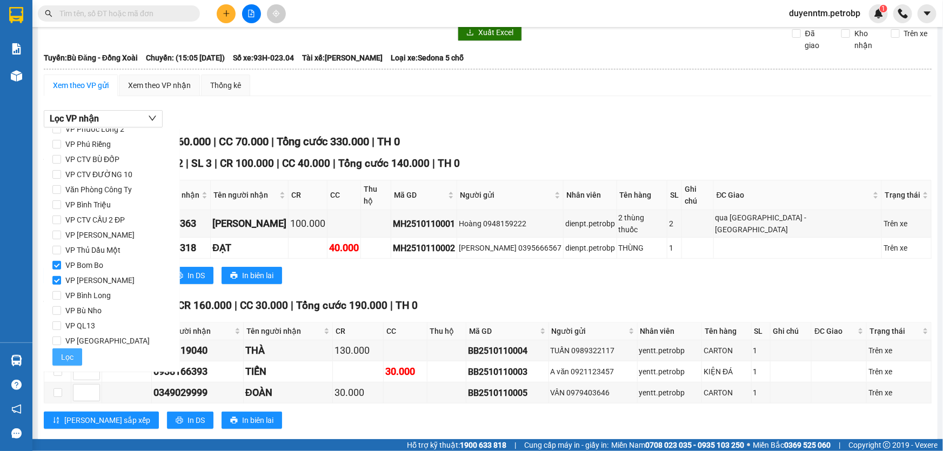
click at [66, 352] on span "Lọc" at bounding box center [67, 357] width 12 height 12
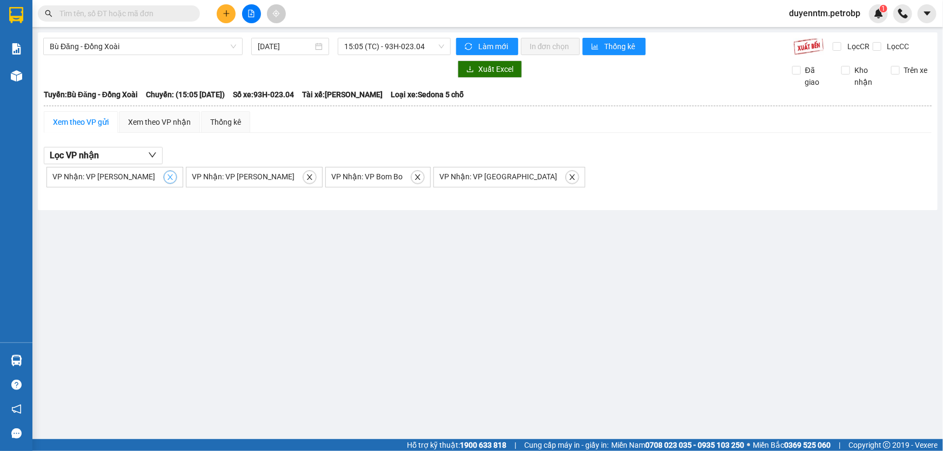
click at [168, 176] on icon "close" at bounding box center [170, 177] width 5 height 5
click at [164, 176] on span "close" at bounding box center [170, 177] width 12 height 8
checkbox input "false"
click at [139, 177] on icon "close" at bounding box center [139, 177] width 8 height 8
checkbox input "false"
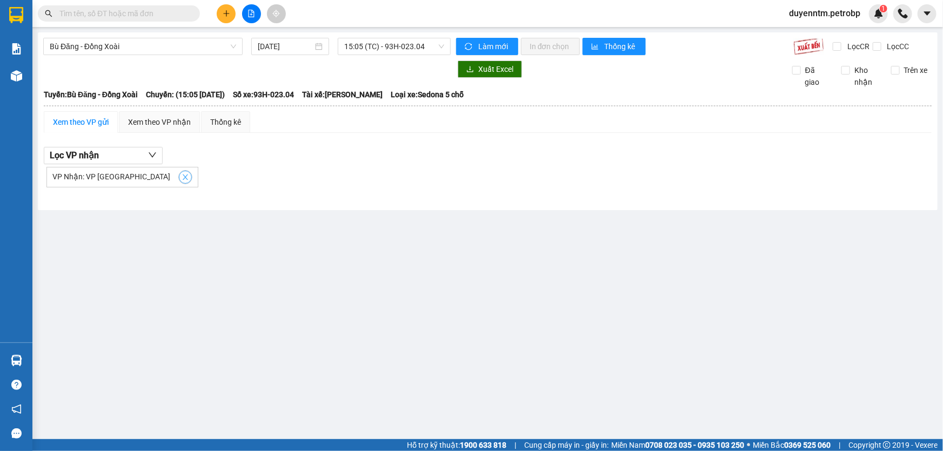
click at [179, 177] on span "close" at bounding box center [185, 177] width 12 height 8
checkbox input "false"
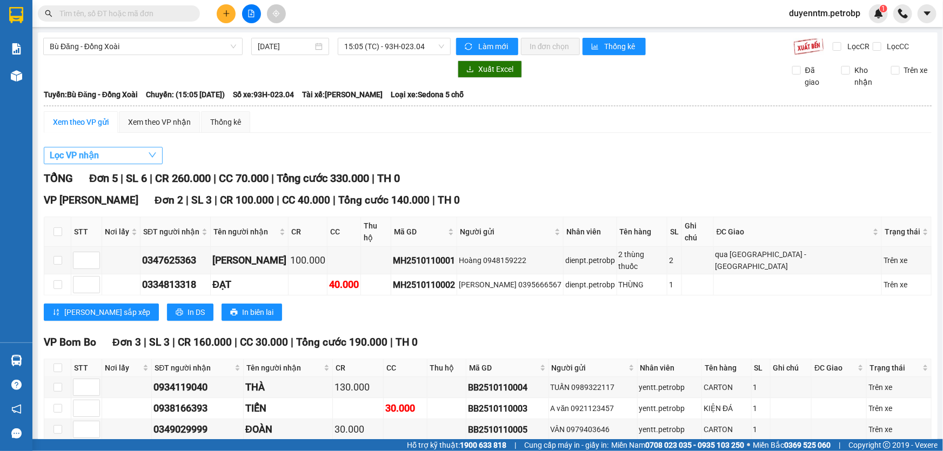
click at [131, 152] on button "Lọc VP nhận" at bounding box center [103, 155] width 119 height 17
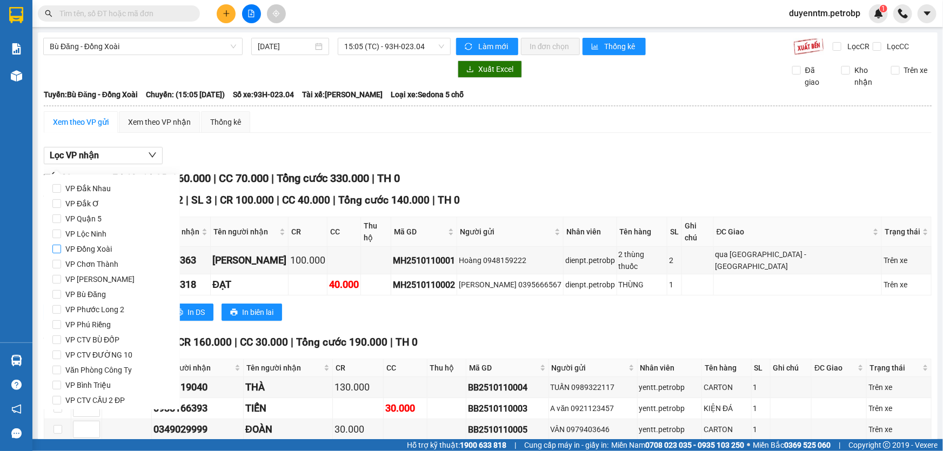
click at [102, 253] on span "VP Đồng Xoài" at bounding box center [88, 249] width 55 height 15
click at [61, 253] on input "VP Đồng Xoài" at bounding box center [56, 249] width 9 height 9
checkbox input "true"
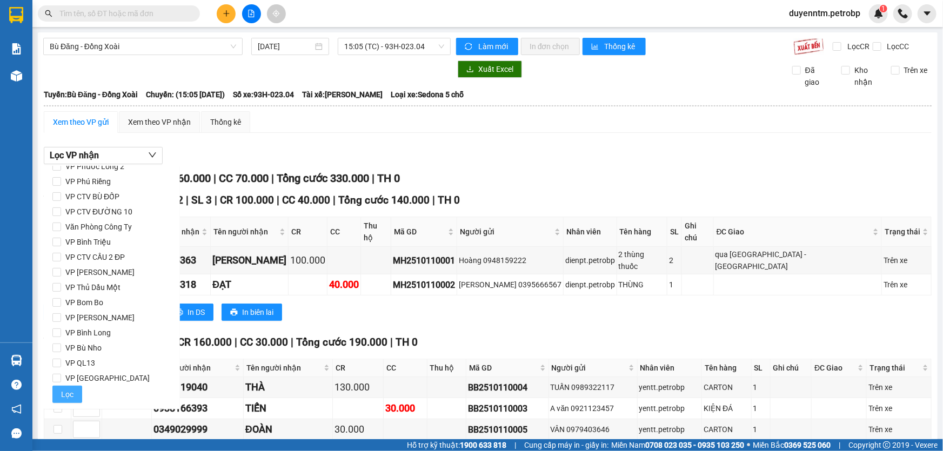
click at [63, 390] on span "Lọc" at bounding box center [67, 395] width 12 height 12
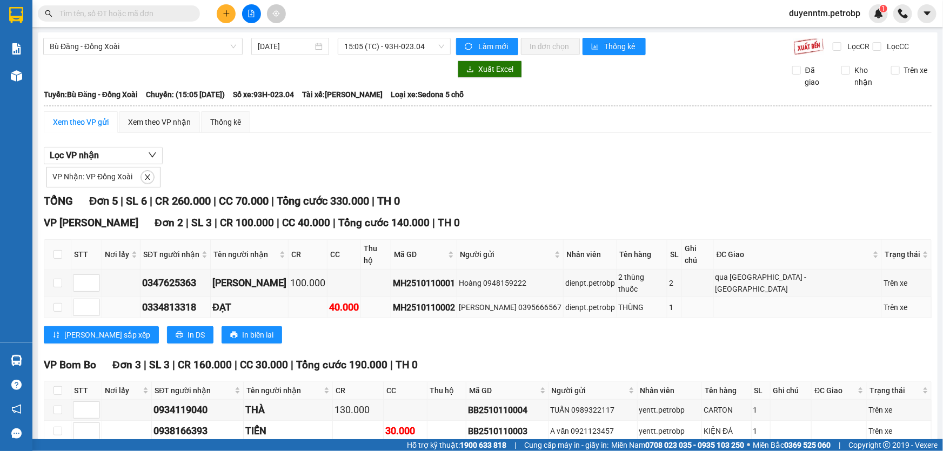
click at [445, 301] on div "MH2510110002" at bounding box center [424, 308] width 62 height 14
copy div "MH2510110002"
click at [489, 43] on span "Làm mới" at bounding box center [493, 47] width 31 height 12
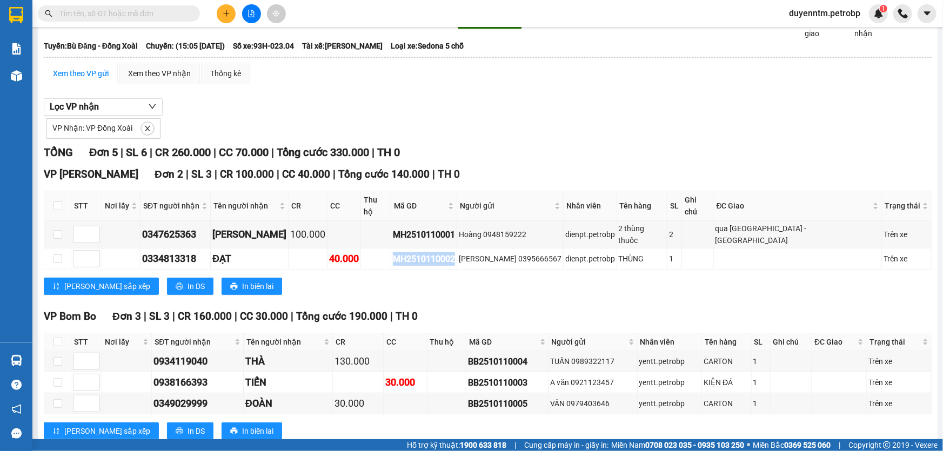
scroll to position [59, 0]
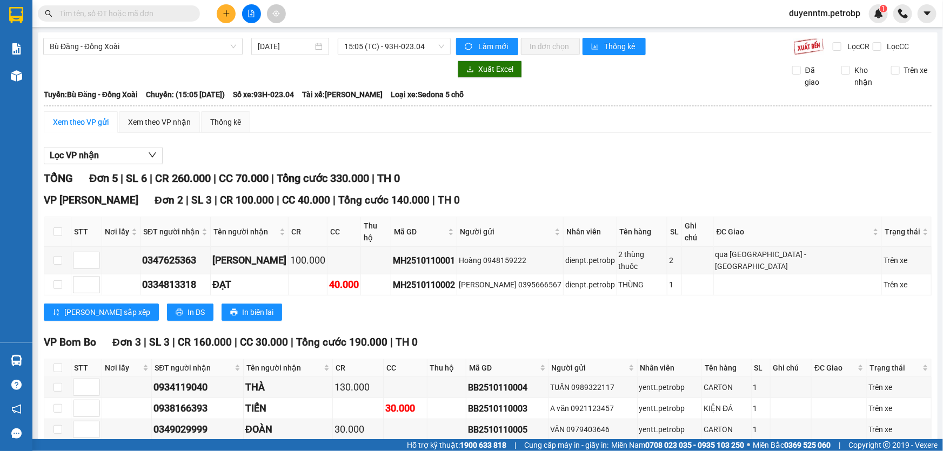
paste input "78ADV2510100105"
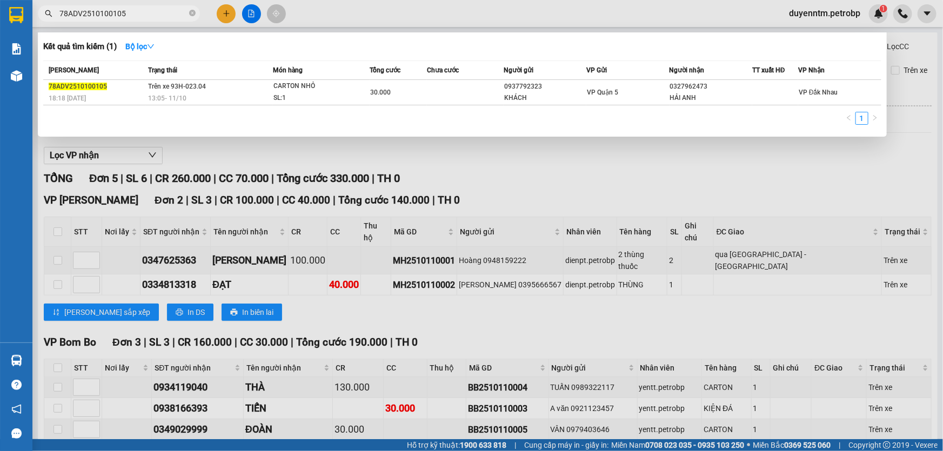
type input "78ADV2510100105"
click at [195, 11] on icon "close-circle" at bounding box center [192, 13] width 6 height 6
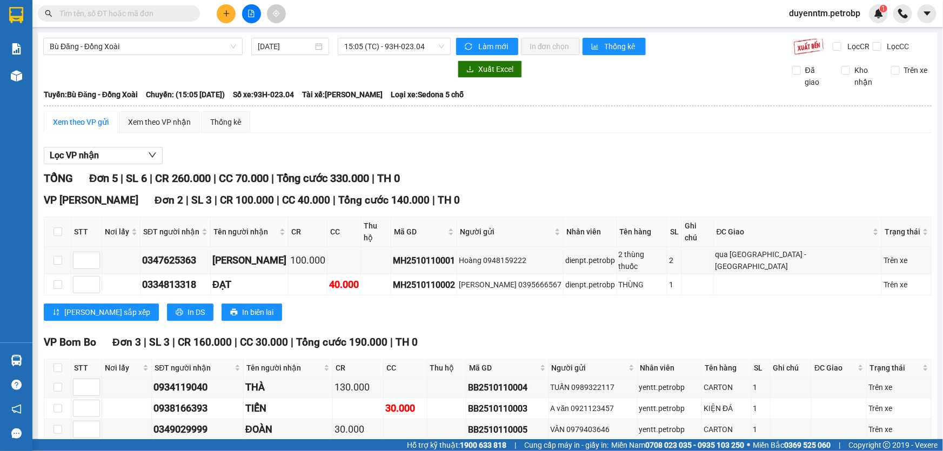
paste input "MH2510110002"
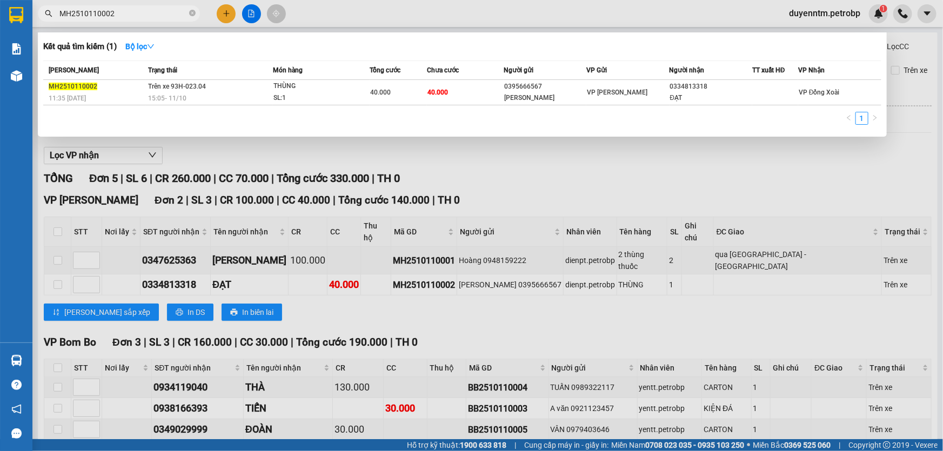
type input "MH2510110002"
click at [195, 12] on icon "close-circle" at bounding box center [192, 13] width 6 height 6
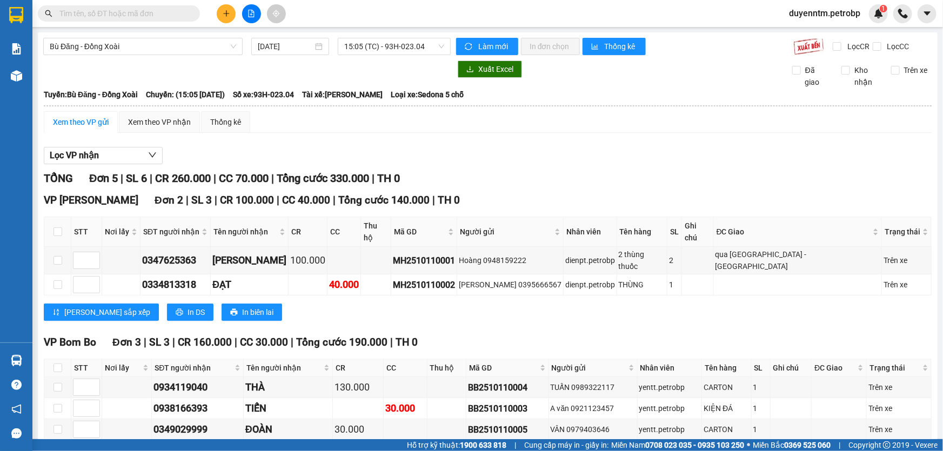
paste input "78ADV2510110055"
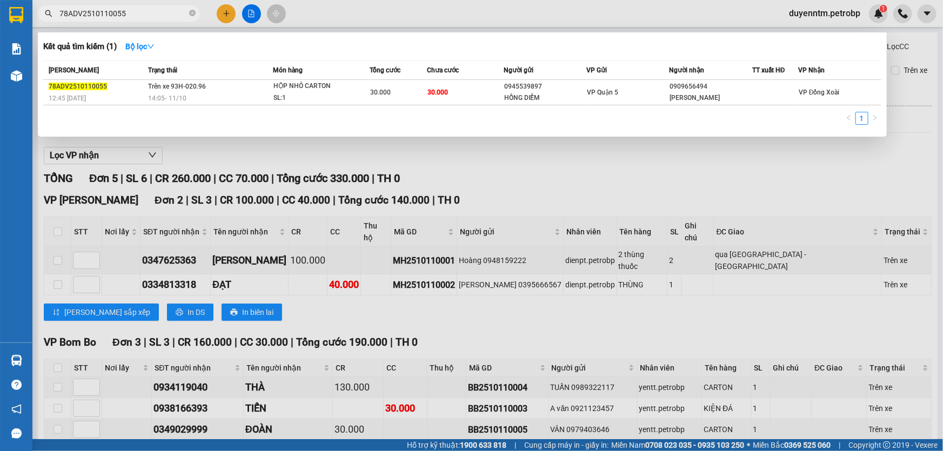
type input "78ADV2510110055"
click at [195, 11] on icon "close-circle" at bounding box center [192, 13] width 6 height 6
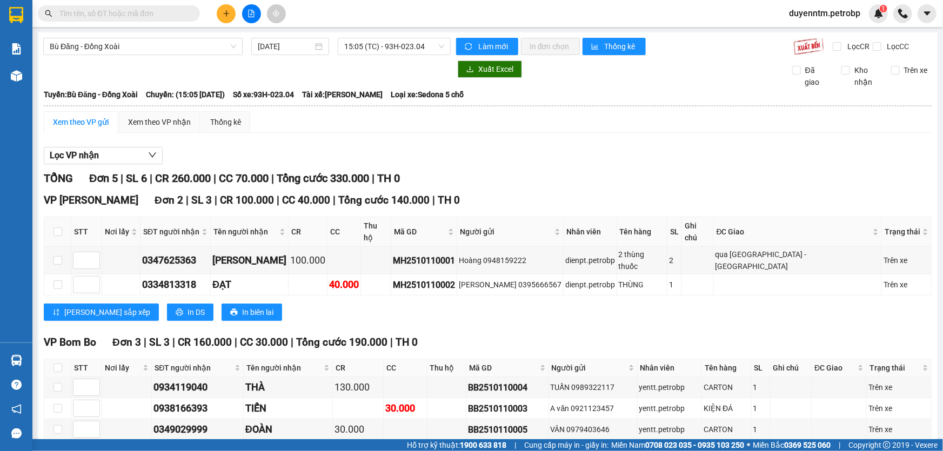
paste input "78ADV2510100105"
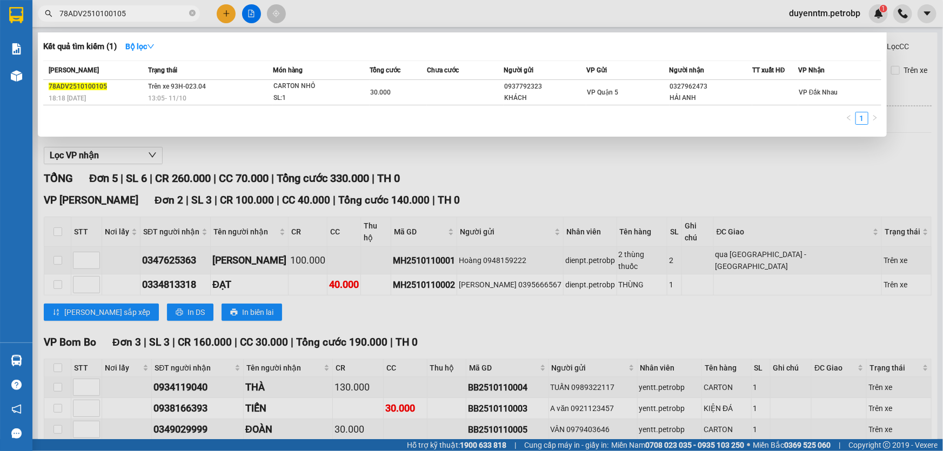
type input "78ADV2510100105"
click at [194, 14] on icon "close-circle" at bounding box center [192, 13] width 6 height 6
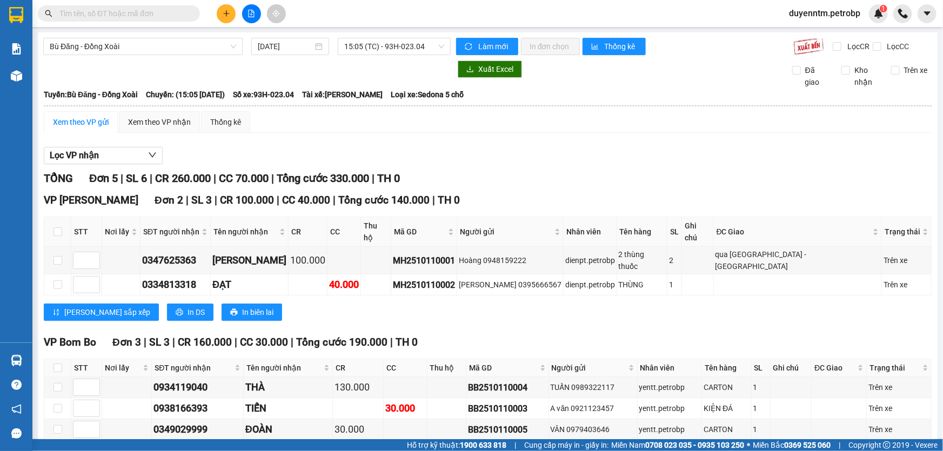
click at [156, 13] on input "text" at bounding box center [123, 14] width 128 height 12
paste input "78ADV2510100105"
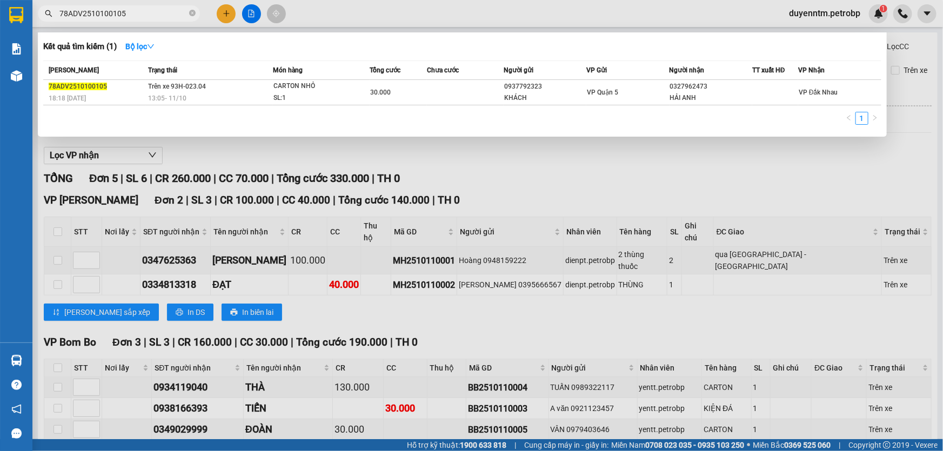
type input "78ADV2510100105"
click at [193, 12] on icon "close-circle" at bounding box center [192, 13] width 6 height 6
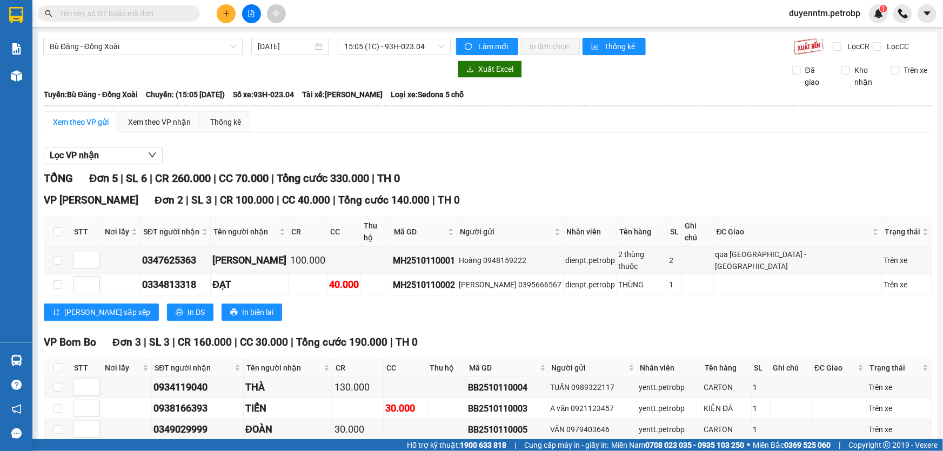
paste input "MH2510110002"
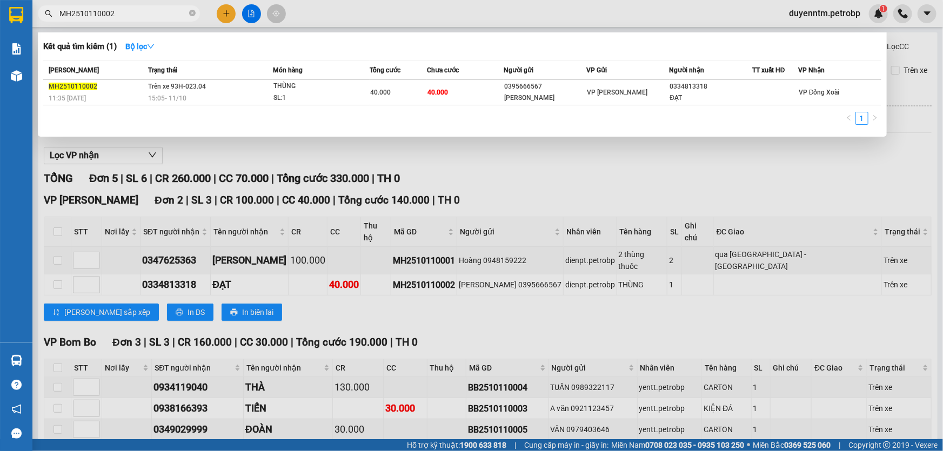
type input "MH2510110002"
click at [192, 16] on icon "close-circle" at bounding box center [192, 13] width 6 height 6
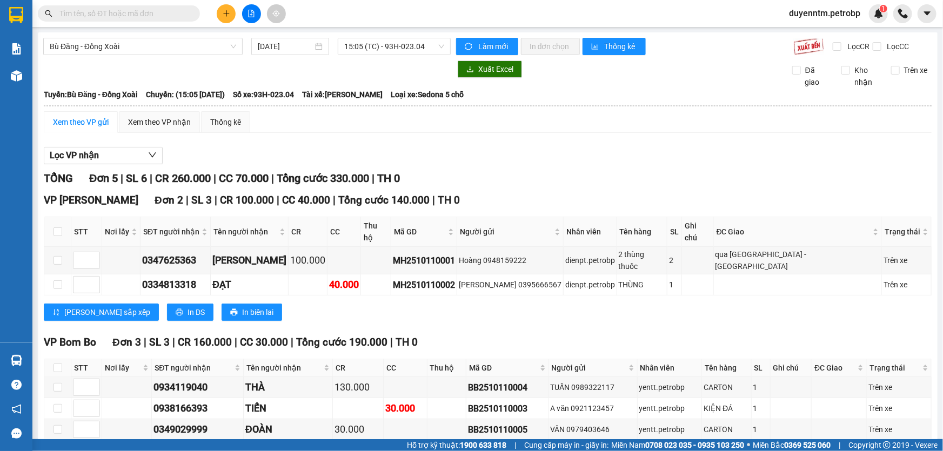
paste input "MH2510110002"
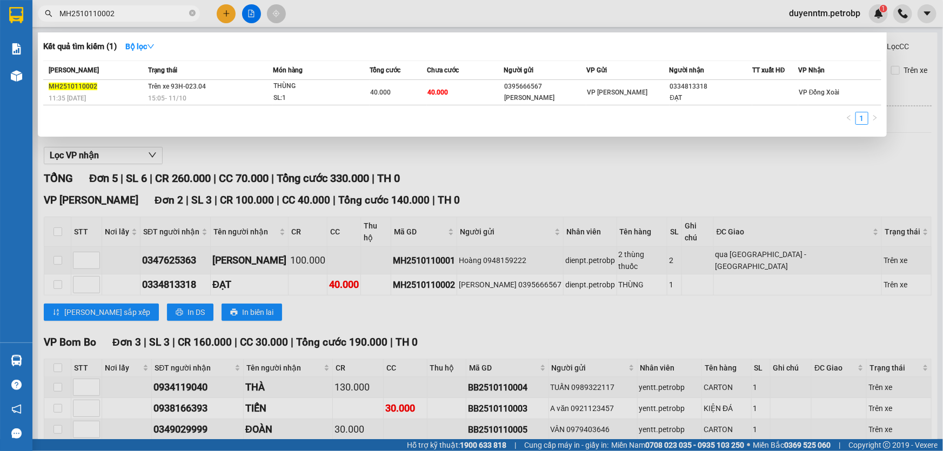
type input "MH2510110002"
click at [191, 11] on icon "close-circle" at bounding box center [192, 13] width 6 height 6
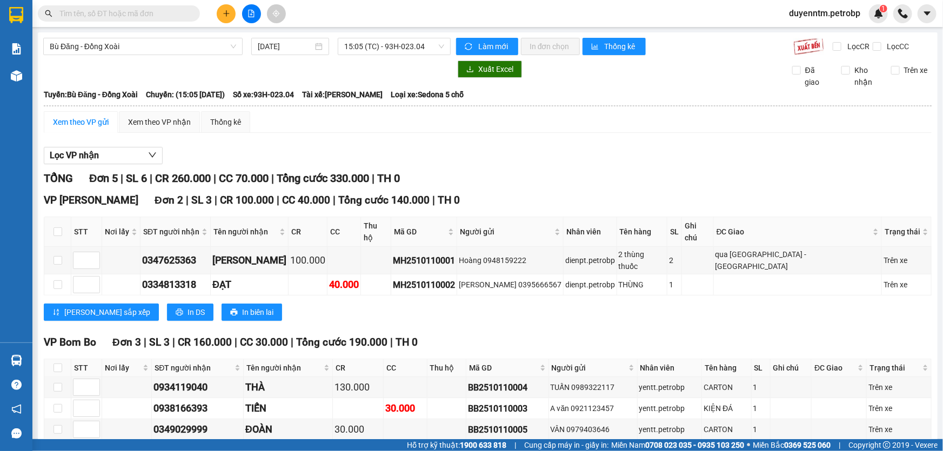
paste input "78ADV2510110055"
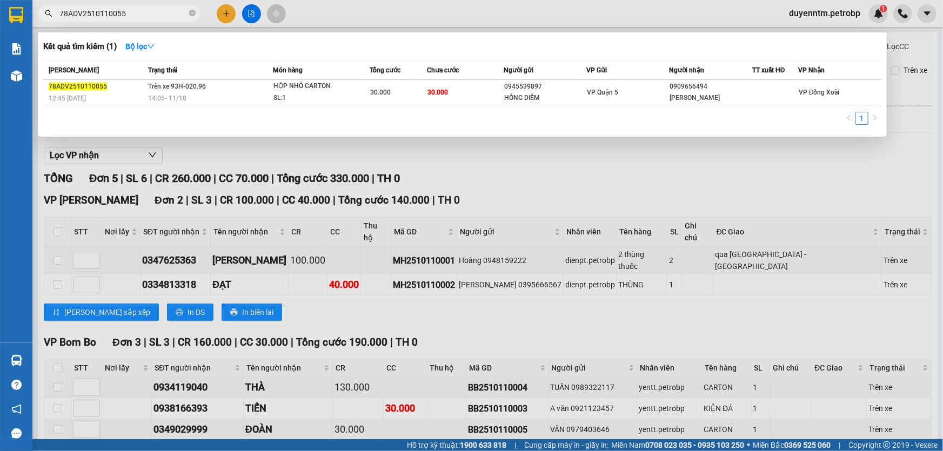
type input "78ADV2510110055"
click at [194, 11] on icon "close-circle" at bounding box center [192, 13] width 6 height 6
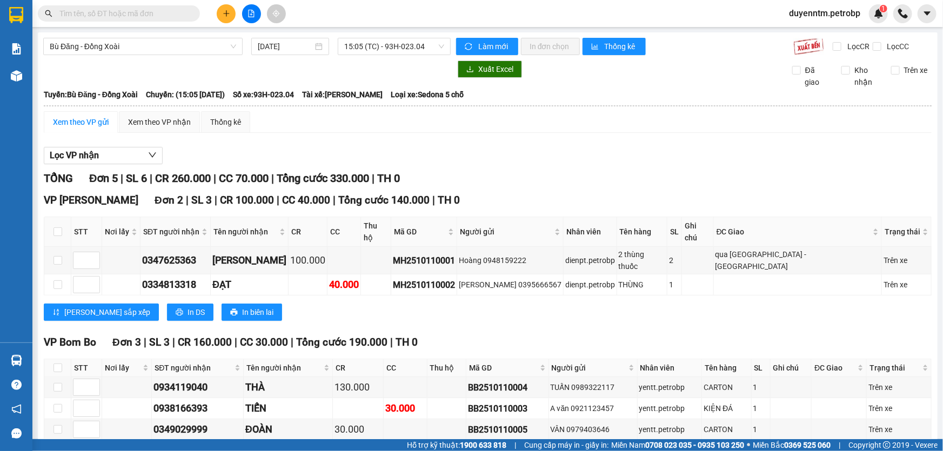
paste input "78ADV2510100105"
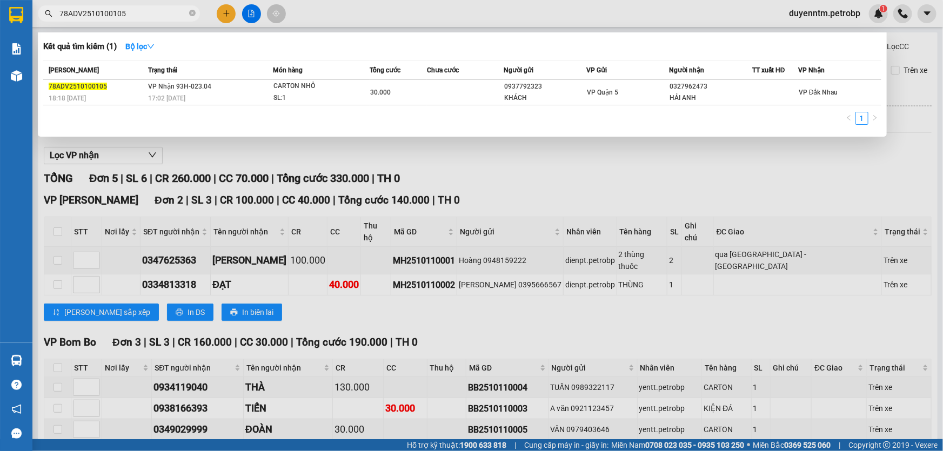
type input "78ADV2510100105"
click at [192, 11] on icon "close-circle" at bounding box center [192, 13] width 6 height 6
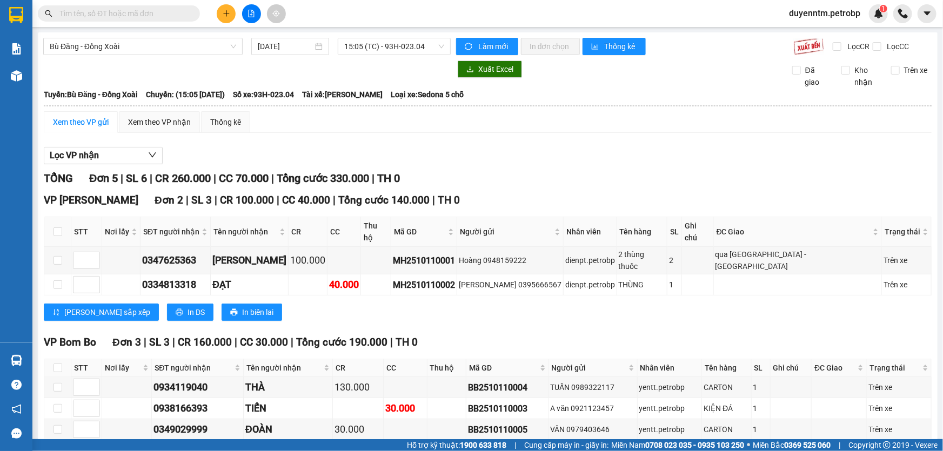
paste input "MH2510110002"
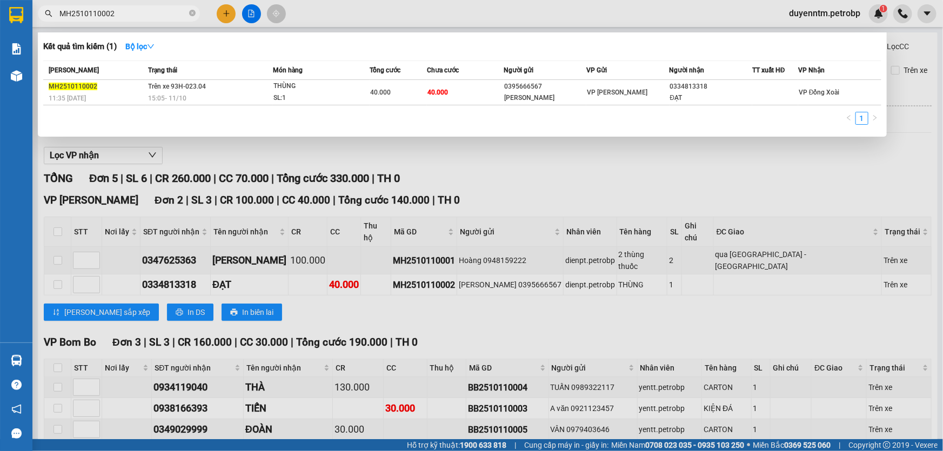
type input "MH2510110002"
click at [191, 13] on icon "close-circle" at bounding box center [192, 13] width 6 height 6
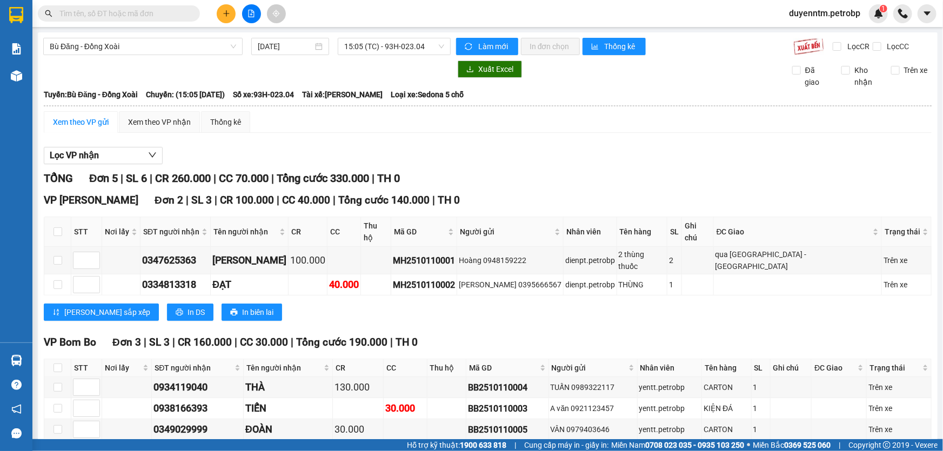
paste input "MH2510110002"
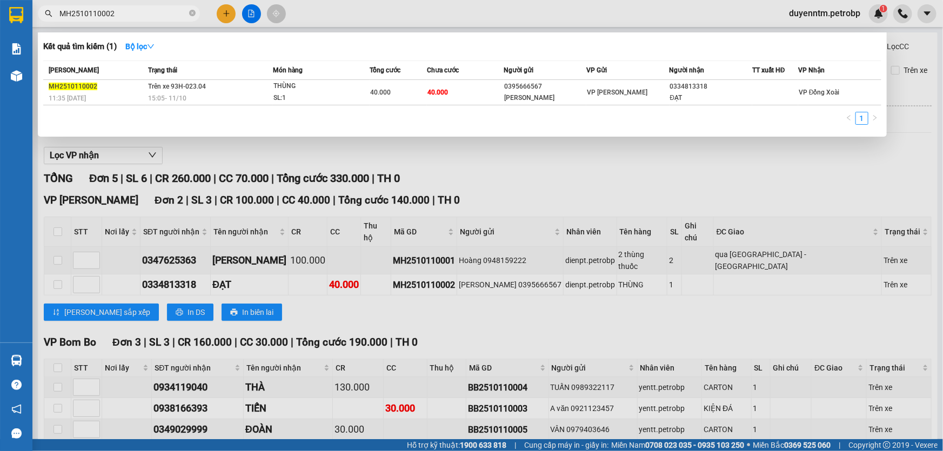
type input "MH2510110002"
click at [193, 10] on icon "close-circle" at bounding box center [192, 13] width 6 height 6
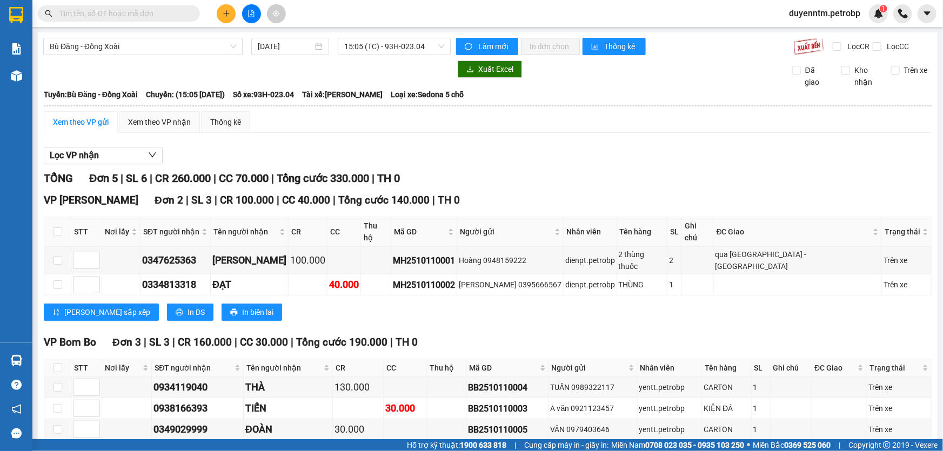
paste input "LN2510110007"
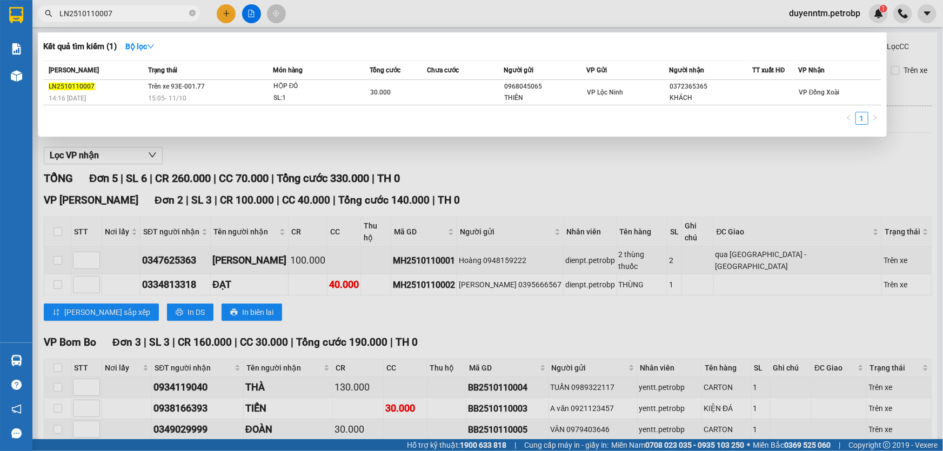
type input "LN2510110007"
click at [467, 5] on div at bounding box center [471, 225] width 943 height 451
